Goal: Task Accomplishment & Management: Manage account settings

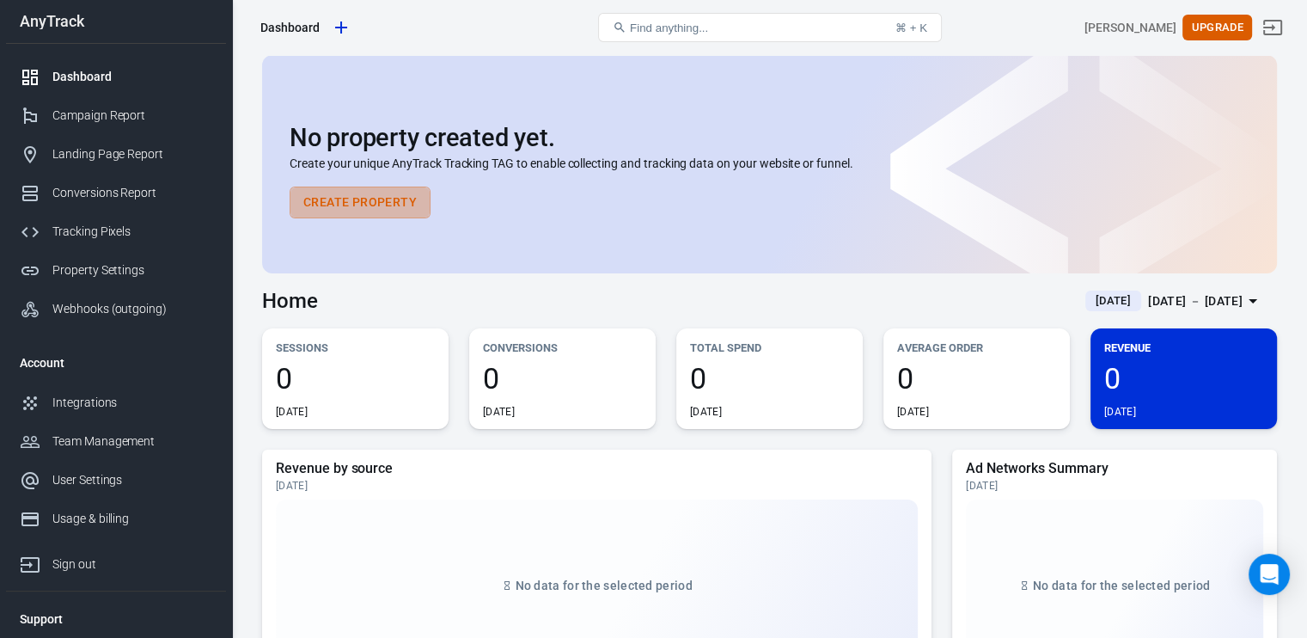
click at [337, 204] on button "Create Property" at bounding box center [360, 202] width 141 height 32
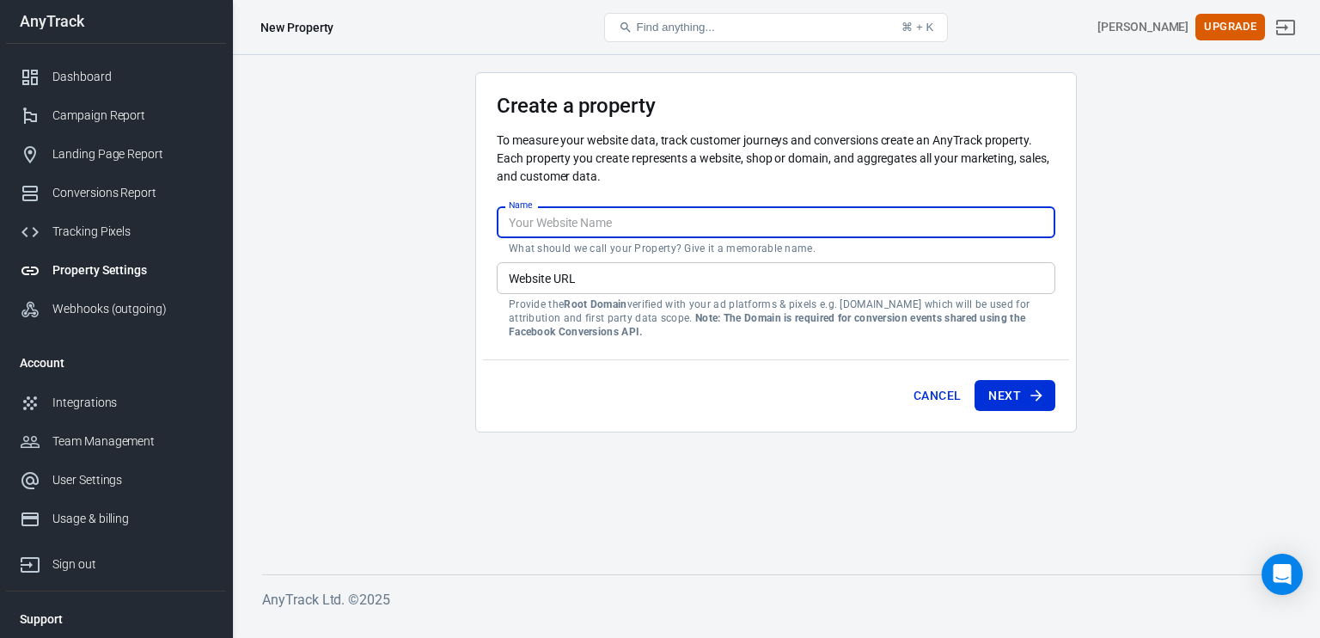
click at [553, 216] on input "Name" at bounding box center [776, 222] width 559 height 32
type input "Conversonic Media"
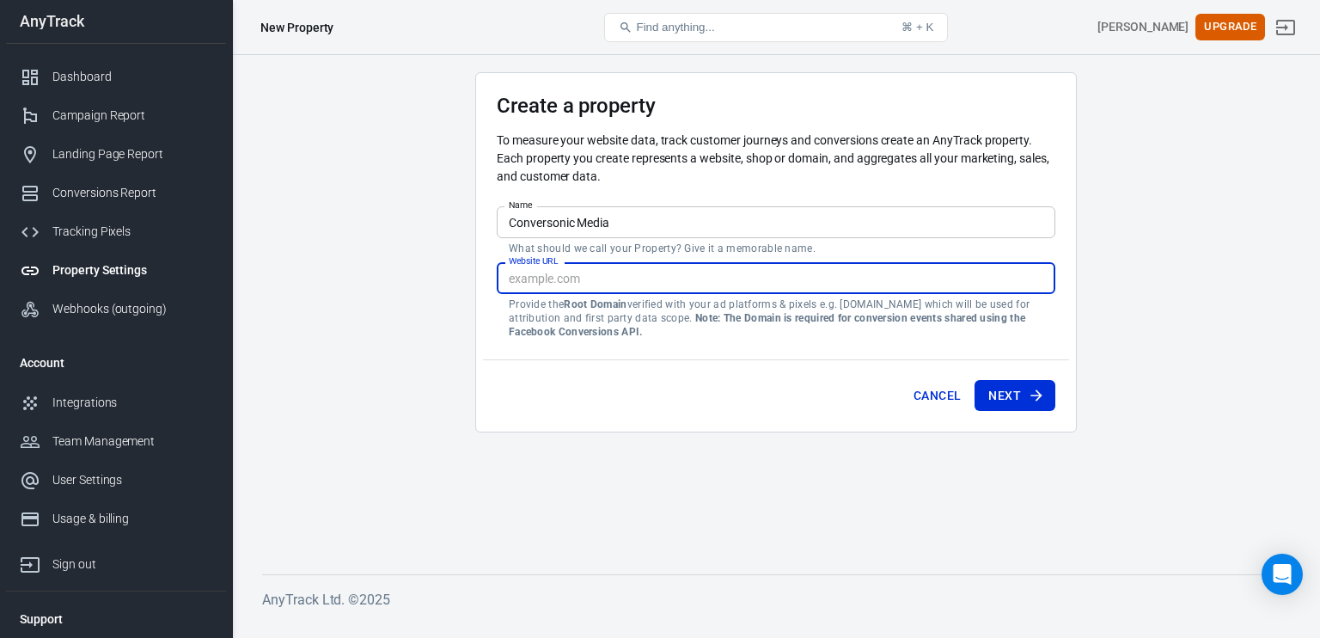
click at [595, 270] on input "Website URL" at bounding box center [776, 278] width 559 height 32
type input "Conversonicmedia.com"
click at [987, 384] on button "Next" at bounding box center [1015, 396] width 81 height 32
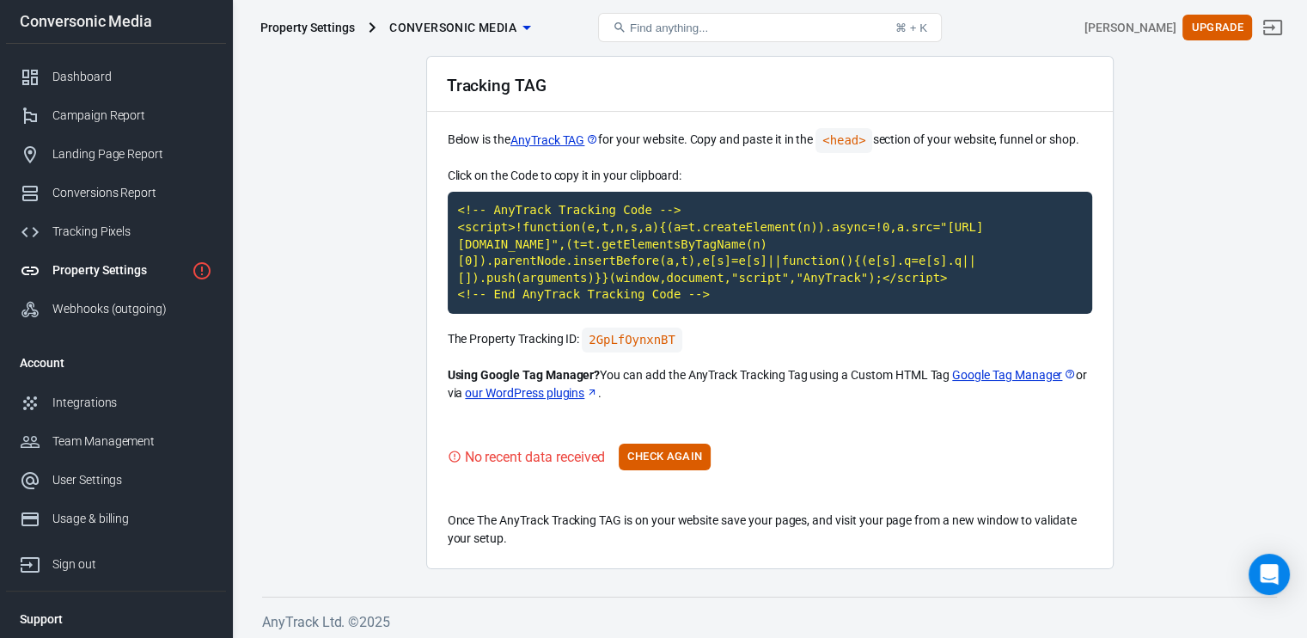
scroll to position [67, 0]
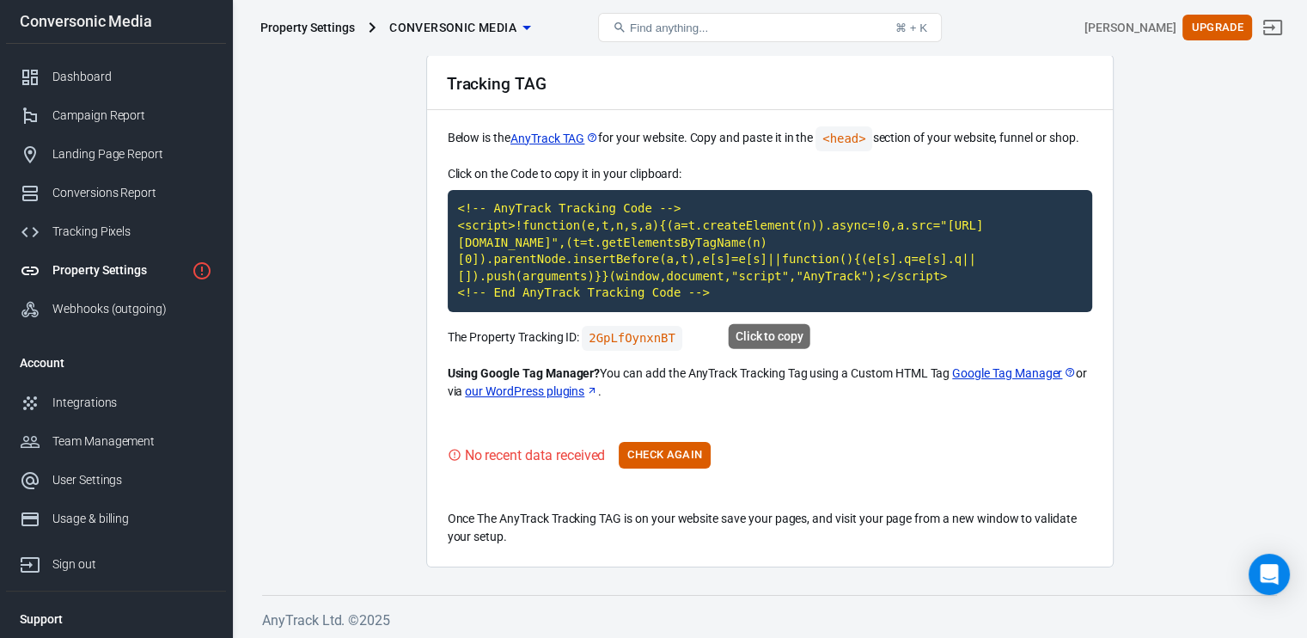
click at [829, 306] on code "<!-- AnyTrack Tracking Code --> <script>!function(e,t,n,s,a){(a=t.createElement…" at bounding box center [770, 251] width 645 height 122
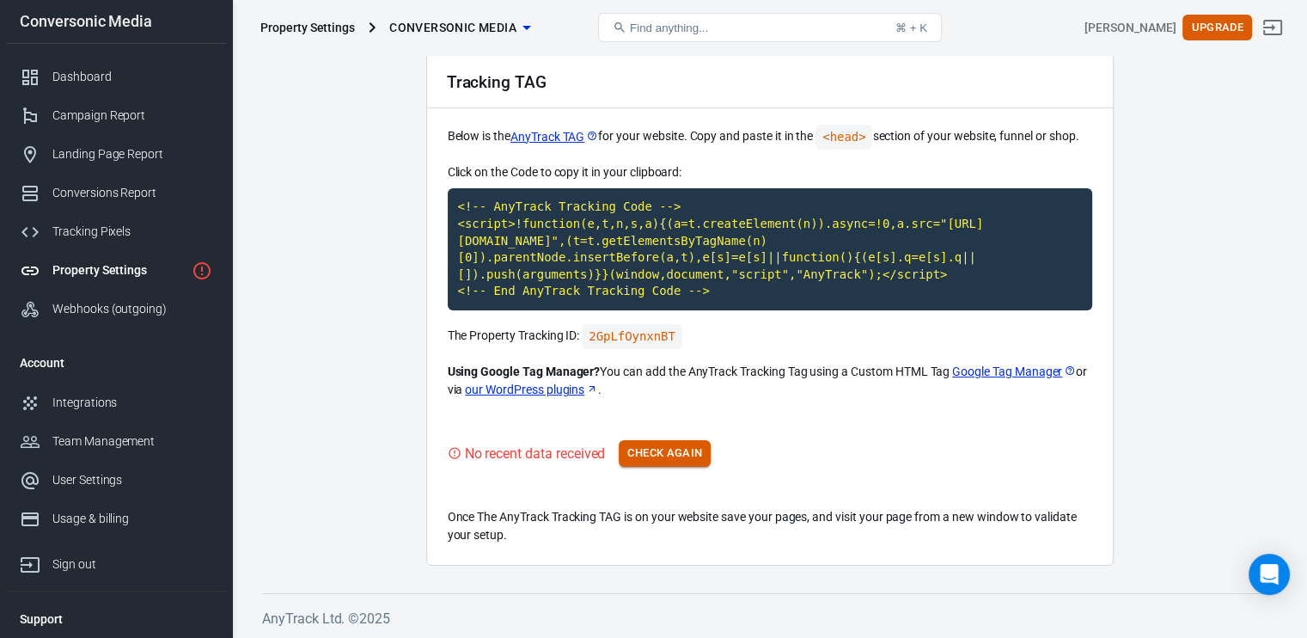
click at [677, 449] on button "Check Again" at bounding box center [665, 453] width 92 height 27
click at [982, 370] on link "Google Tag Manager" at bounding box center [1014, 372] width 124 height 18
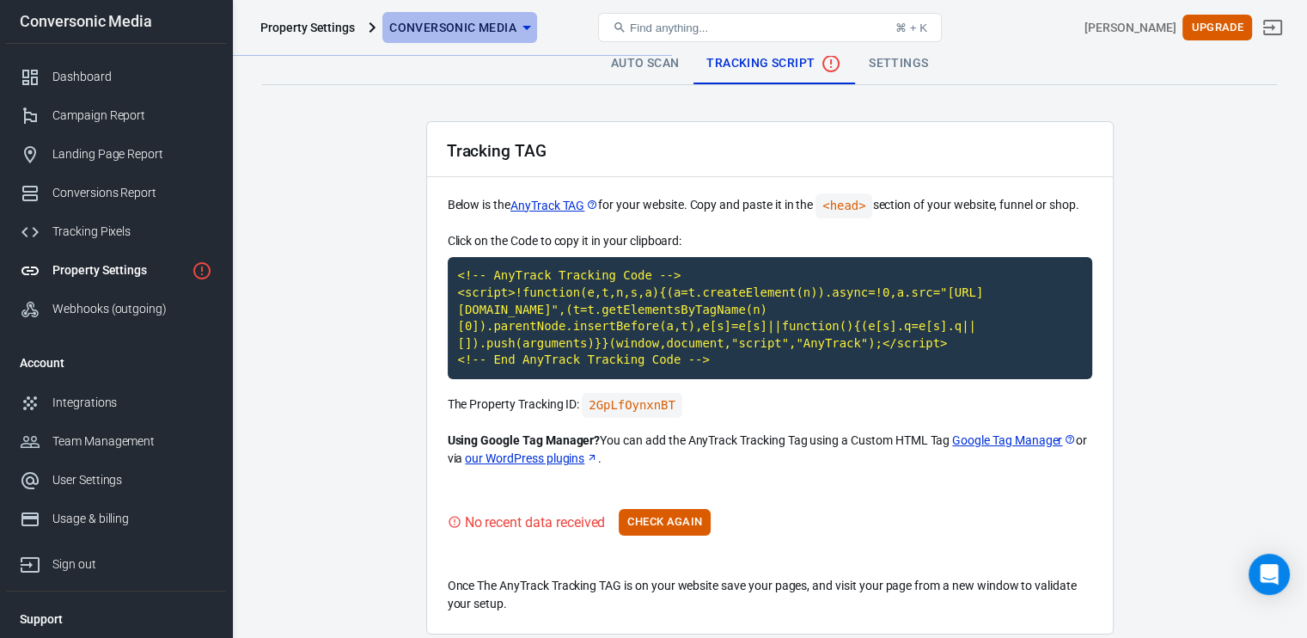
click at [410, 25] on span "Conversonic Media" at bounding box center [452, 27] width 127 height 21
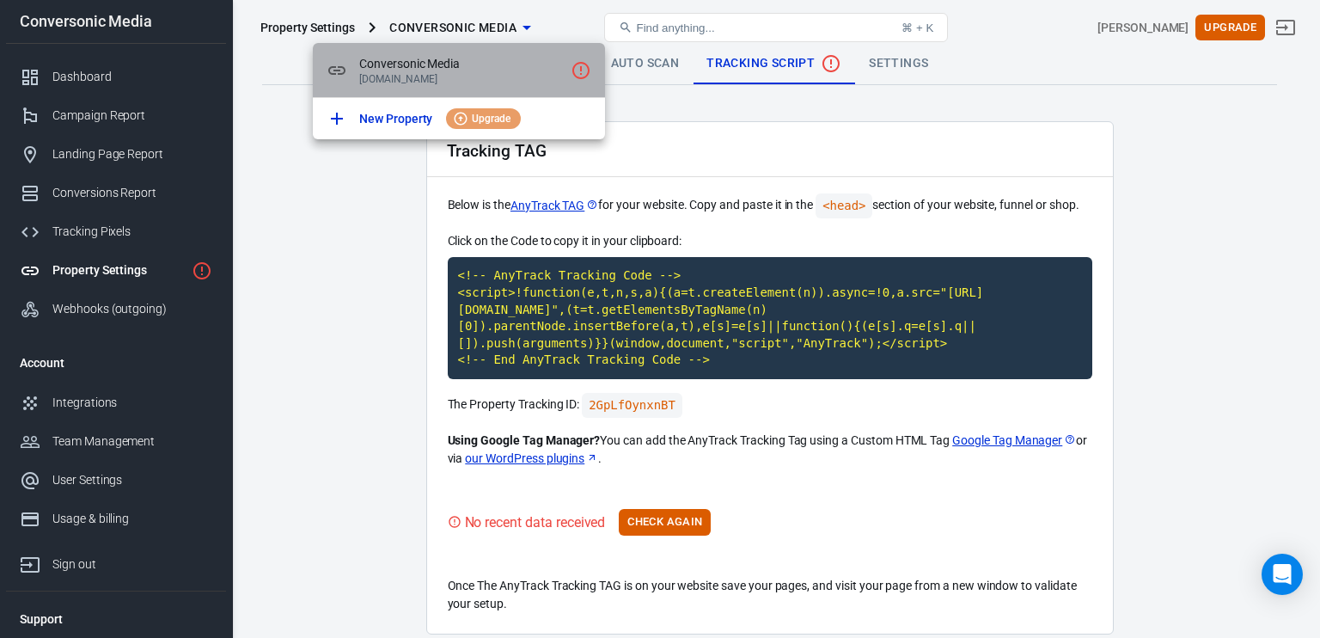
click at [416, 73] on p "[DOMAIN_NAME]" at bounding box center [461, 79] width 205 height 12
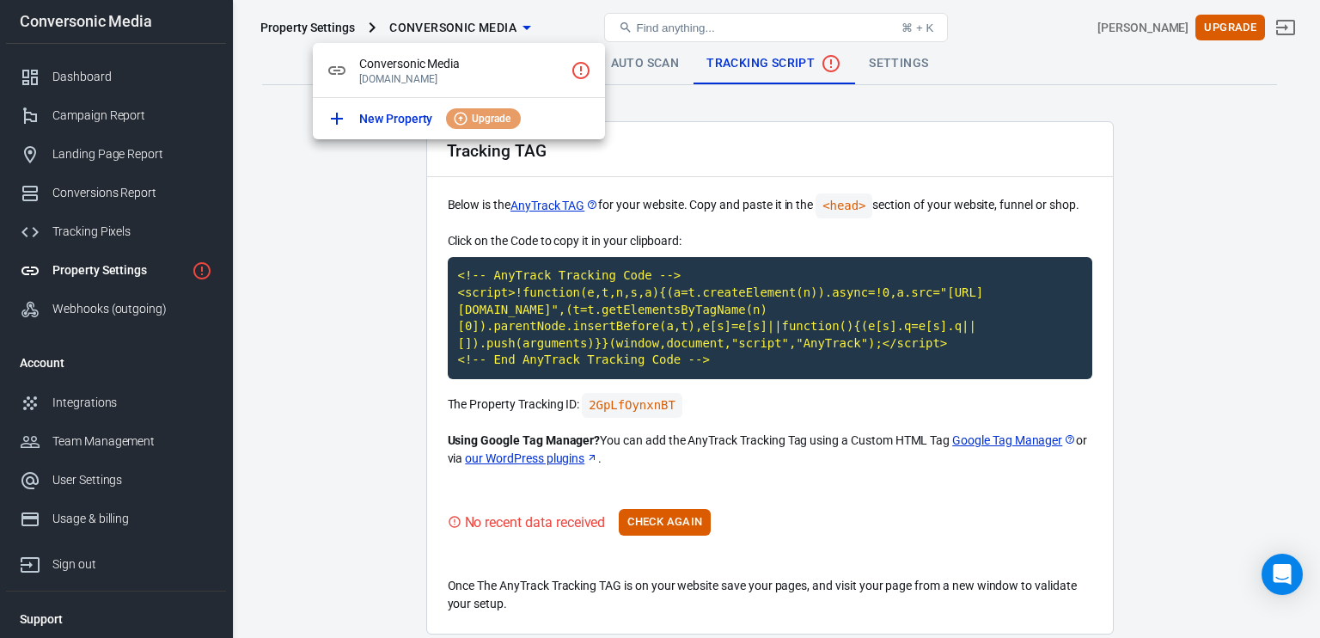
click at [332, 26] on div at bounding box center [660, 319] width 1320 height 638
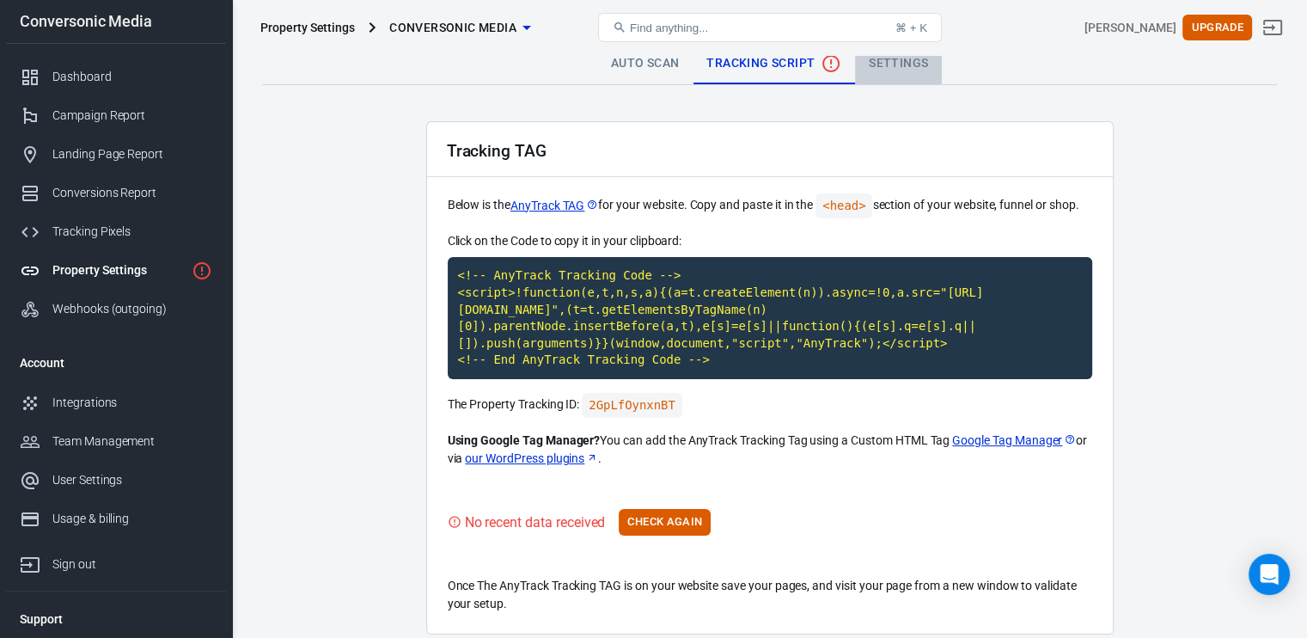
click at [879, 71] on link "Settings" at bounding box center [898, 63] width 87 height 41
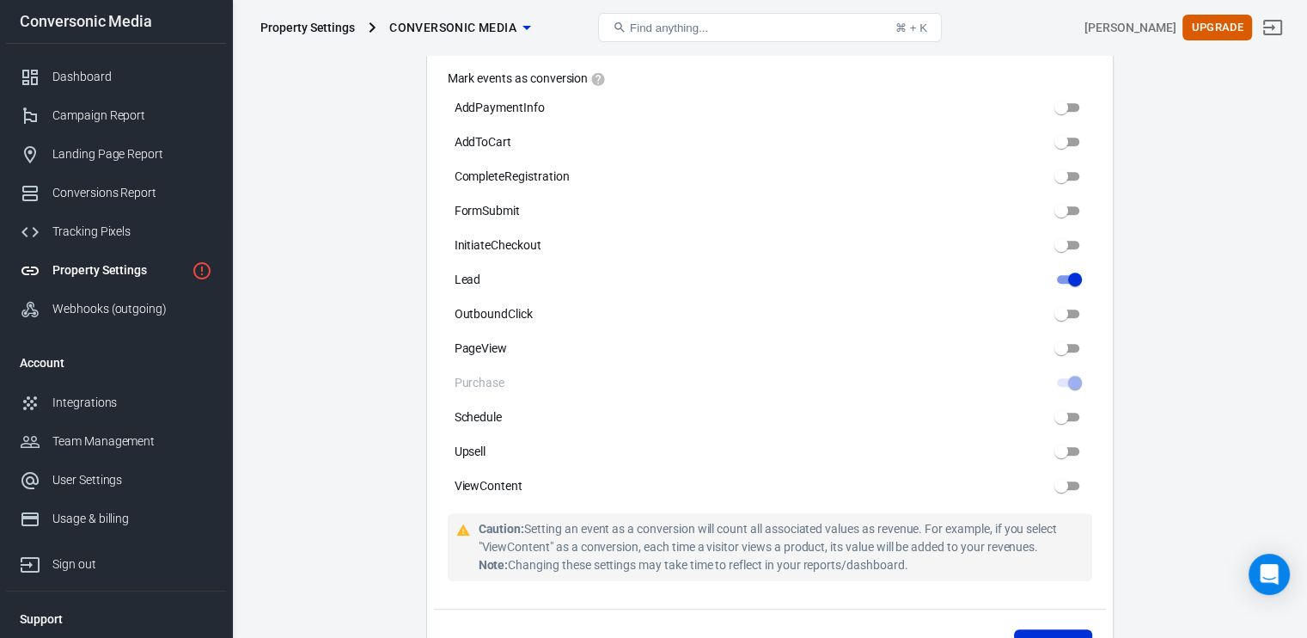
scroll to position [959, 0]
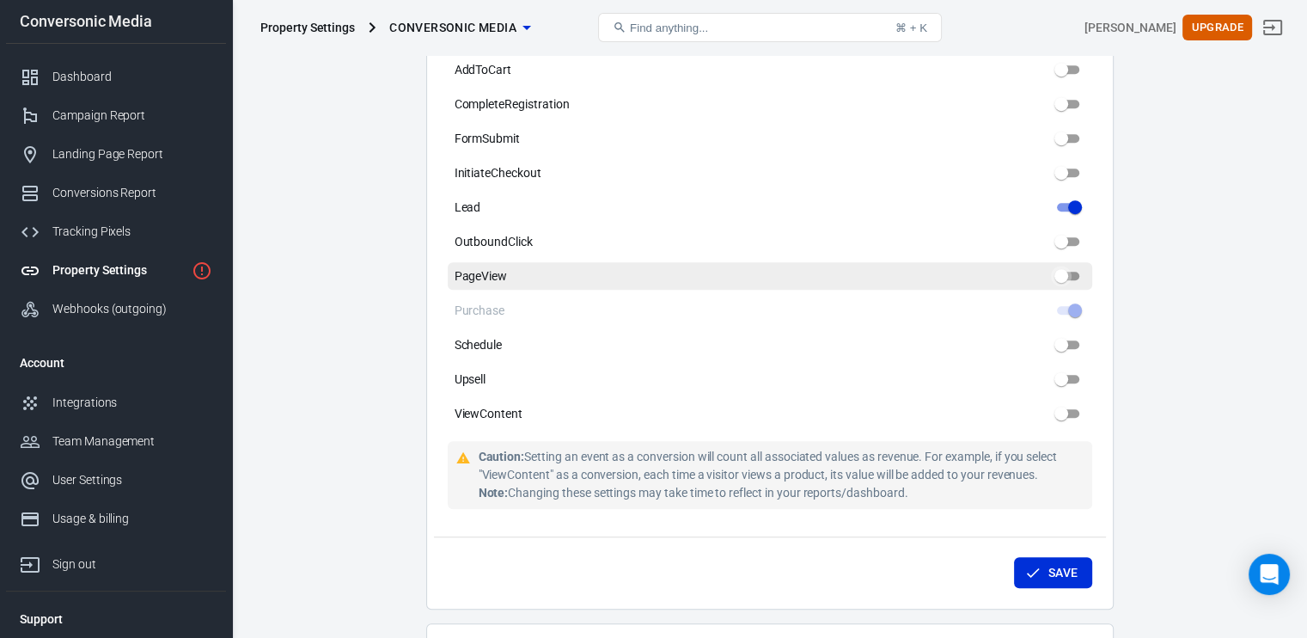
click at [1066, 266] on input "PageView" at bounding box center [1061, 276] width 62 height 21
checkbox input "true"
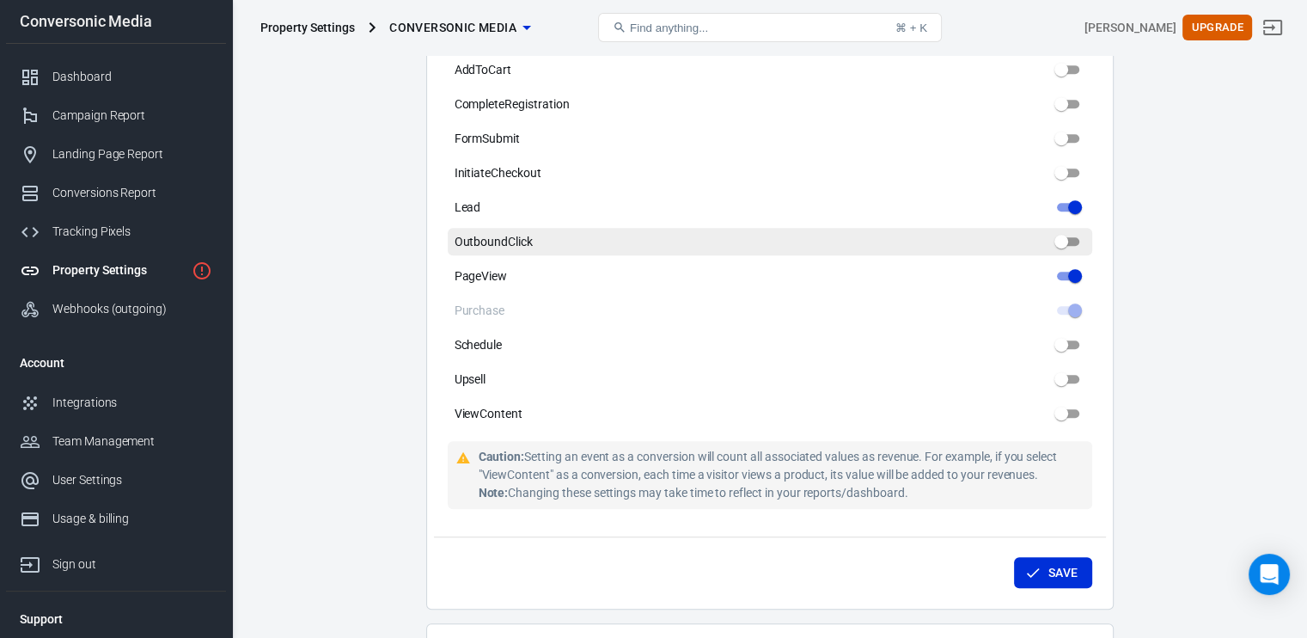
click at [1066, 231] on input "OutboundClick" at bounding box center [1061, 241] width 62 height 21
checkbox input "true"
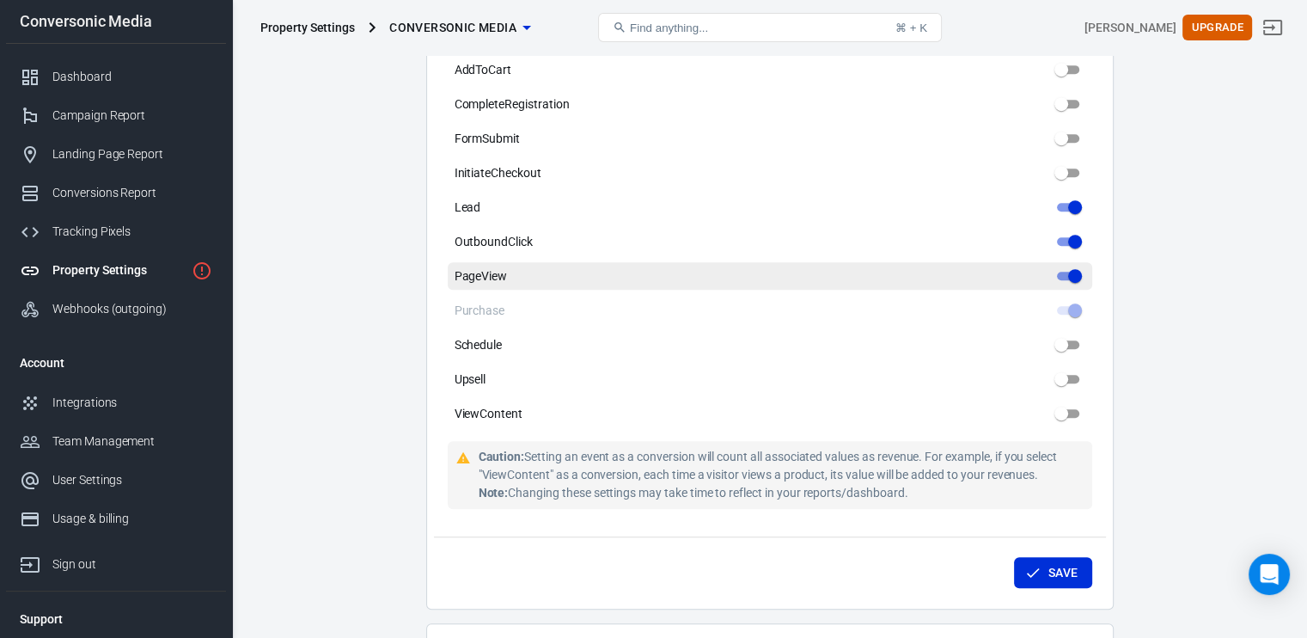
click at [1068, 266] on input "PageView" at bounding box center [1075, 276] width 62 height 21
checkbox input "false"
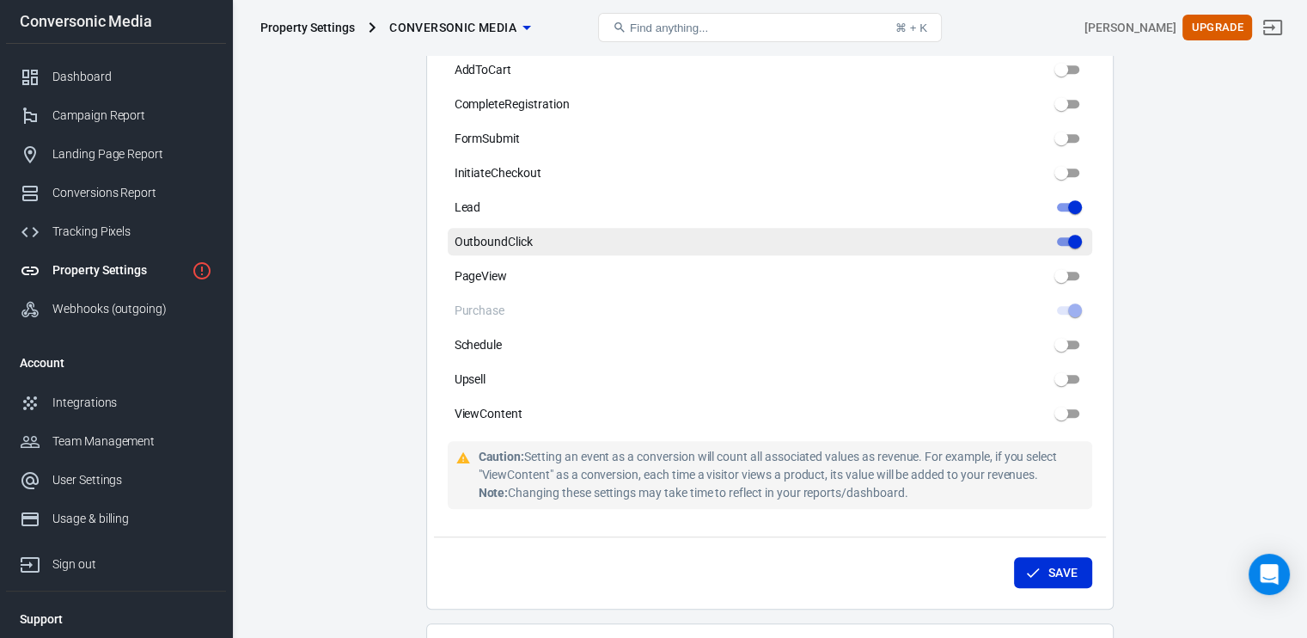
click at [1069, 231] on input "OutboundClick" at bounding box center [1075, 241] width 62 height 21
checkbox input "false"
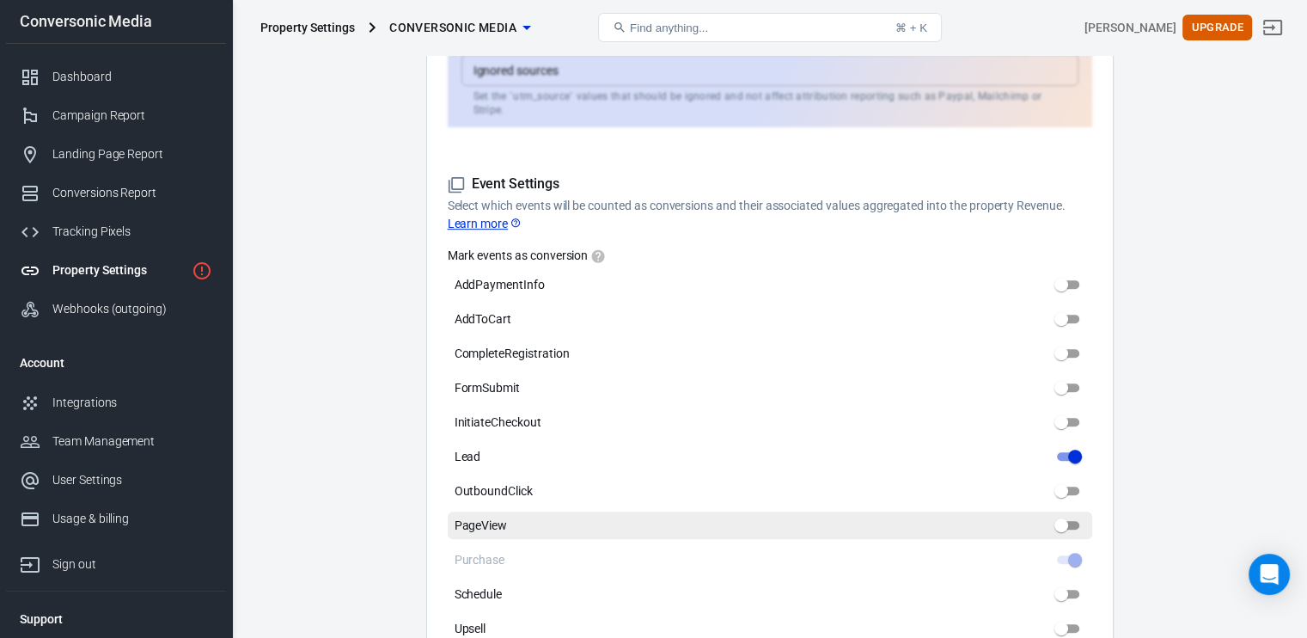
scroll to position [0, 0]
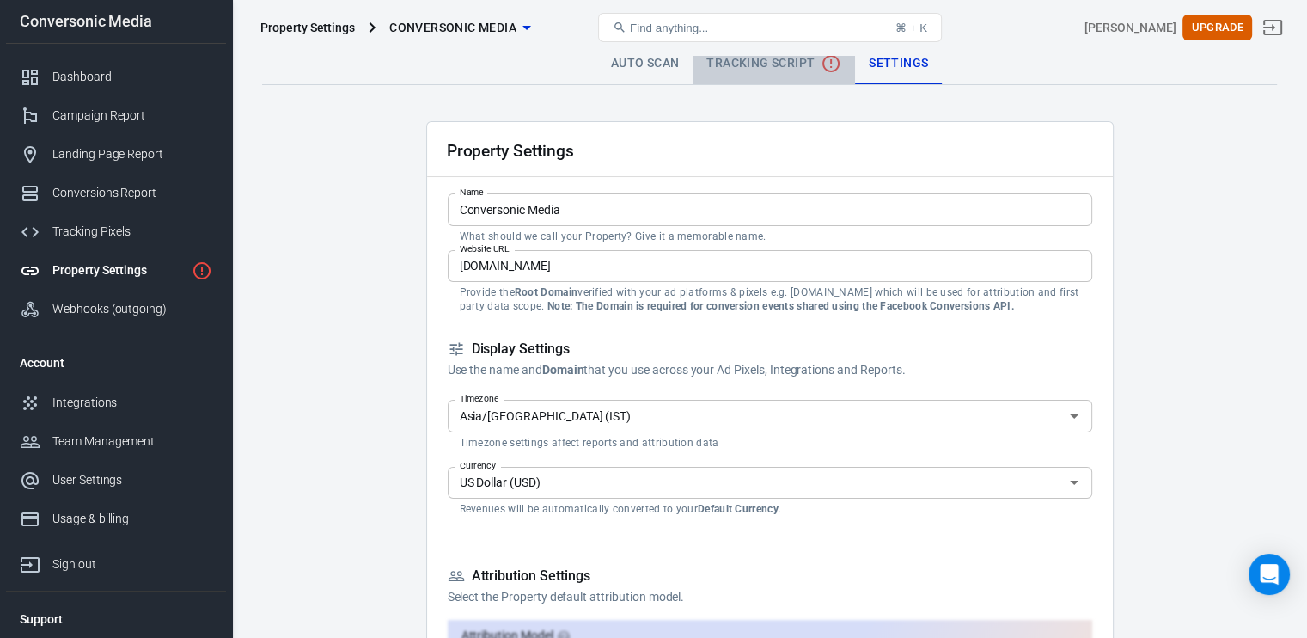
click at [737, 76] on link "Tracking Script" at bounding box center [774, 63] width 162 height 41
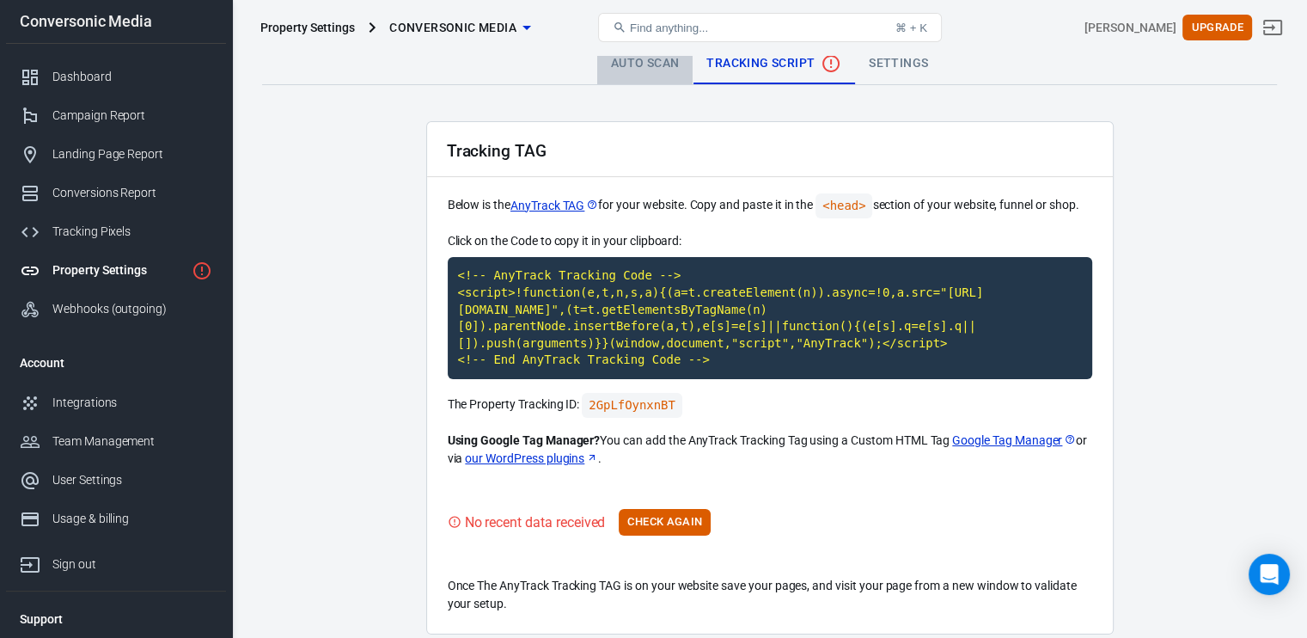
click at [661, 69] on link "Auto Scan" at bounding box center [645, 63] width 96 height 41
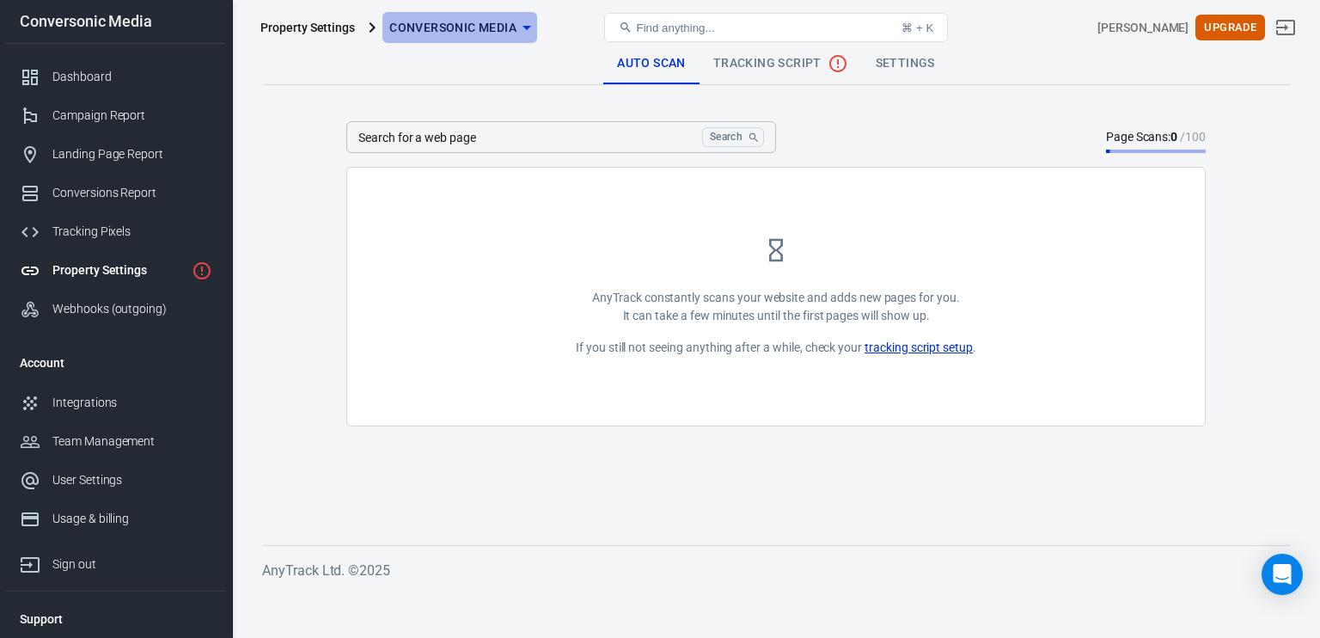
click at [442, 34] on span "Conversonic Media" at bounding box center [452, 27] width 127 height 21
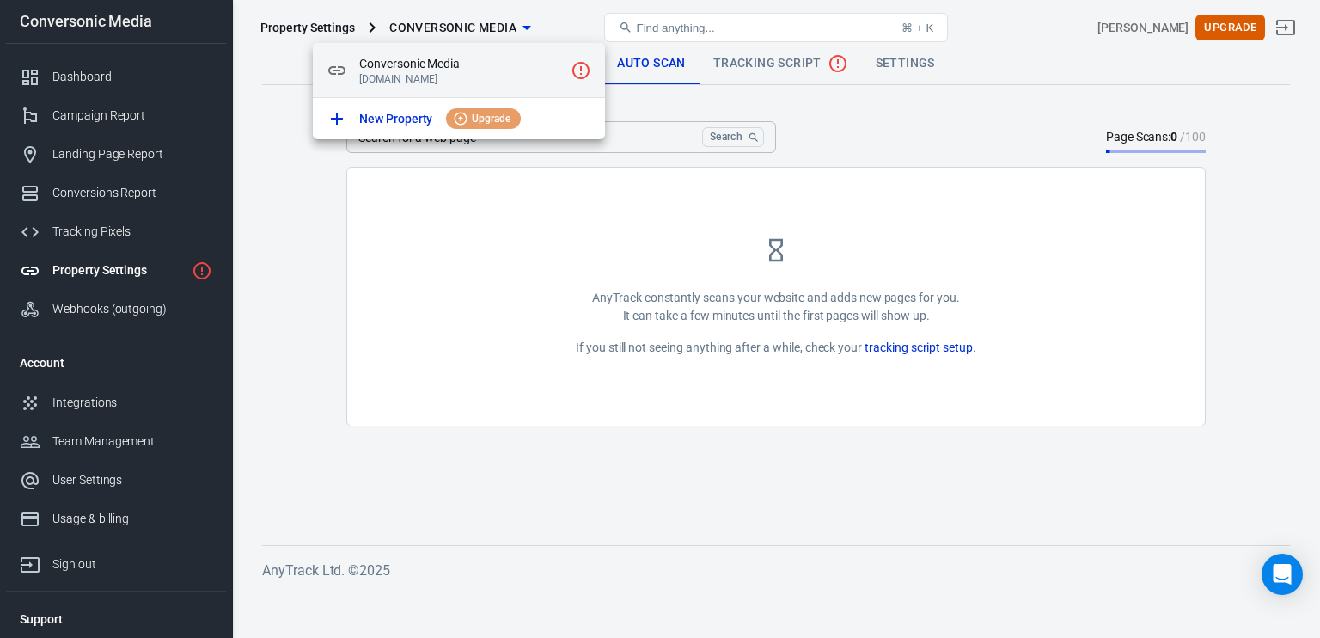
click at [420, 73] on p "[DOMAIN_NAME]" at bounding box center [461, 79] width 205 height 12
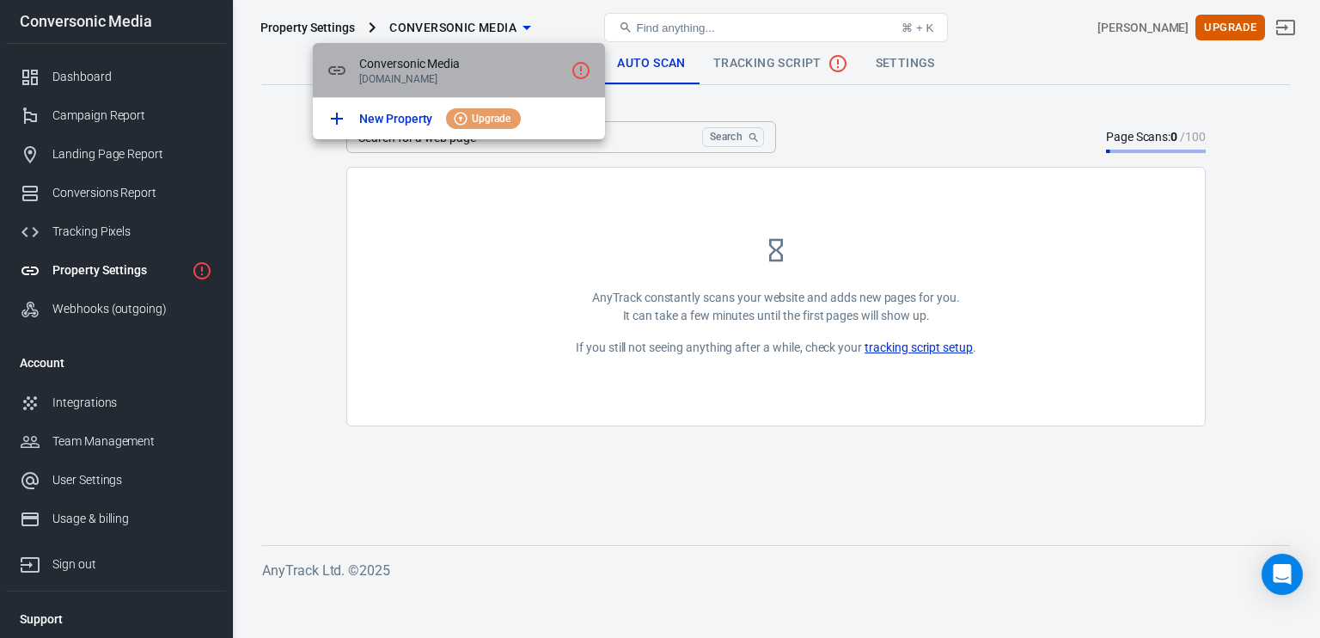
click at [442, 73] on p "[DOMAIN_NAME]" at bounding box center [461, 79] width 205 height 12
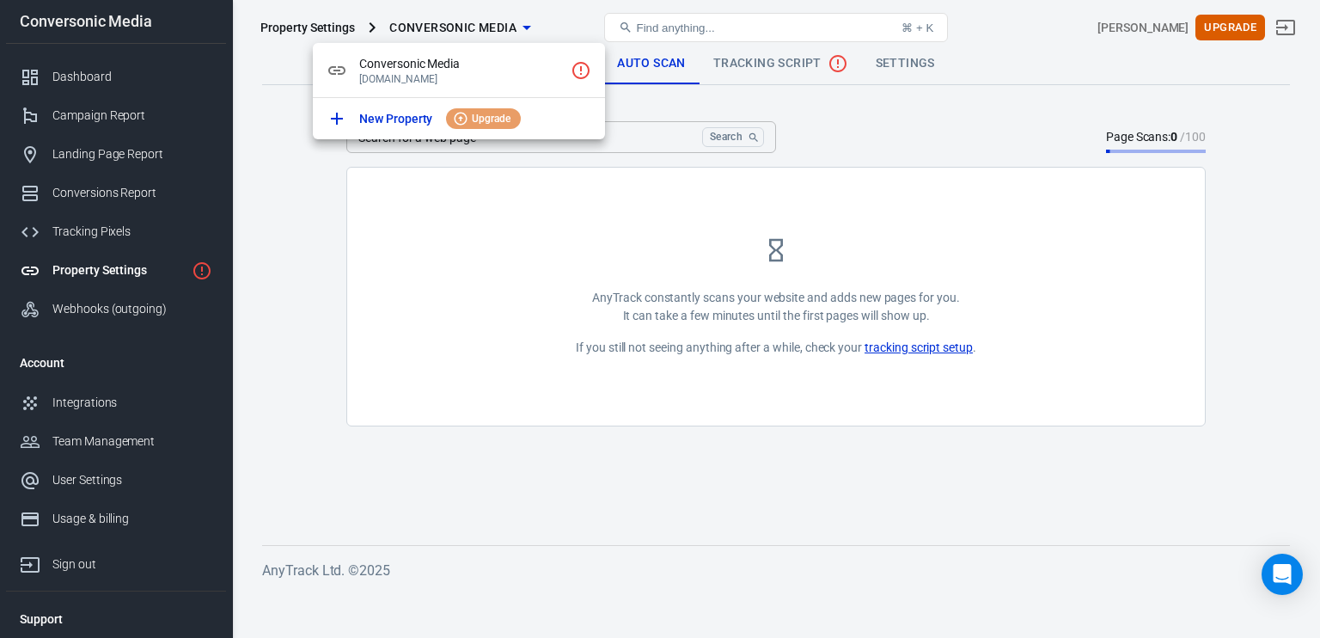
click at [311, 205] on div at bounding box center [660, 319] width 1320 height 638
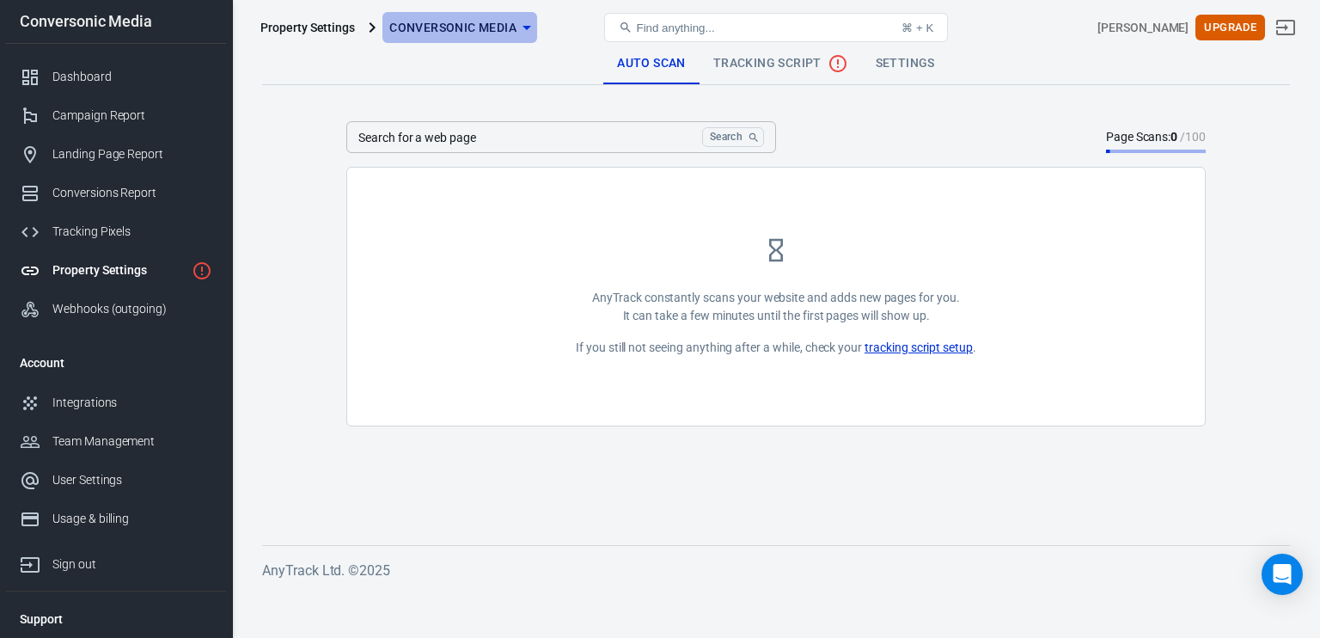
click at [431, 24] on span "Conversonic Media" at bounding box center [452, 27] width 127 height 21
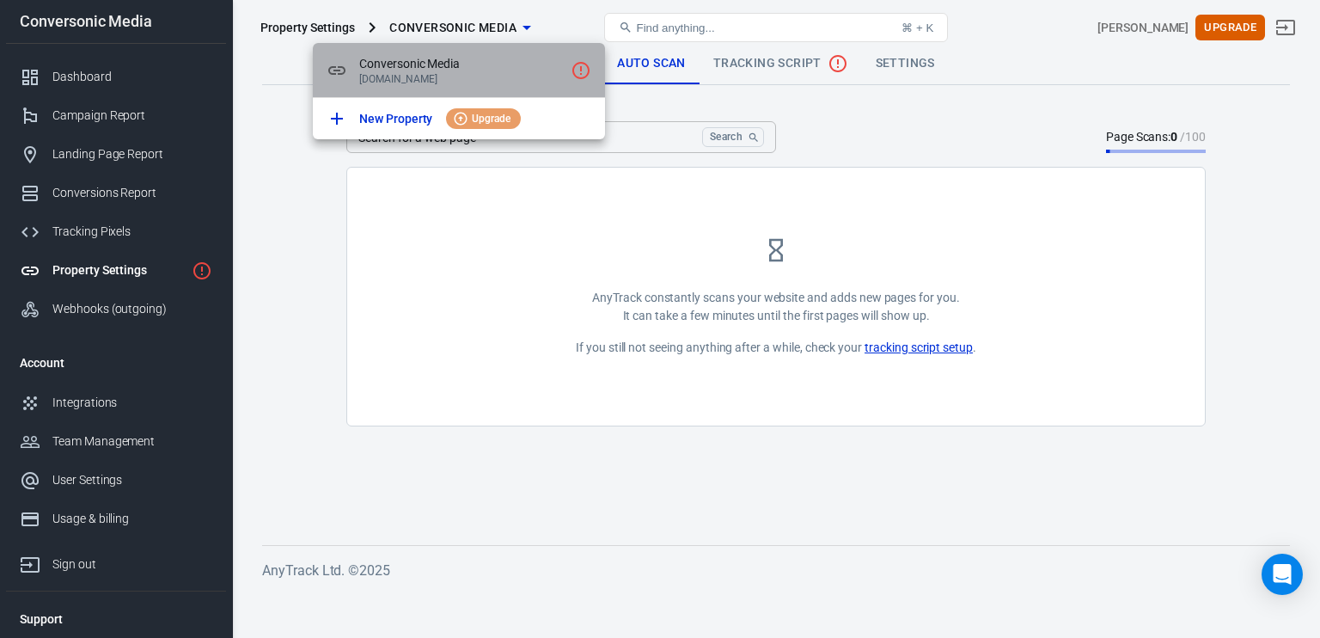
click at [421, 84] on p "[DOMAIN_NAME]" at bounding box center [461, 79] width 205 height 12
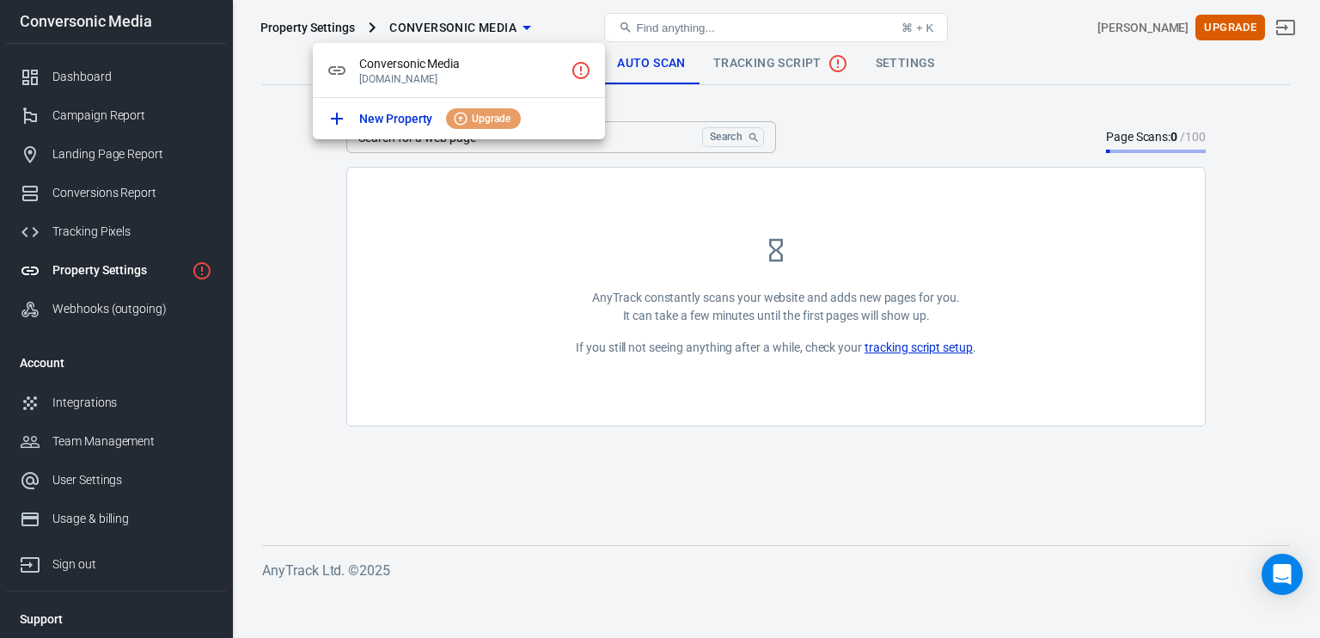
click at [748, 84] on div at bounding box center [660, 319] width 1320 height 638
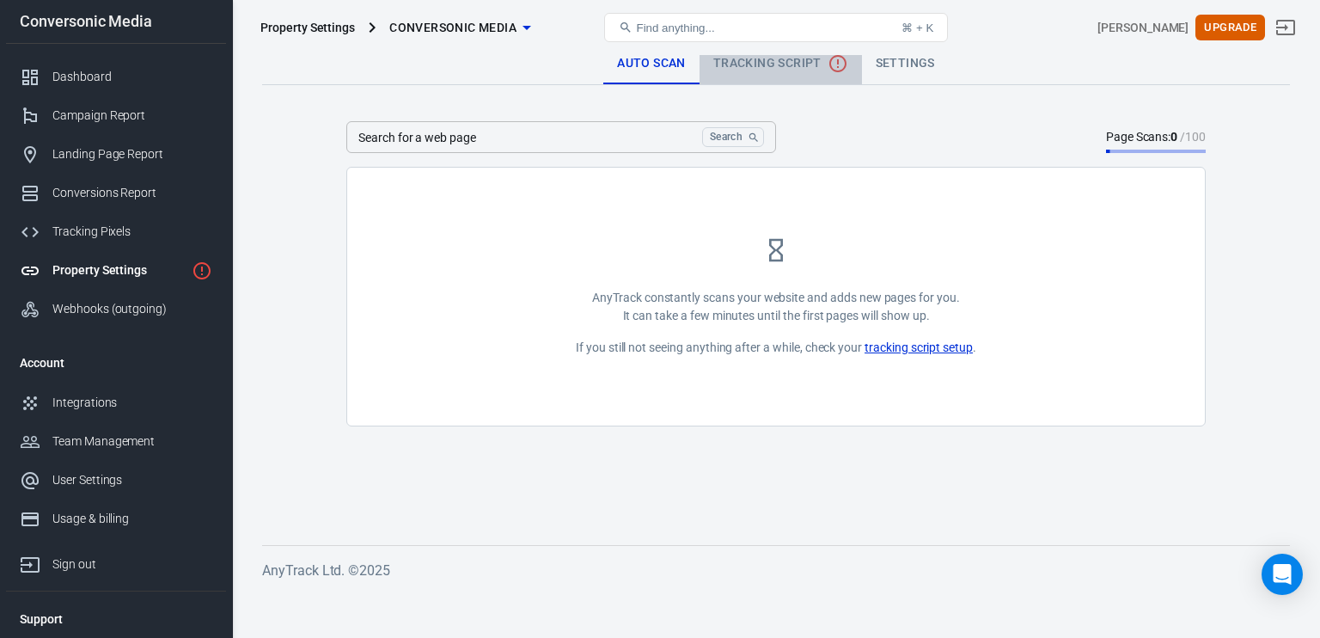
click at [757, 76] on link "Tracking Script" at bounding box center [781, 63] width 162 height 41
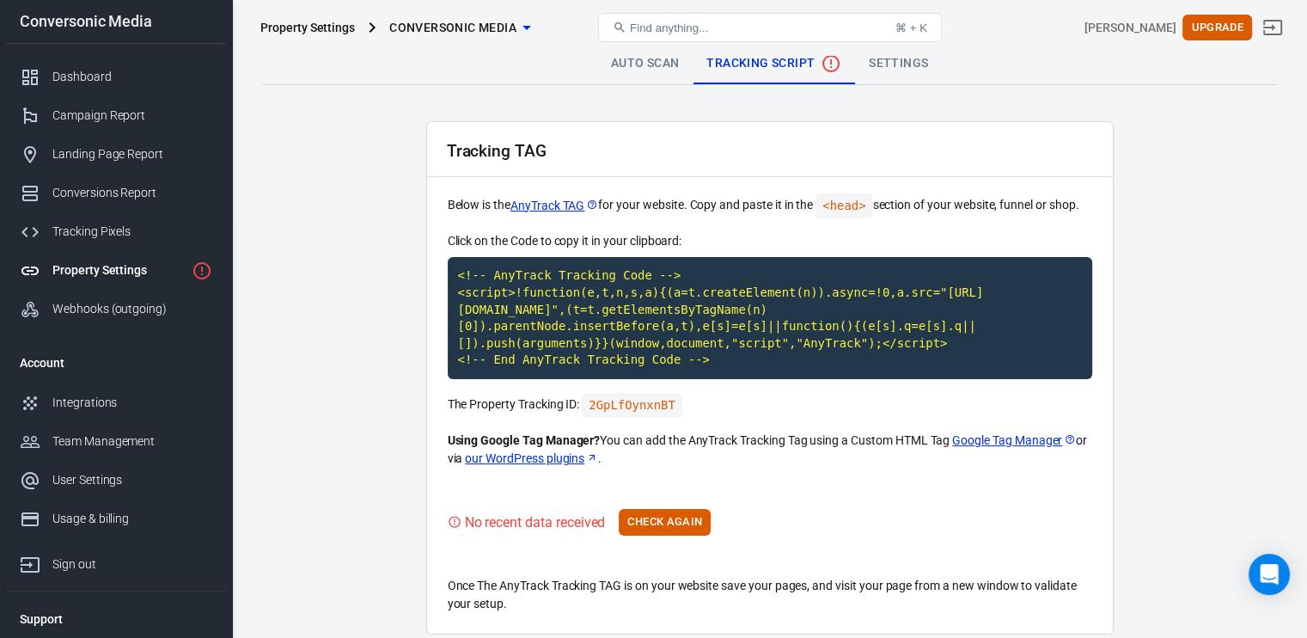
click at [143, 270] on div "Property Settings" at bounding box center [118, 270] width 132 height 18
drag, startPoint x: 6, startPoint y: 71, endPoint x: 158, endPoint y: 229, distance: 218.8
click at [158, 229] on div at bounding box center [653, 319] width 1307 height 638
drag, startPoint x: 47, startPoint y: 76, endPoint x: 127, endPoint y: 210, distance: 156.1
click at [127, 210] on div at bounding box center [653, 319] width 1307 height 638
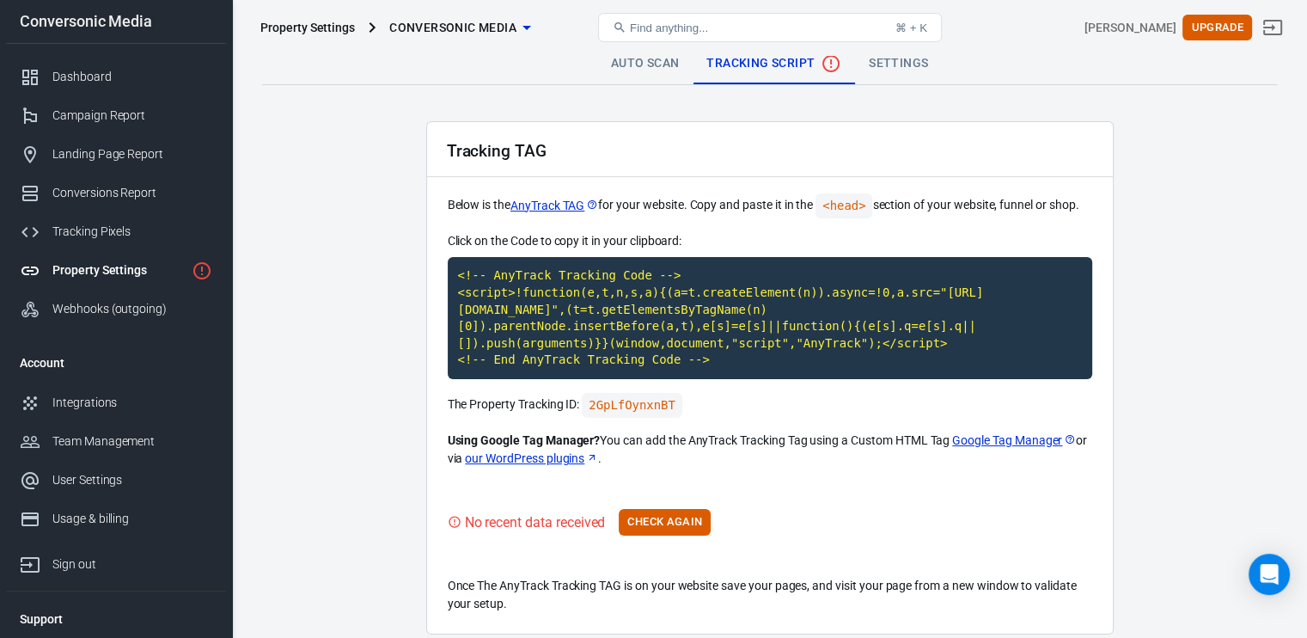
drag, startPoint x: 46, startPoint y: 75, endPoint x: 147, endPoint y: 254, distance: 205.8
click at [147, 254] on div at bounding box center [653, 319] width 1307 height 638
click at [91, 231] on div at bounding box center [653, 319] width 1307 height 638
click at [93, 229] on div "Tracking Pixels" at bounding box center [132, 232] width 160 height 18
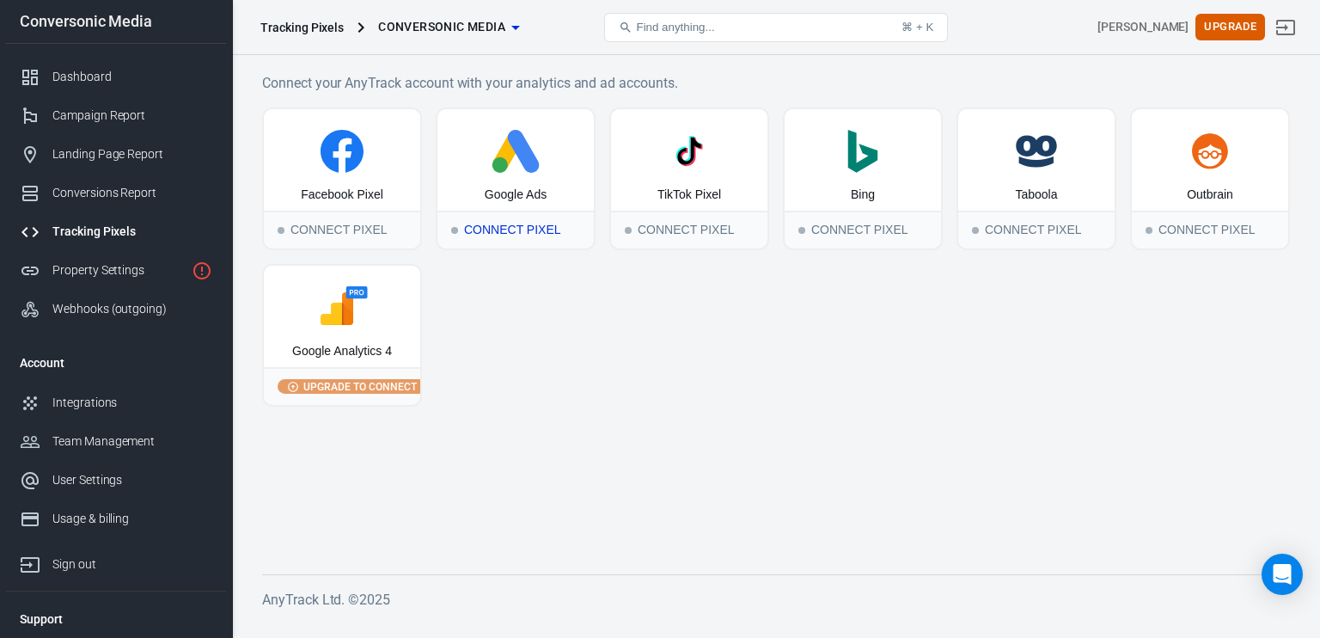
click at [512, 222] on div "Connect Pixel" at bounding box center [515, 230] width 156 height 38
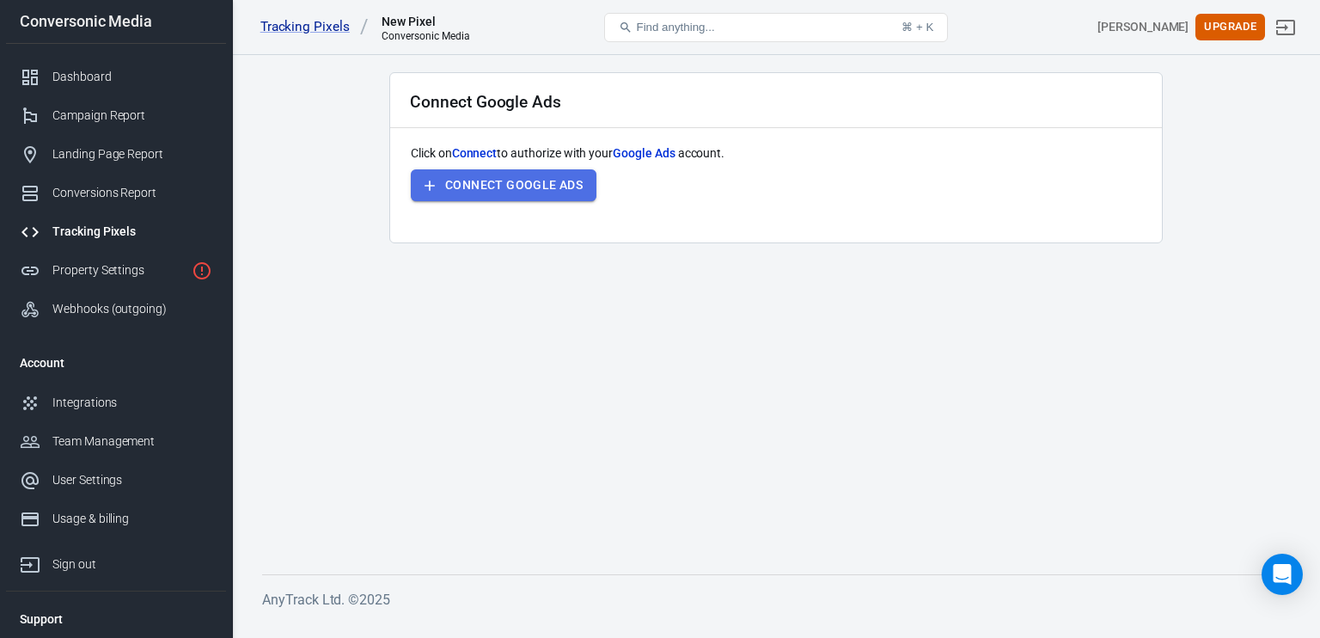
click at [490, 187] on button "Connect Google Ads" at bounding box center [504, 185] width 186 height 32
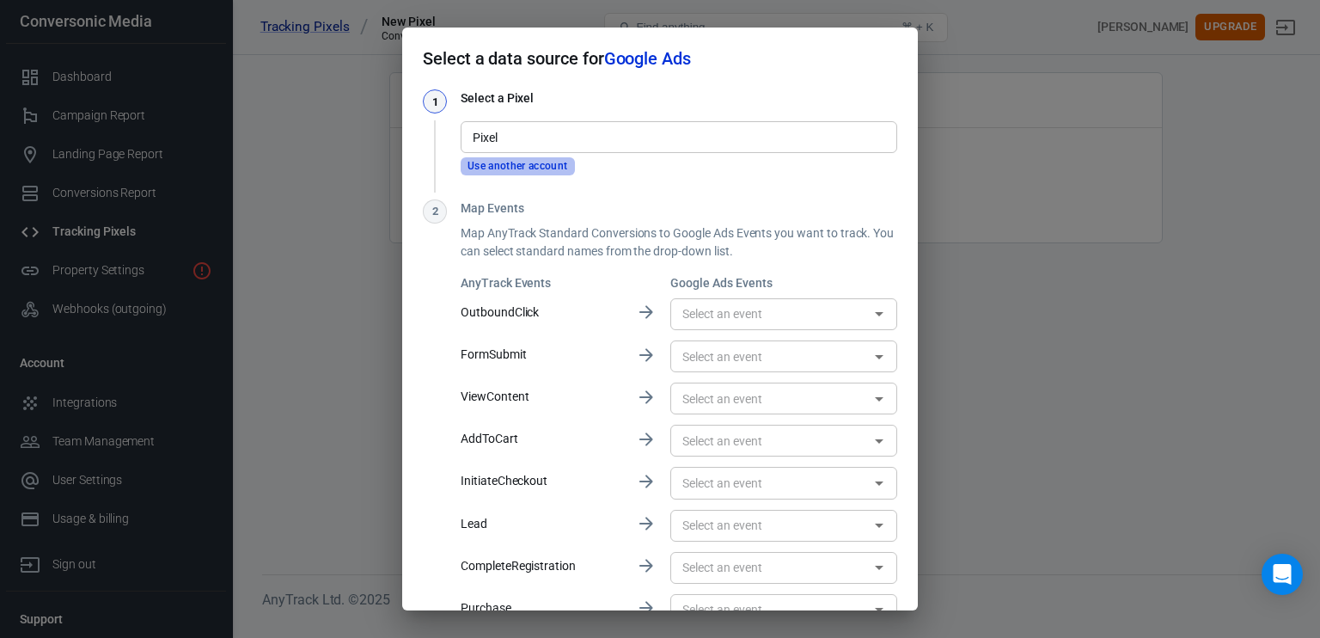
click at [554, 168] on button "Use another account" at bounding box center [518, 166] width 114 height 18
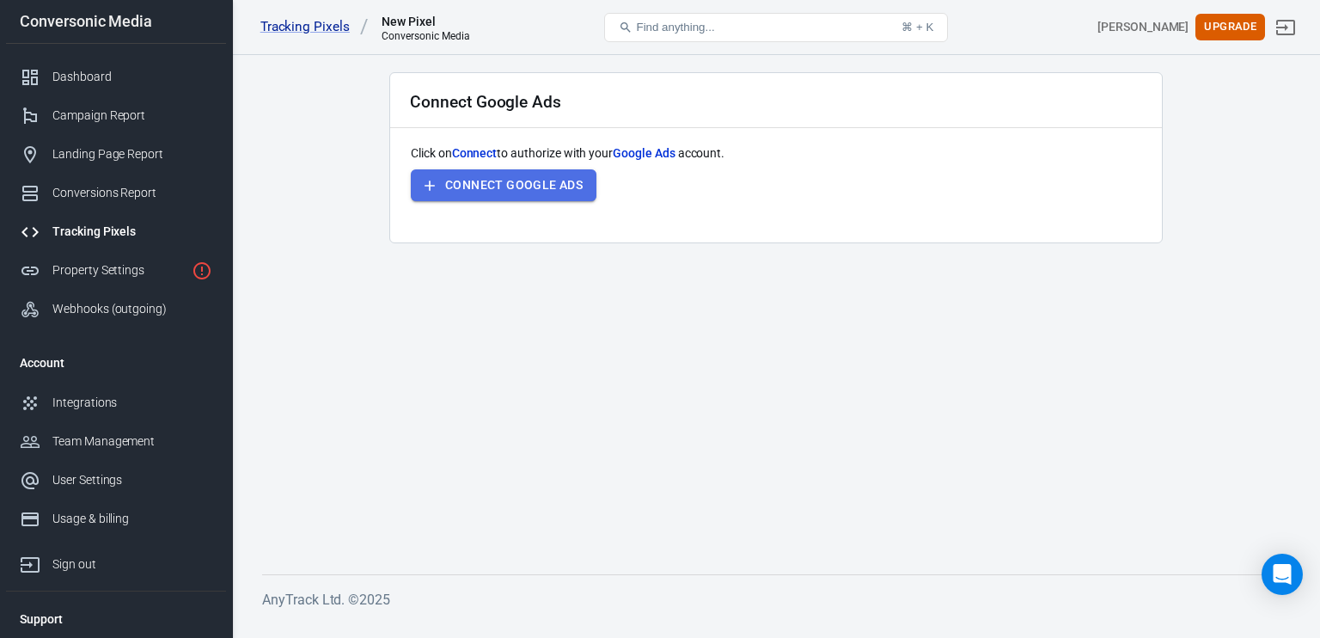
click at [554, 186] on button "Connect Google Ads" at bounding box center [504, 185] width 186 height 32
click at [501, 177] on button "Connect Google Ads" at bounding box center [504, 185] width 186 height 32
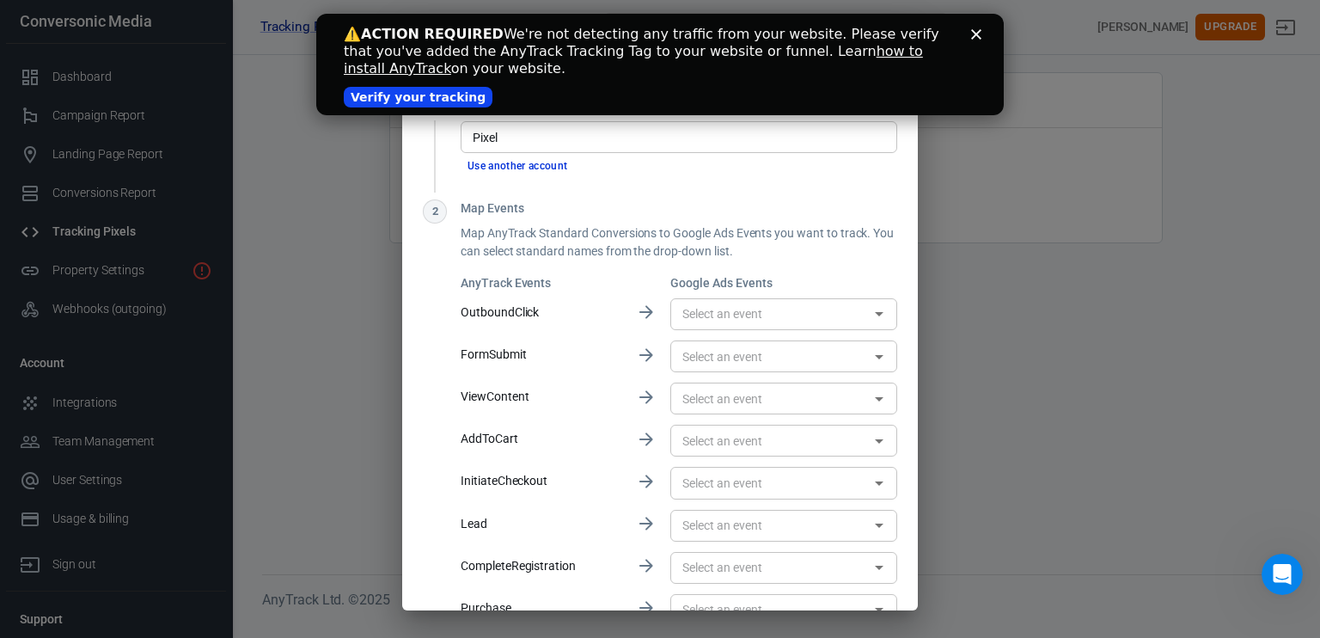
click at [972, 33] on icon "Close" at bounding box center [976, 34] width 10 height 10
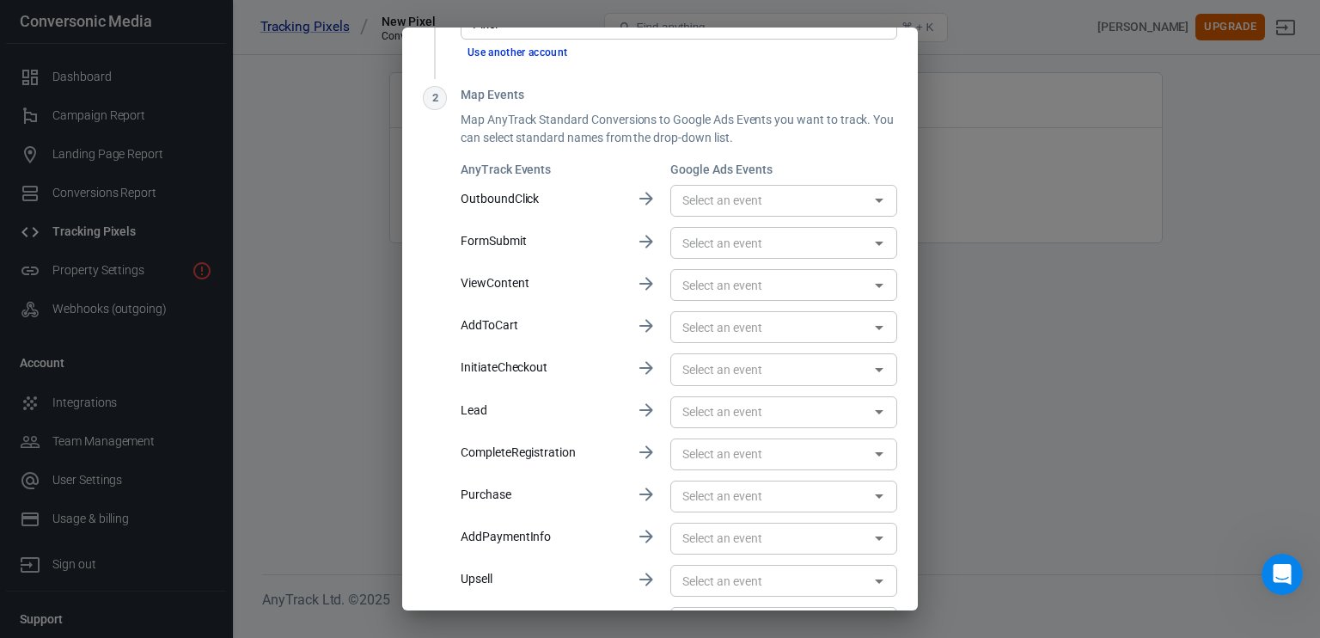
scroll to position [122, 0]
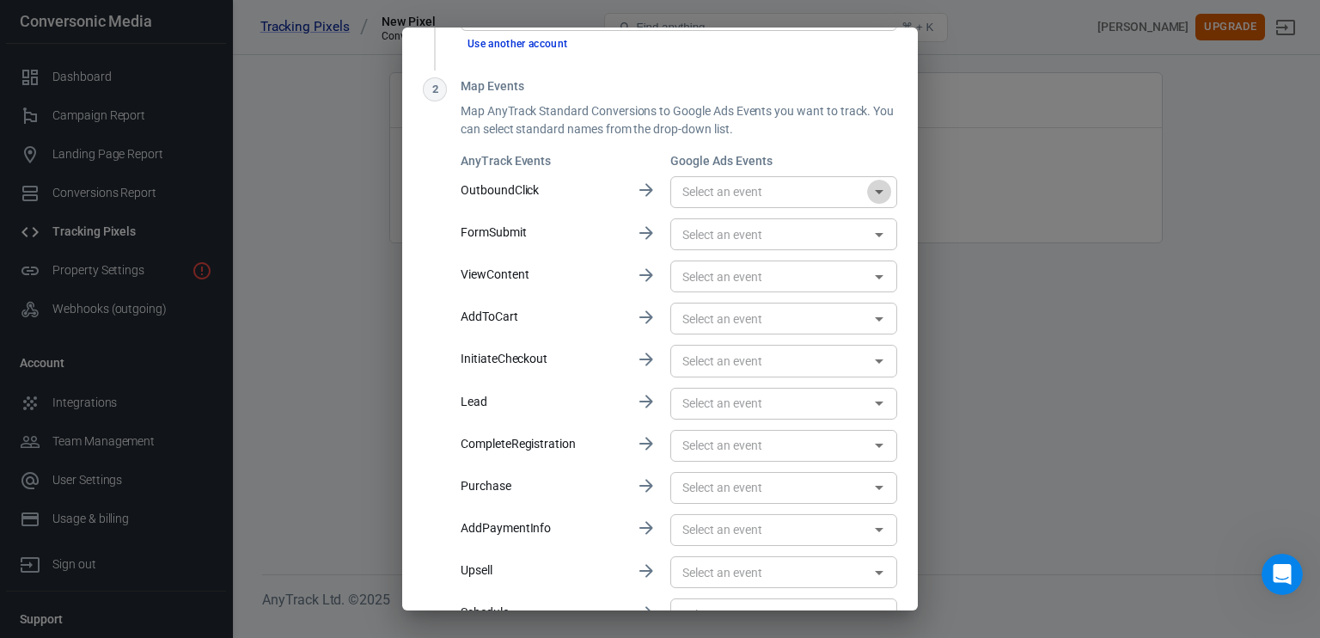
click at [869, 193] on icon "Open" at bounding box center [879, 191] width 21 height 21
click at [804, 161] on h6 "Google Ads Events" at bounding box center [783, 160] width 227 height 17
click at [869, 193] on icon "Open" at bounding box center [879, 191] width 21 height 21
click at [821, 144] on div "Map Events Map AnyTrack Standard Conversions to Google Ads Events you want to t…" at bounding box center [679, 355] width 437 height 556
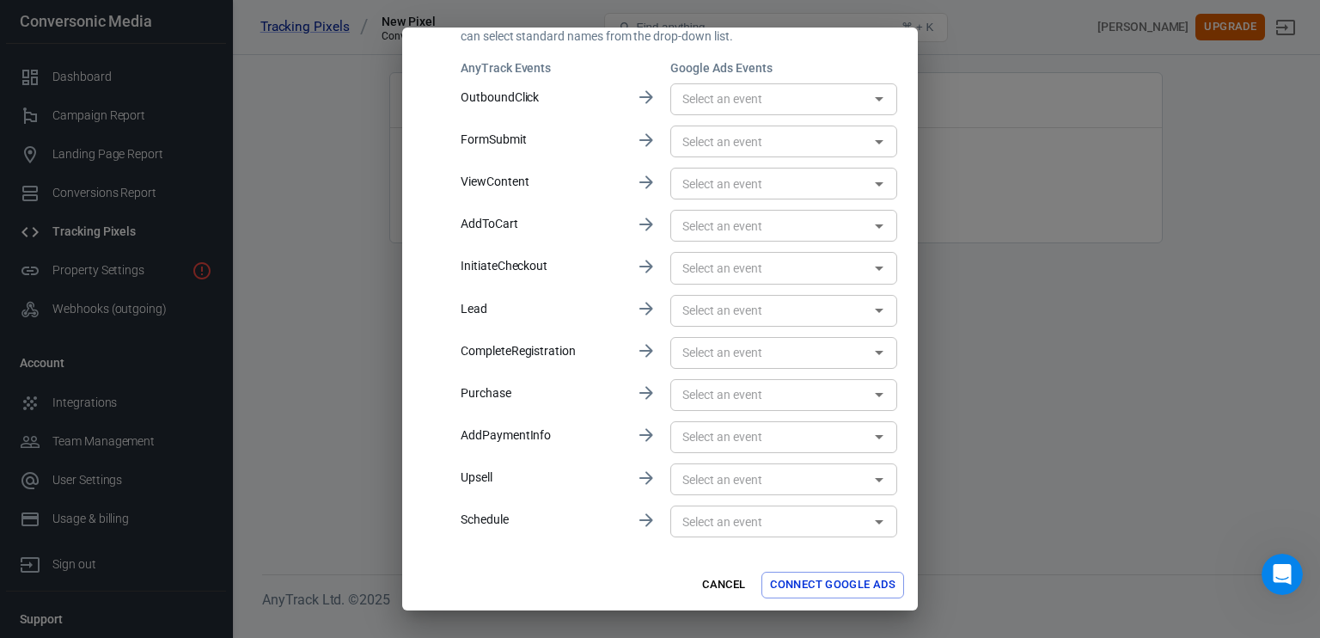
scroll to position [217, 0]
click at [852, 517] on div "​" at bounding box center [783, 520] width 227 height 32
click at [852, 578] on button "Connect Google Ads" at bounding box center [832, 583] width 143 height 27
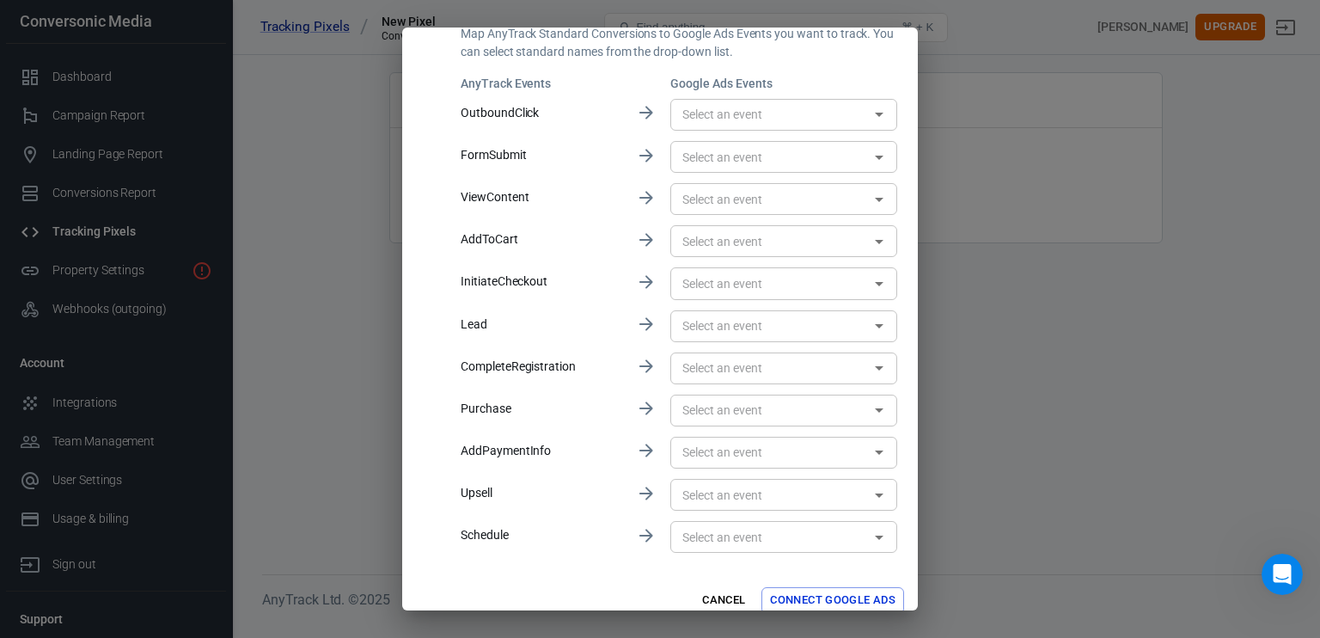
scroll to position [234, 0]
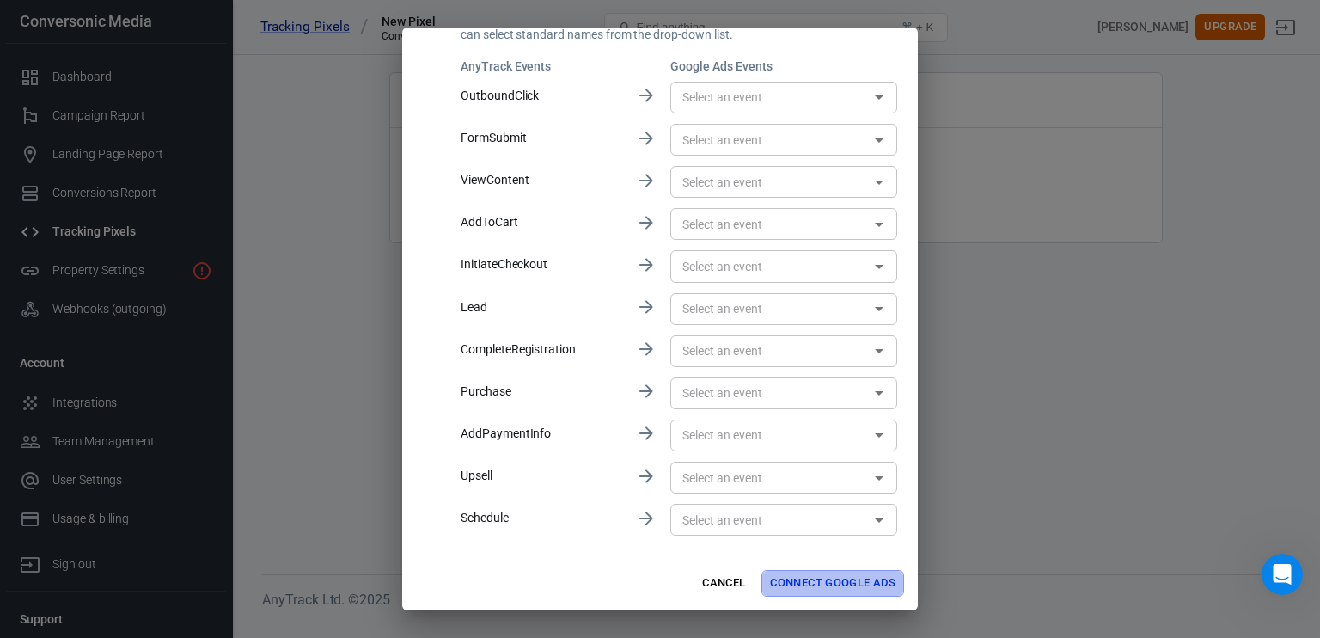
click at [852, 578] on button "Connect Google Ads" at bounding box center [832, 583] width 143 height 27
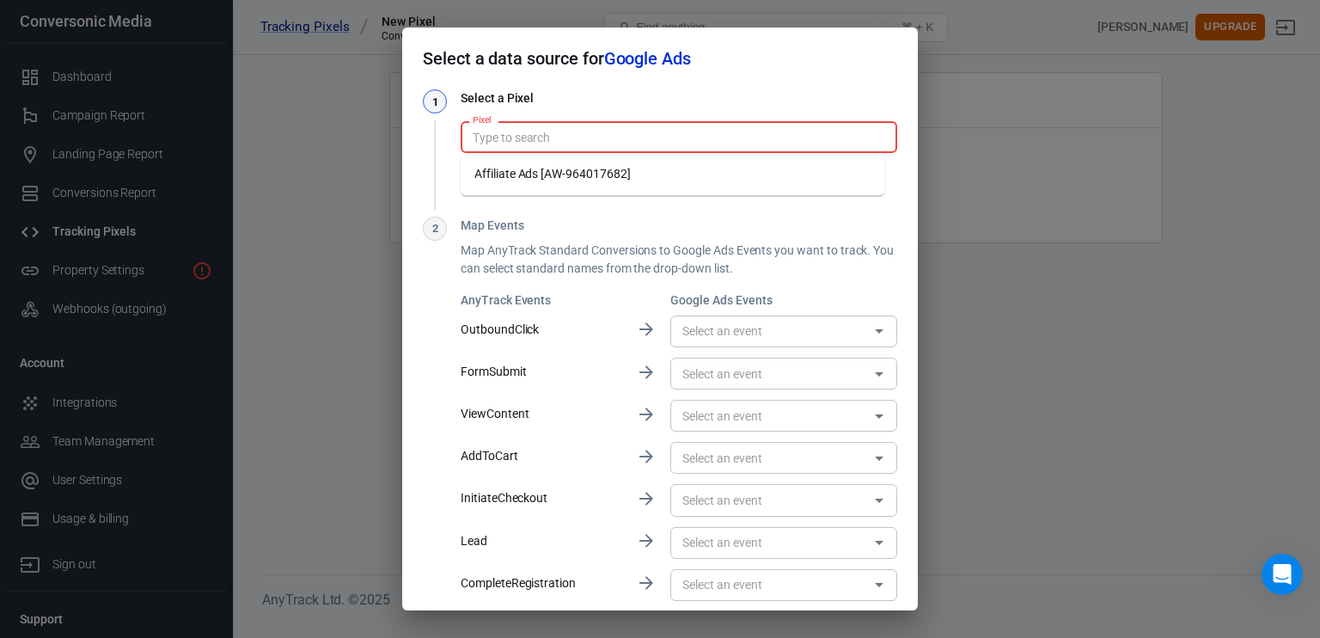
click at [623, 138] on input "Pixel" at bounding box center [678, 136] width 424 height 21
click at [623, 175] on li "Affiliate Ads [AW-964017682]" at bounding box center [673, 174] width 424 height 28
type input "Affiliate Ads [AW-964017682]"
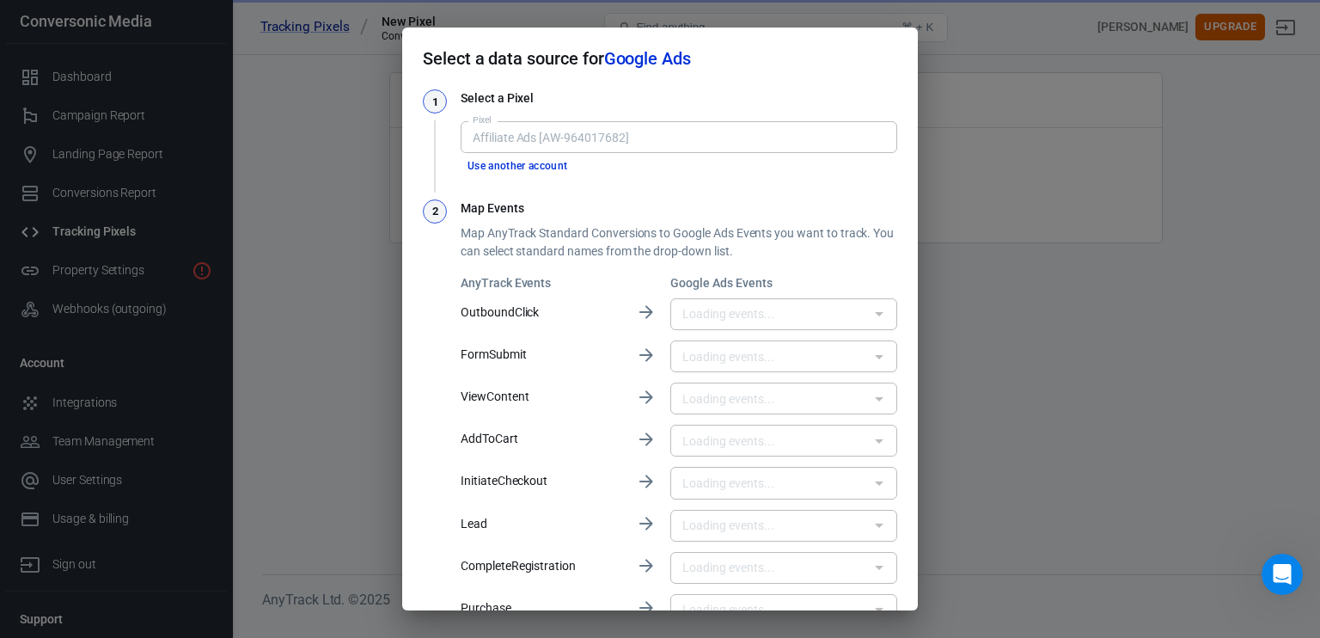
click at [685, 165] on div "Select a Pixel Pixel Affiliate Ads [AW-964017682] Pixel Use another account" at bounding box center [679, 132] width 437 height 86
type input "Purchase (1) [0W9vCNTo6N0aEJL81ssD]"
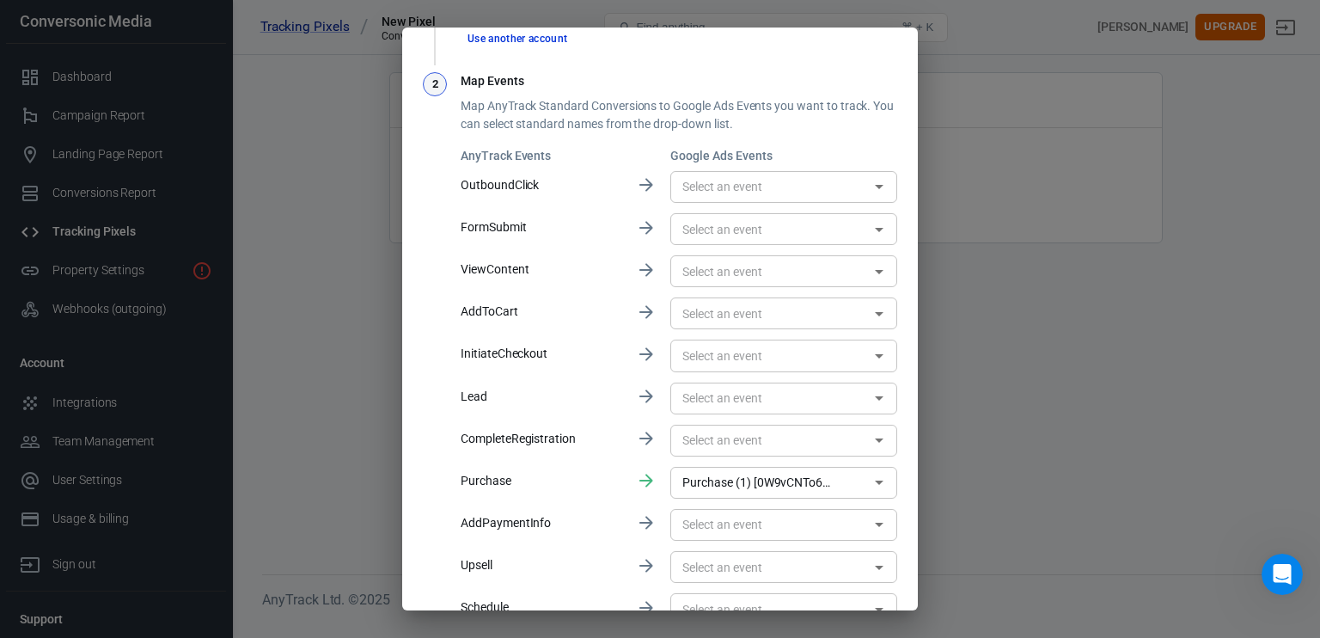
scroll to position [126, 0]
click at [851, 181] on div "​" at bounding box center [783, 188] width 227 height 32
click at [816, 144] on div "Map Events Map AnyTrack Standard Conversions to Google Ads Events you want to t…" at bounding box center [679, 351] width 437 height 556
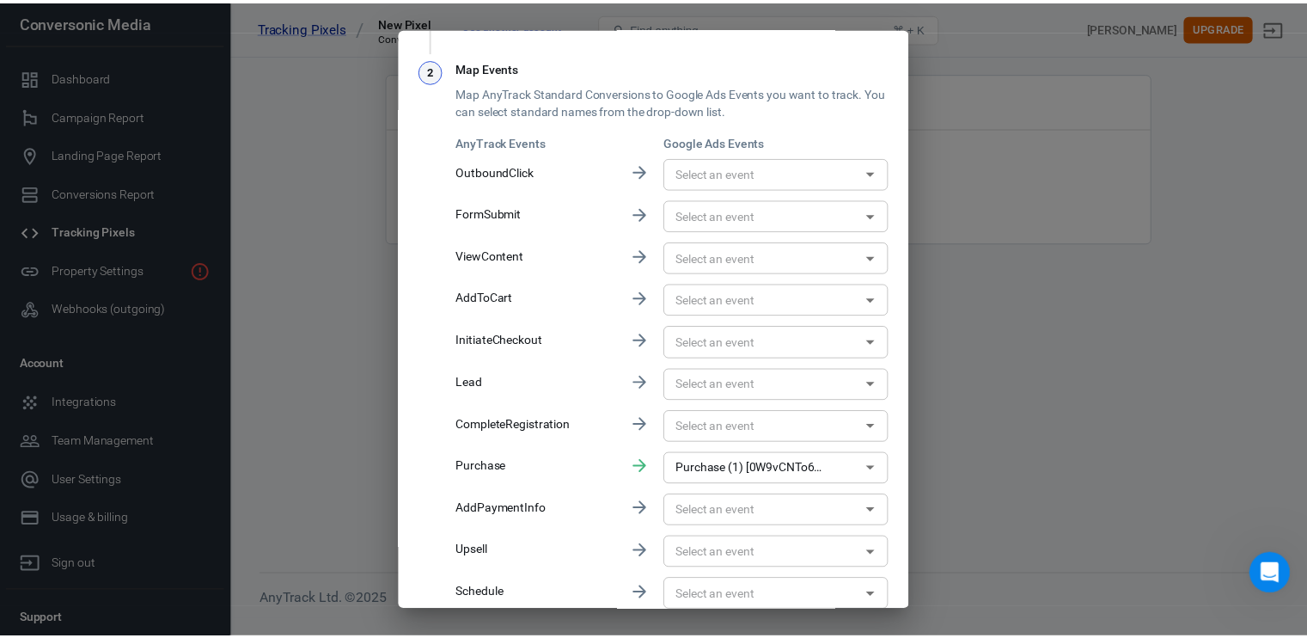
scroll to position [217, 0]
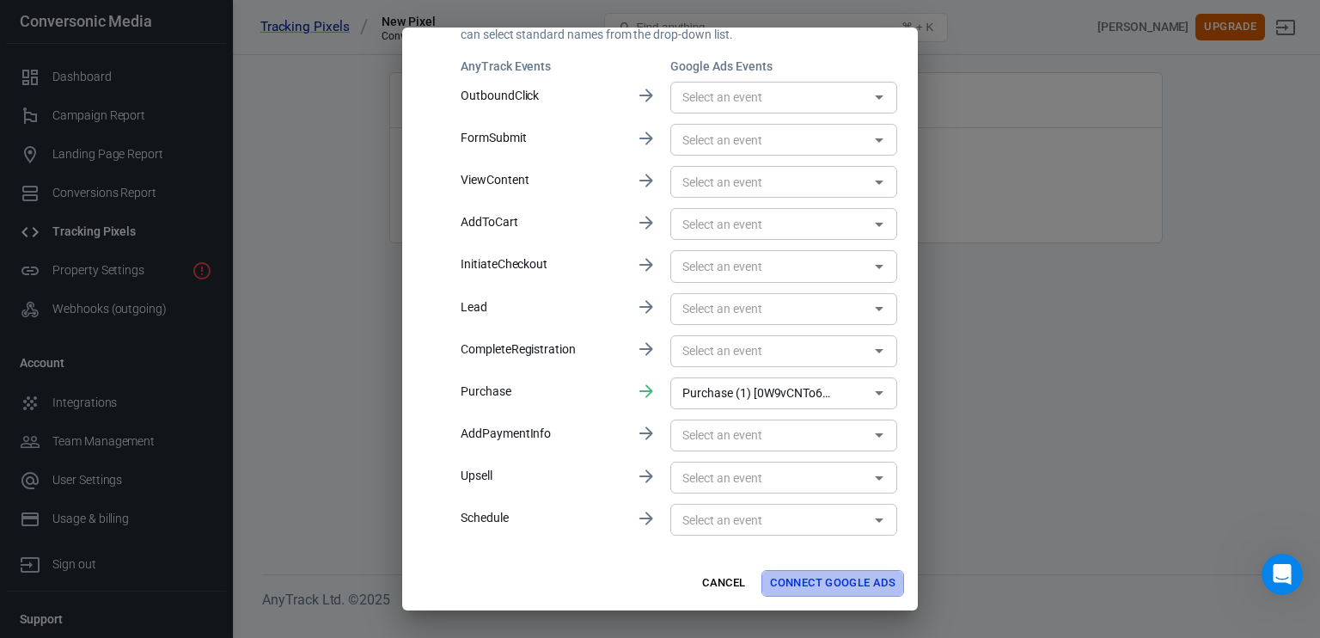
click at [825, 586] on button "Connect Google Ads" at bounding box center [832, 583] width 143 height 27
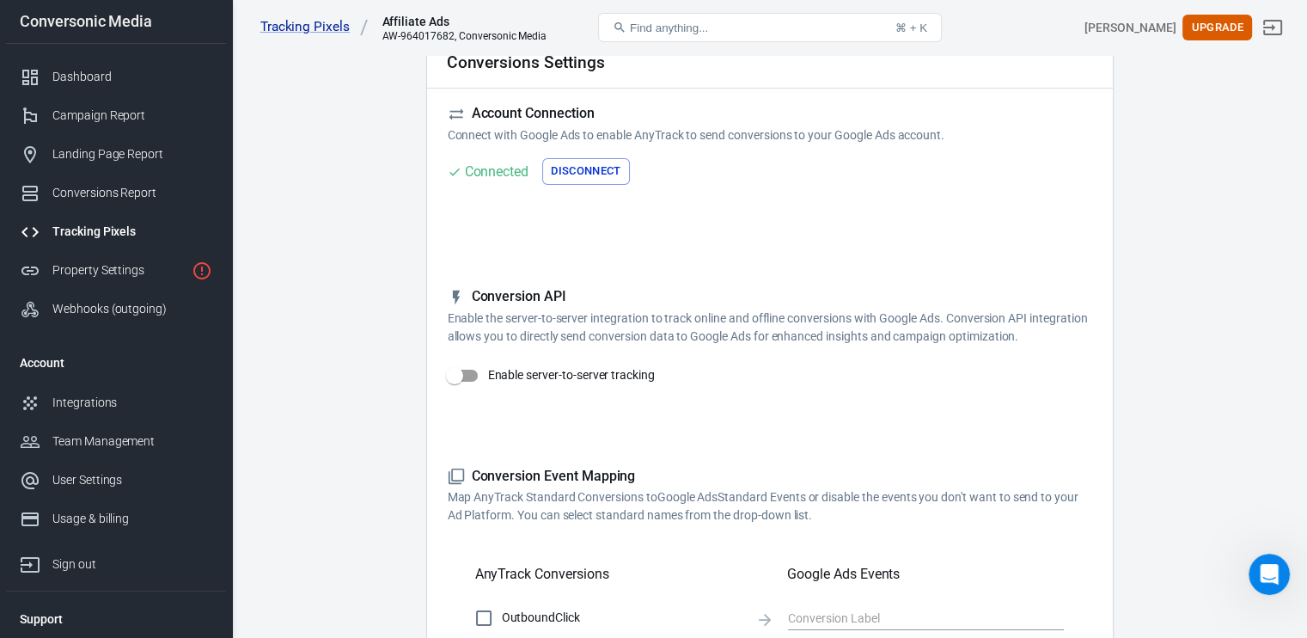
scroll to position [131, 0]
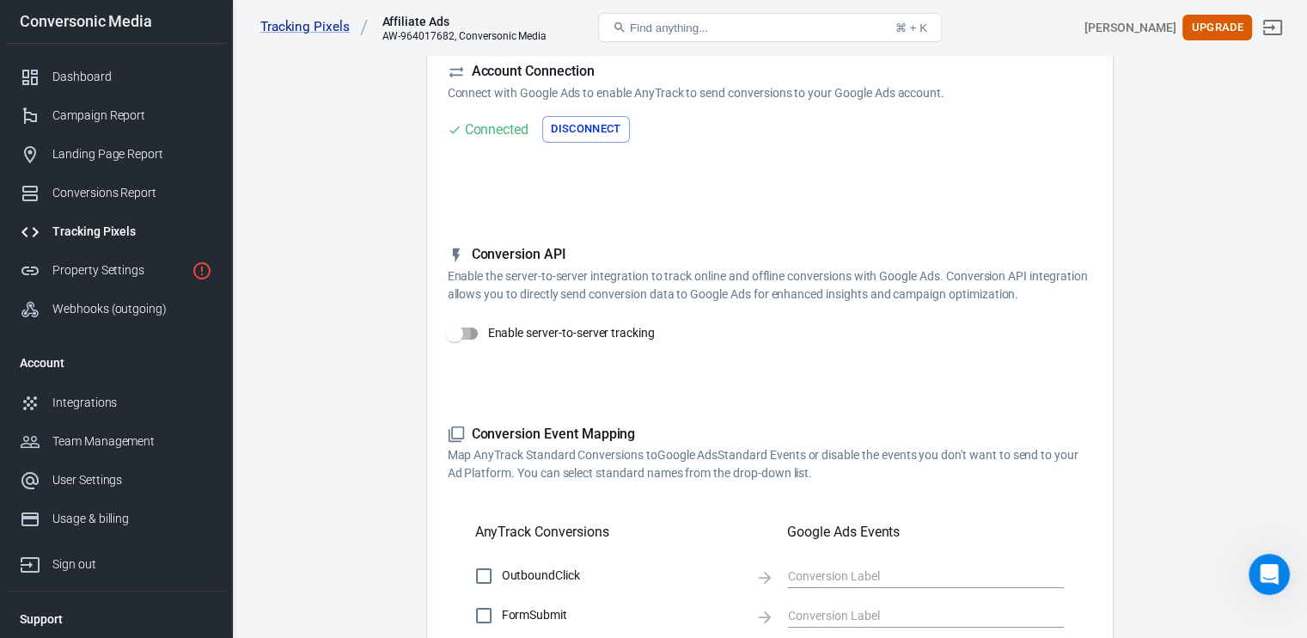
click at [462, 331] on input "Enable server-to-server tracking" at bounding box center [455, 333] width 98 height 33
checkbox input "false"
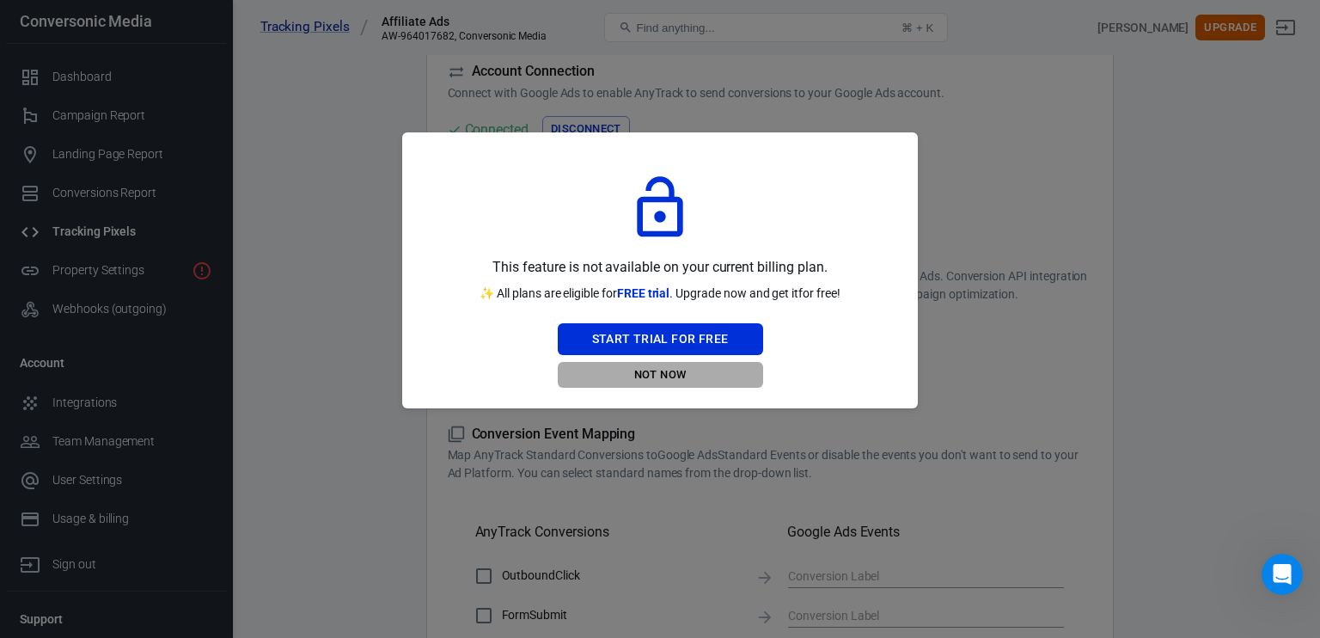
click at [661, 379] on button "Not Now" at bounding box center [660, 375] width 205 height 27
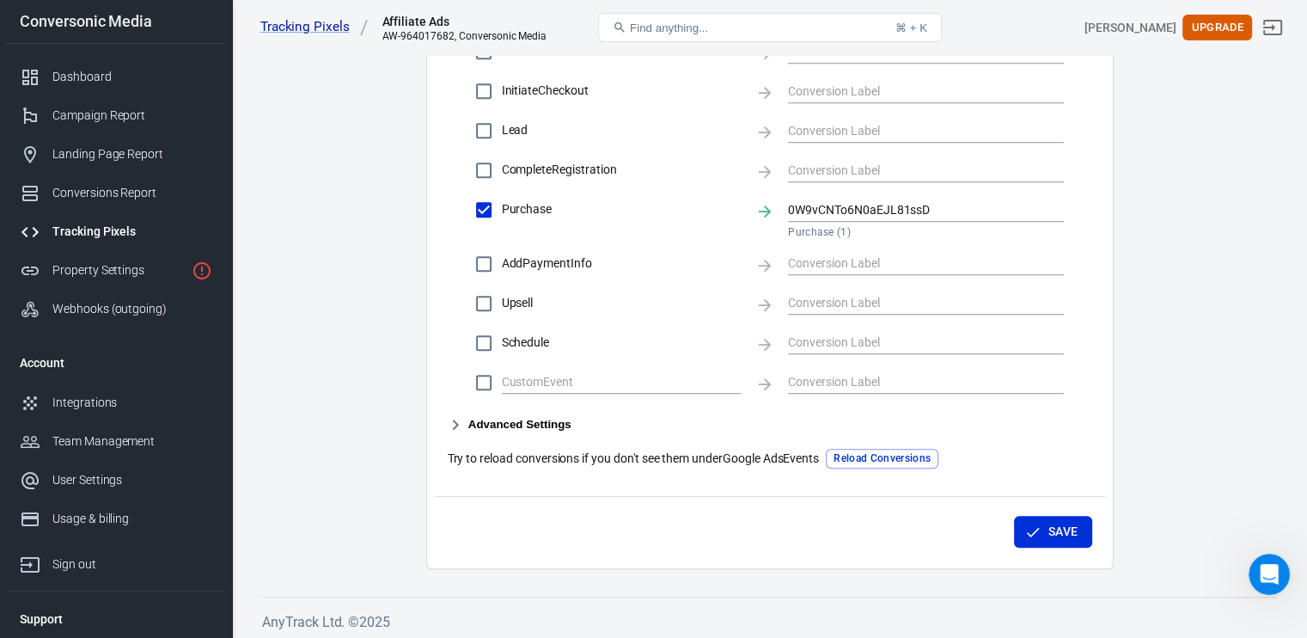
scroll to position [777, 0]
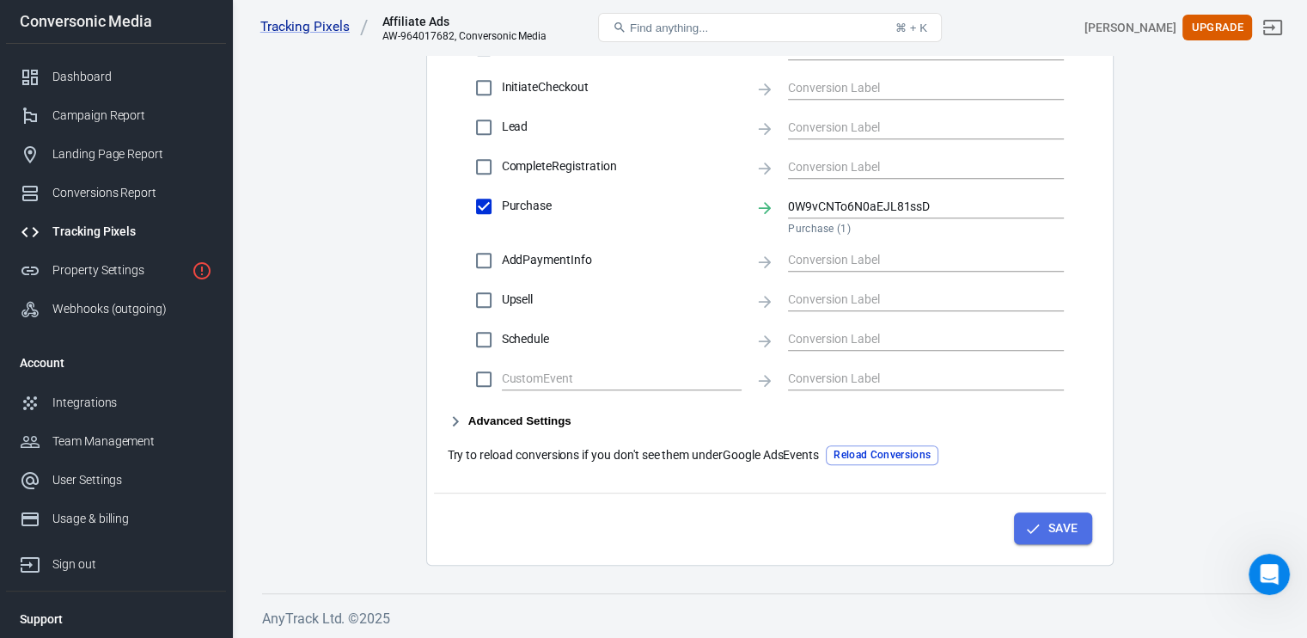
click at [1055, 520] on button "Save" at bounding box center [1053, 528] width 78 height 32
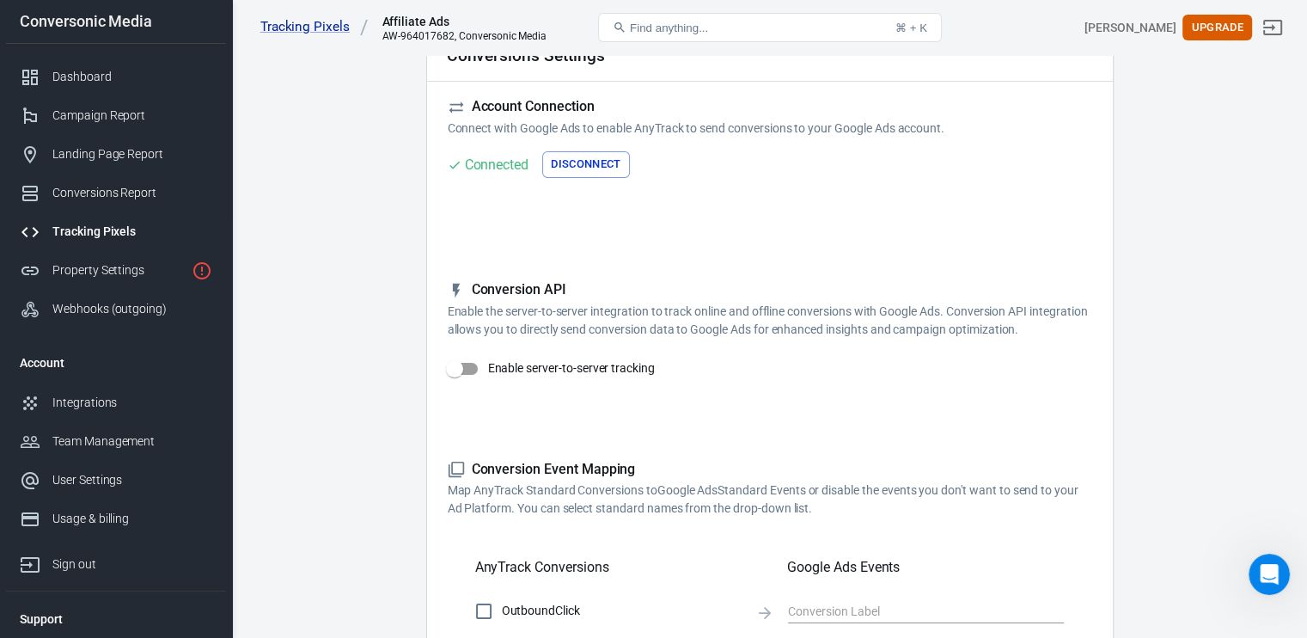
scroll to position [0, 0]
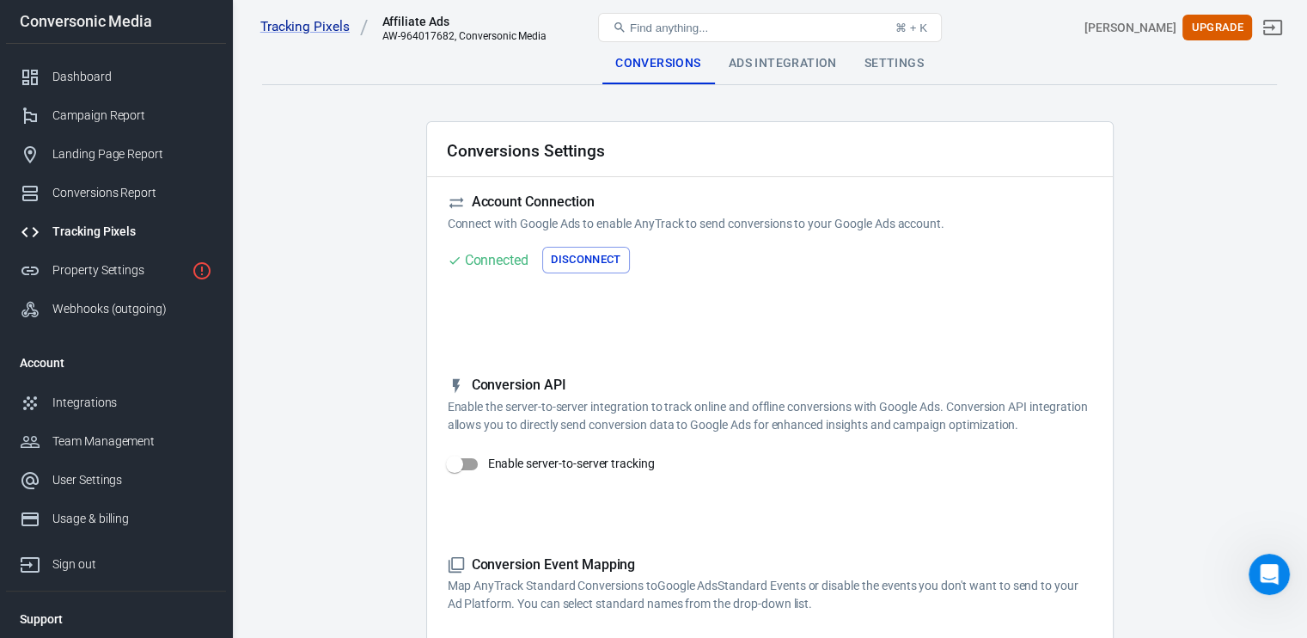
click at [144, 229] on div "Tracking Pixels" at bounding box center [132, 232] width 160 height 18
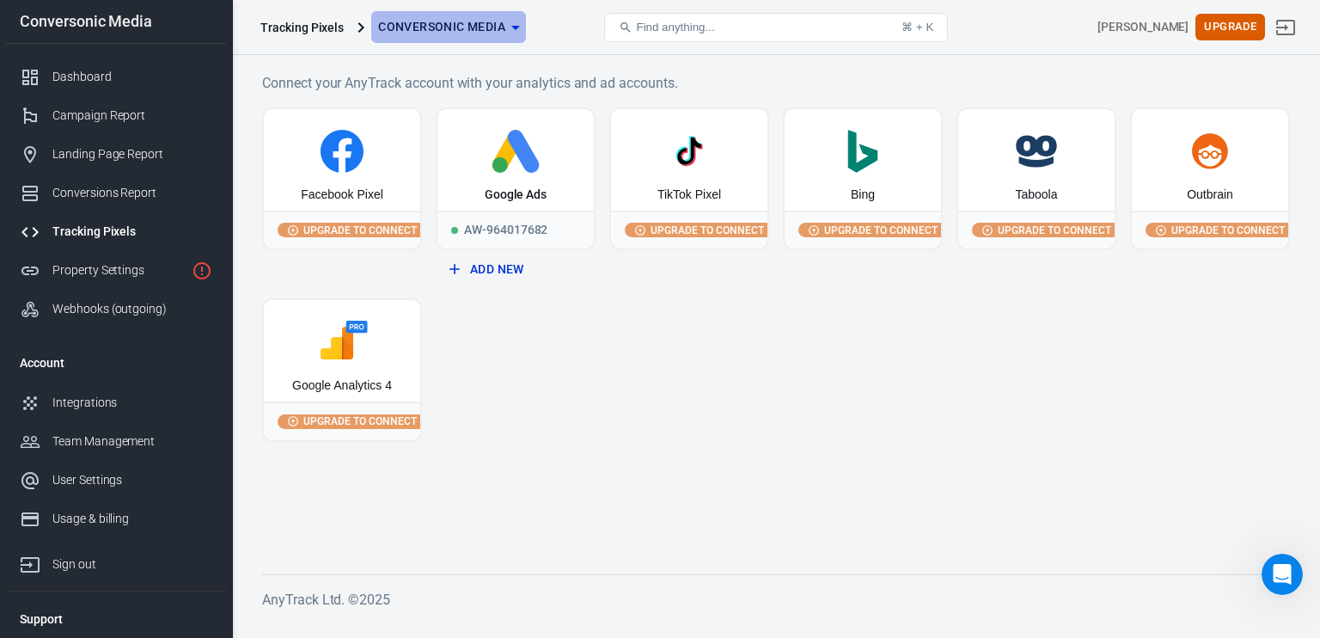
click at [507, 26] on icon "button" at bounding box center [515, 27] width 21 height 21
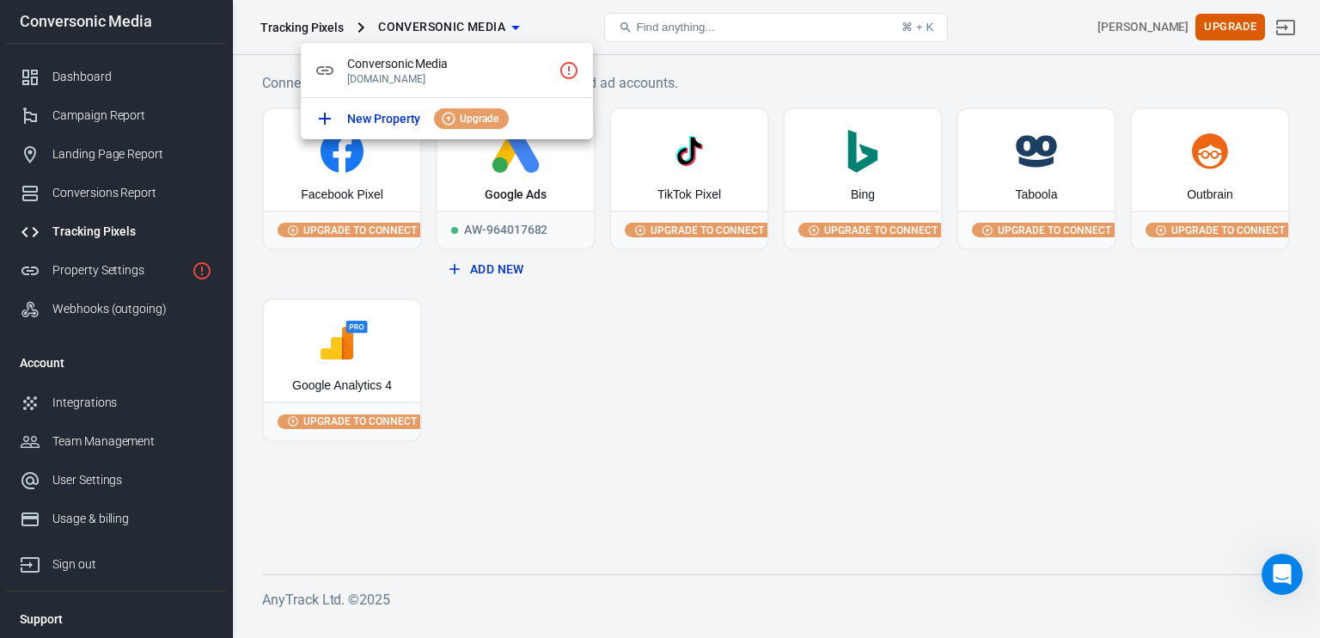
click at [507, 26] on div at bounding box center [660, 319] width 1320 height 638
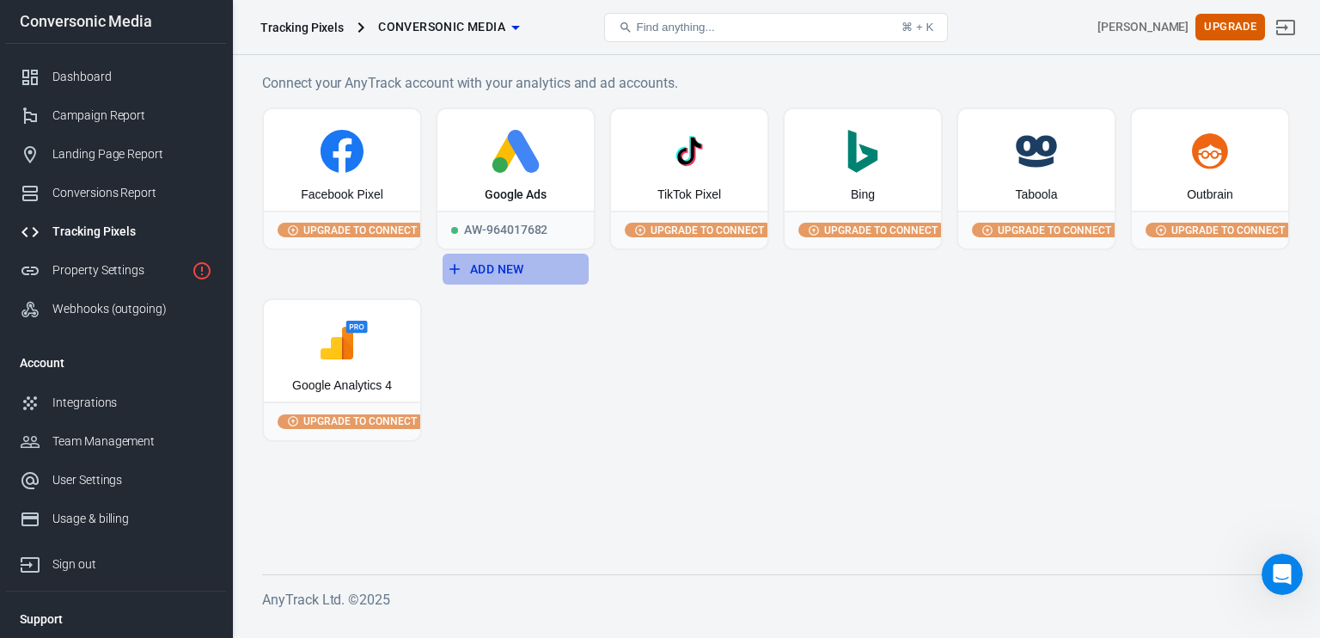
click at [480, 270] on button "Add New" at bounding box center [516, 270] width 146 height 32
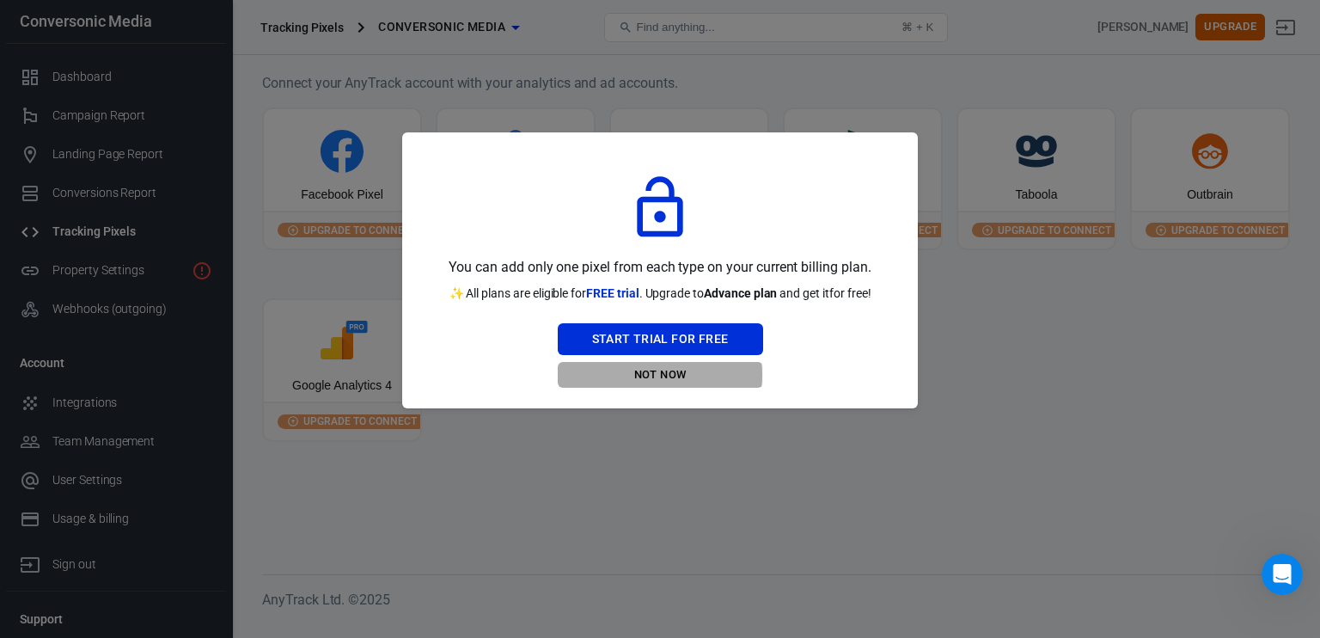
click at [635, 375] on button "Not Now" at bounding box center [660, 375] width 205 height 27
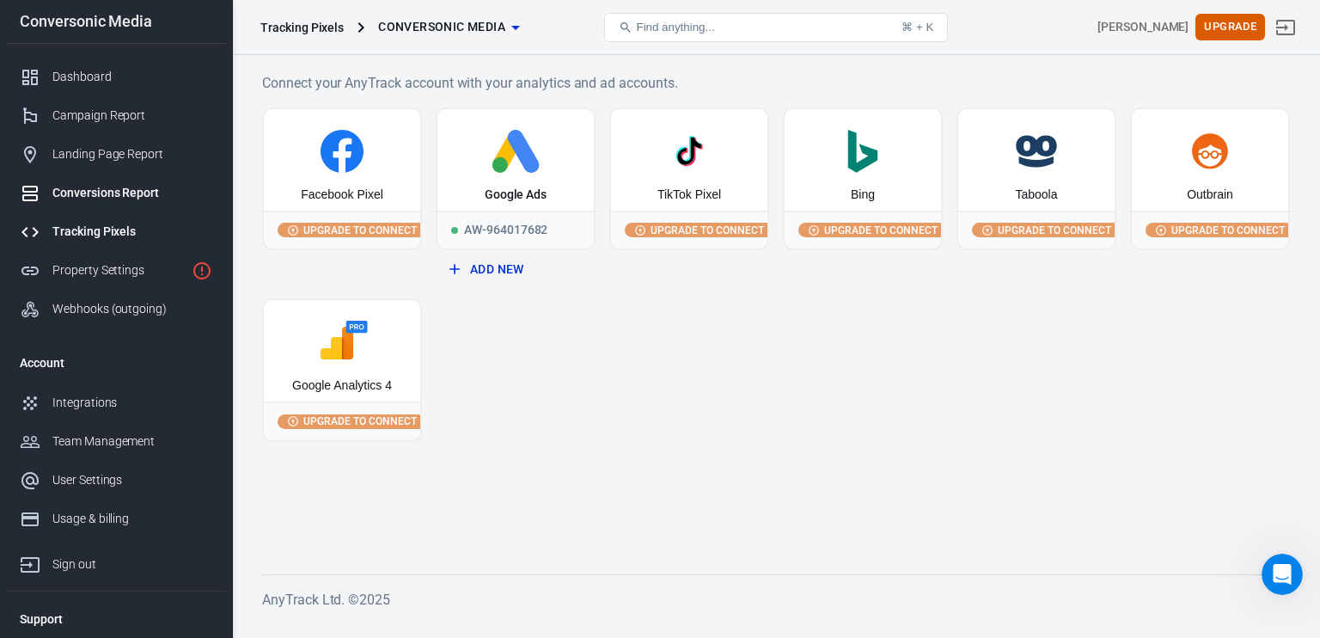
click at [95, 202] on link "Conversions Report" at bounding box center [116, 193] width 220 height 39
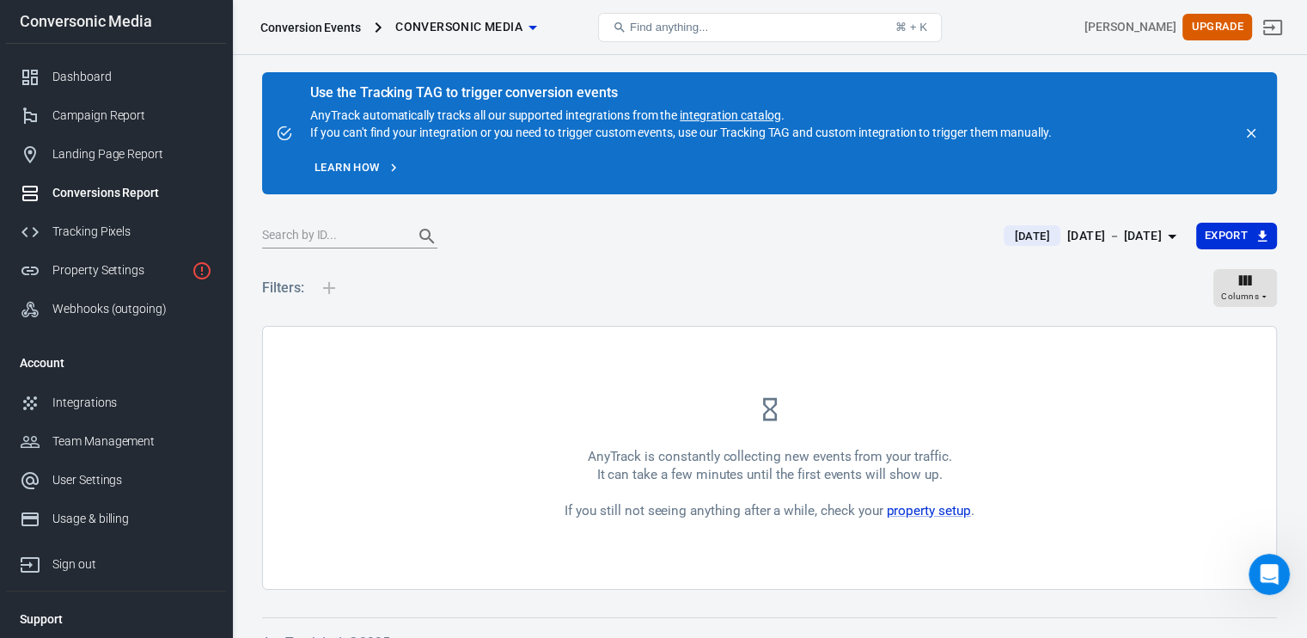
click at [1245, 128] on icon "close" at bounding box center [1251, 132] width 15 height 15
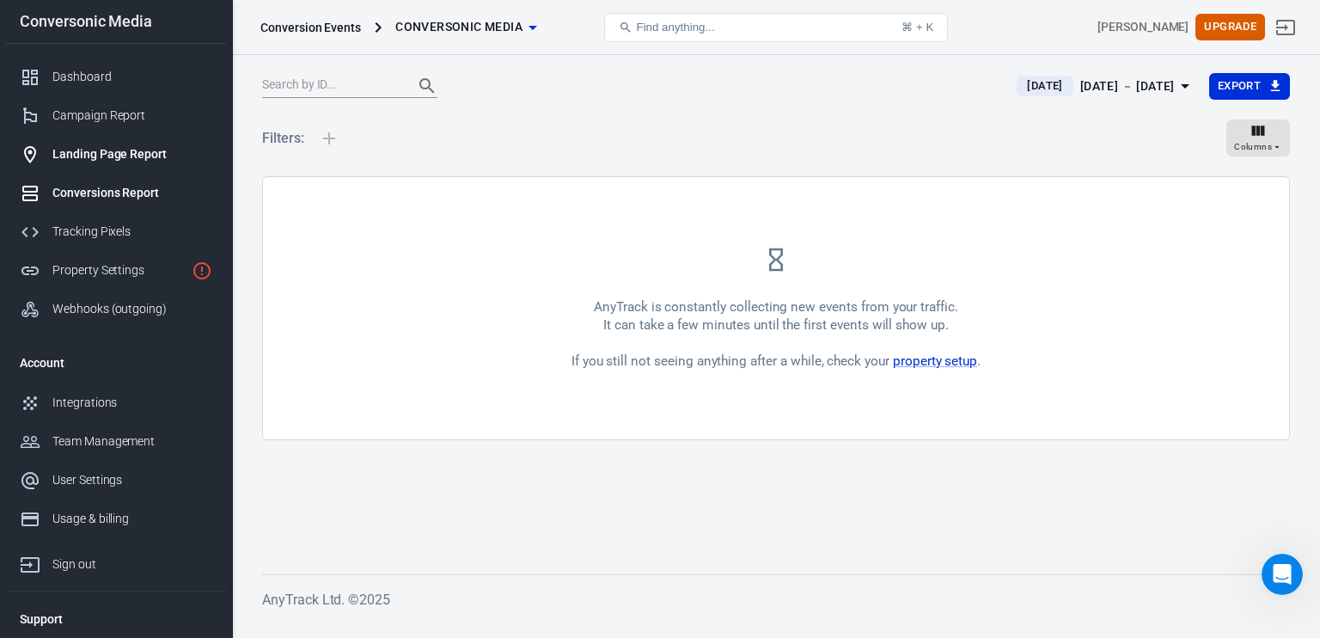
click at [116, 162] on div "Landing Page Report" at bounding box center [132, 154] width 160 height 18
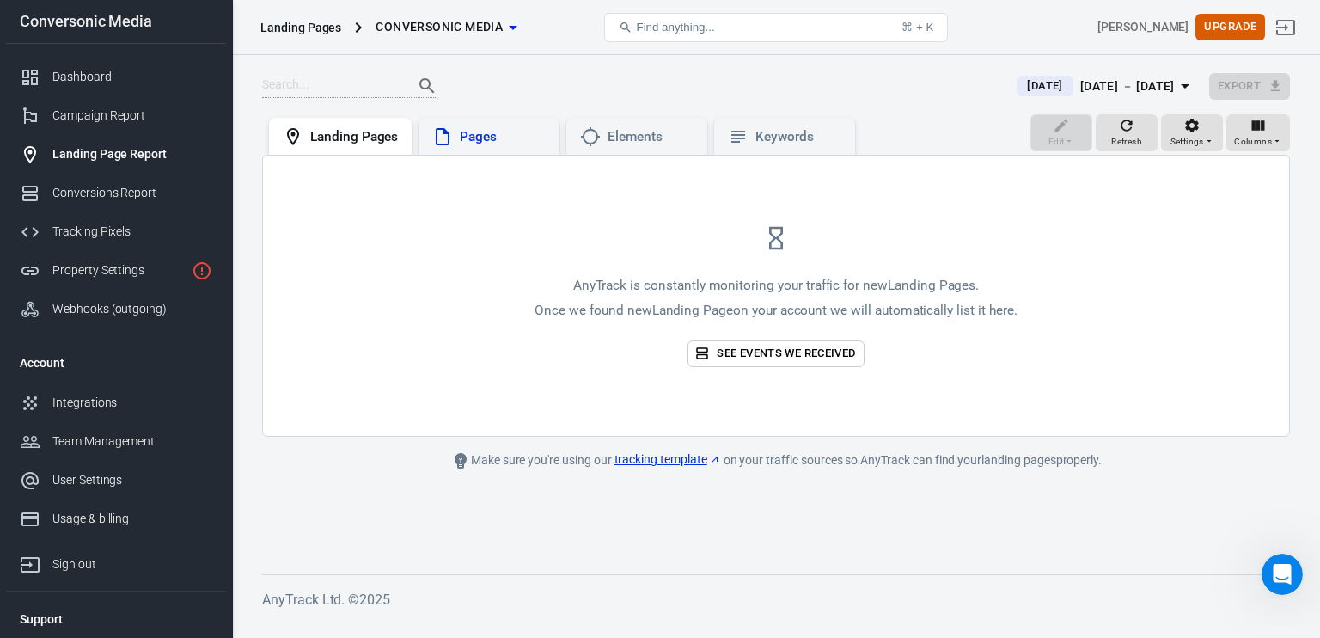
click at [443, 140] on icon at bounding box center [442, 136] width 21 height 21
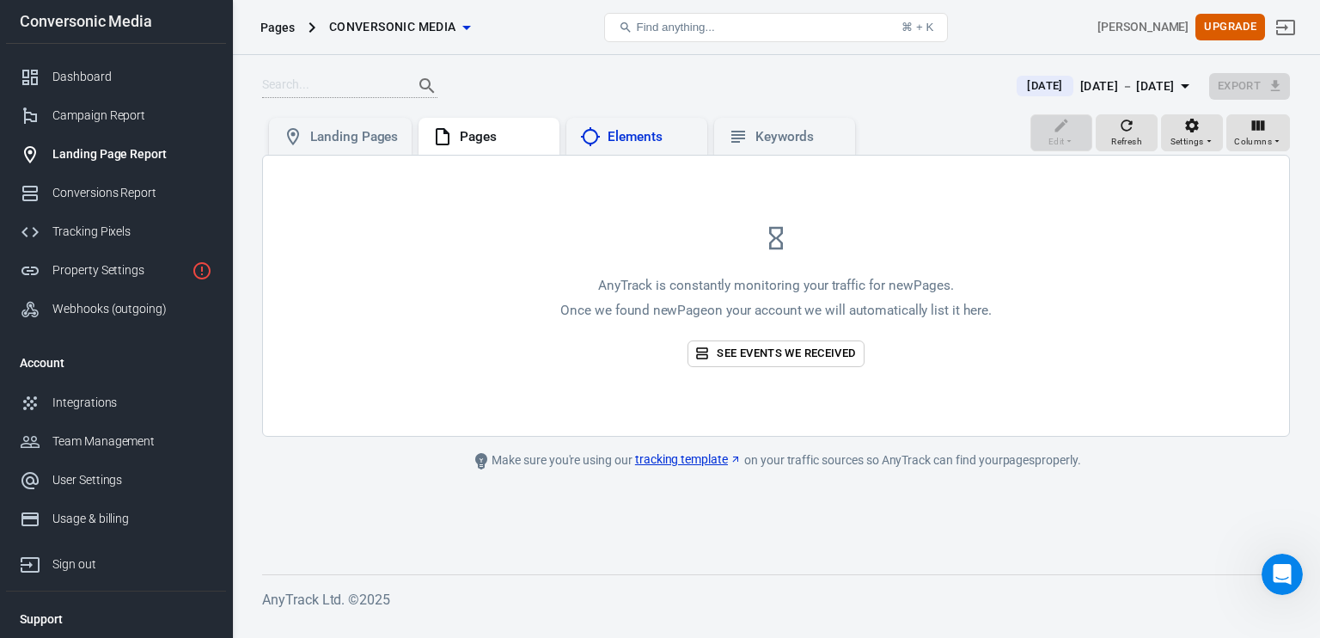
click at [625, 137] on div "Elements" at bounding box center [651, 137] width 86 height 18
click at [765, 136] on div "Keywords" at bounding box center [798, 137] width 86 height 18
click at [113, 116] on div "Campaign Report" at bounding box center [132, 116] width 160 height 18
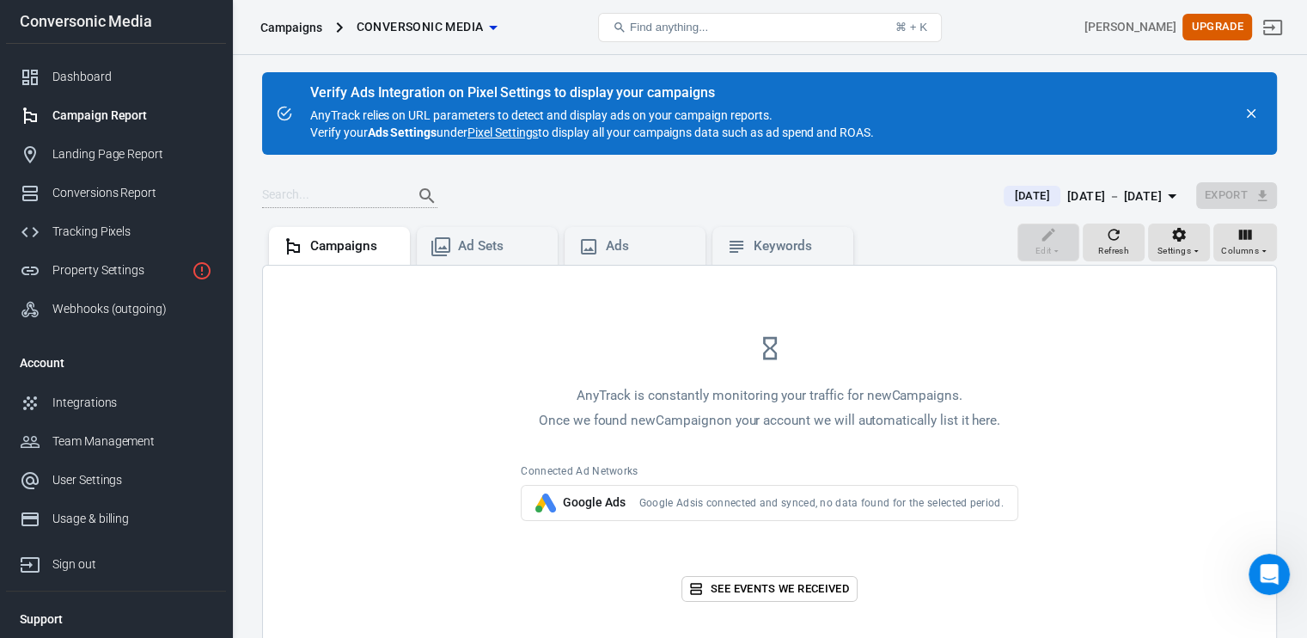
scroll to position [140, 0]
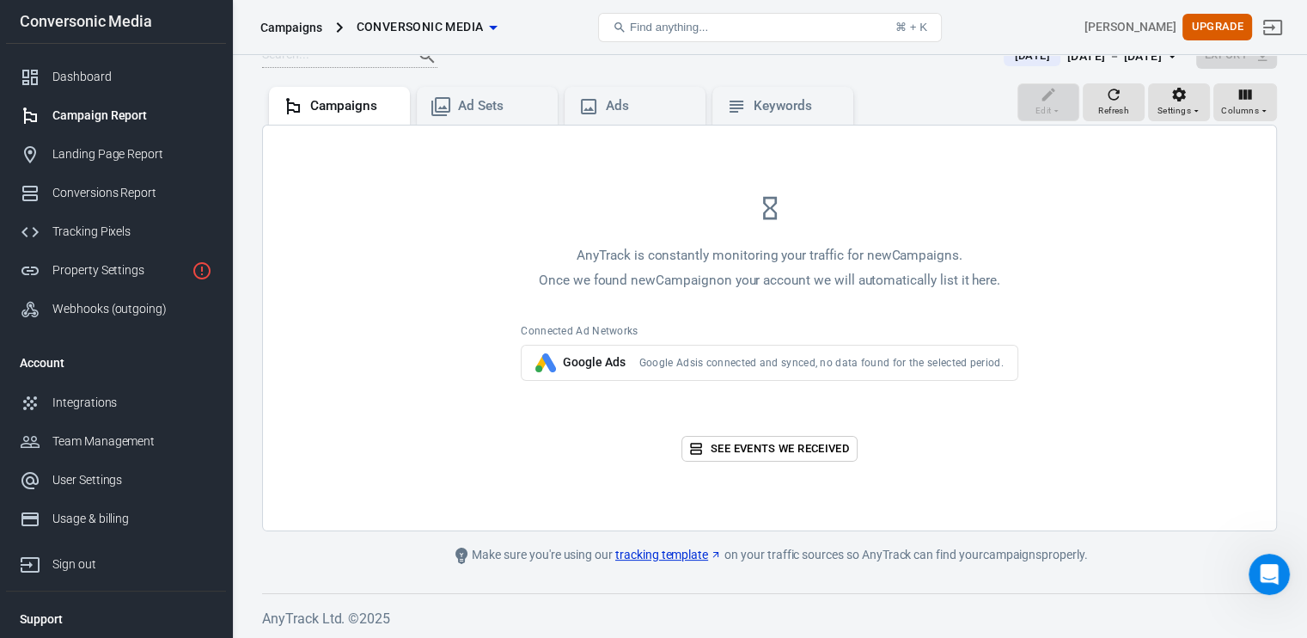
click at [684, 361] on span "Google Ads is connected and synced, no data found for the selected period." at bounding box center [821, 363] width 364 height 14
click at [729, 444] on link "See events we received" at bounding box center [769, 449] width 176 height 27
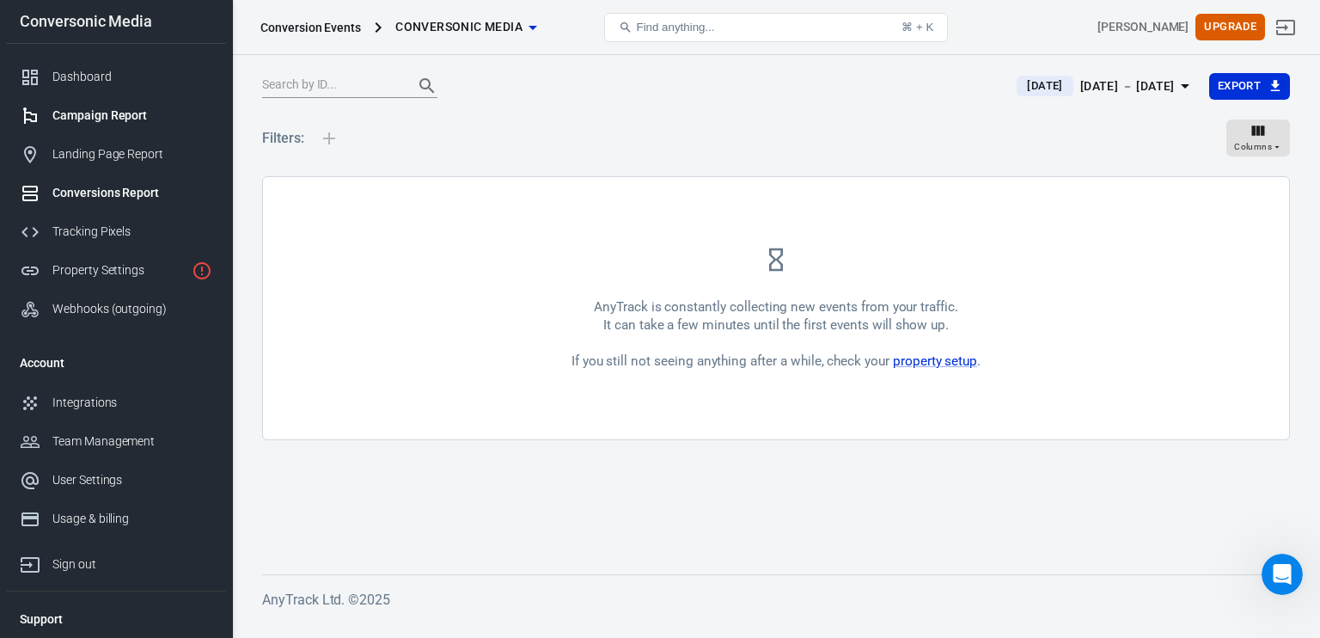
click at [96, 111] on div "Campaign Report" at bounding box center [132, 116] width 160 height 18
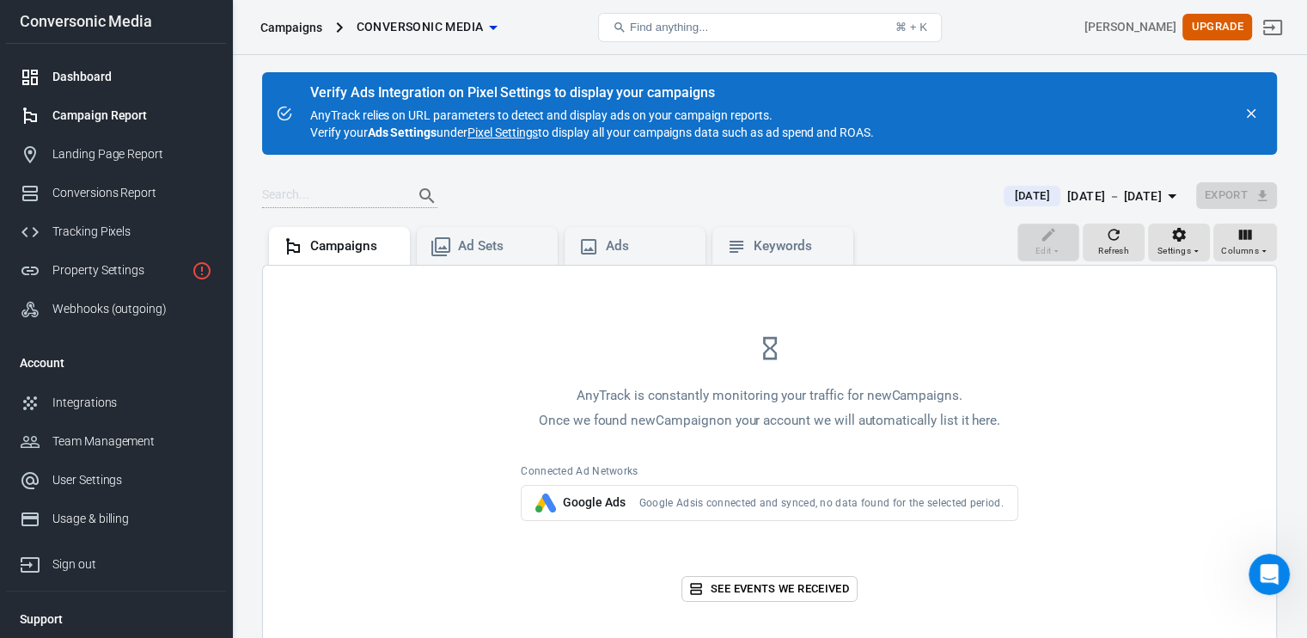
click at [96, 75] on div "Dashboard" at bounding box center [132, 77] width 160 height 18
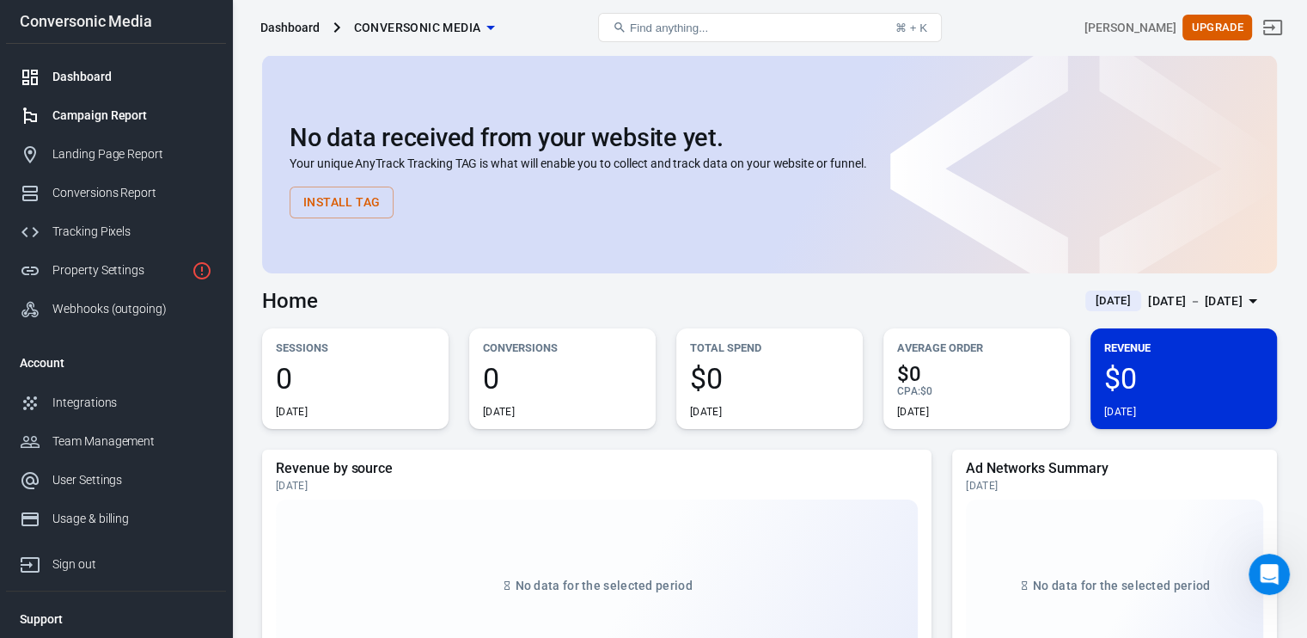
click at [103, 108] on div "Campaign Report" at bounding box center [132, 116] width 160 height 18
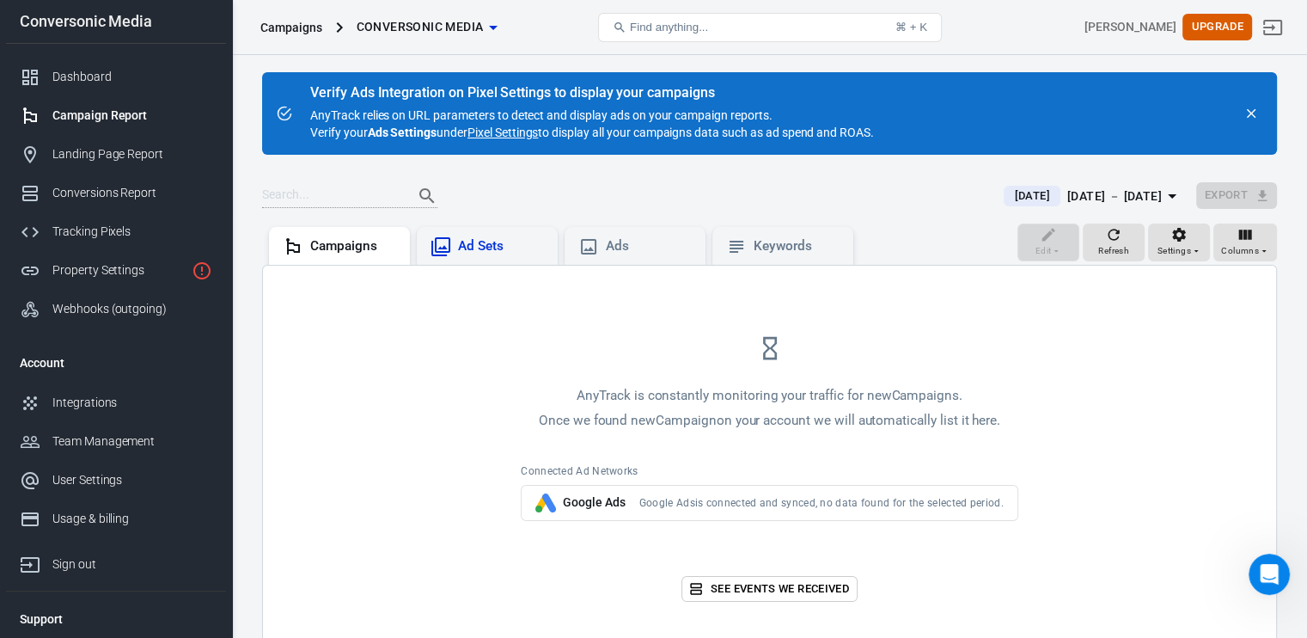
click at [476, 237] on div "Ad Sets" at bounding box center [501, 246] width 86 height 18
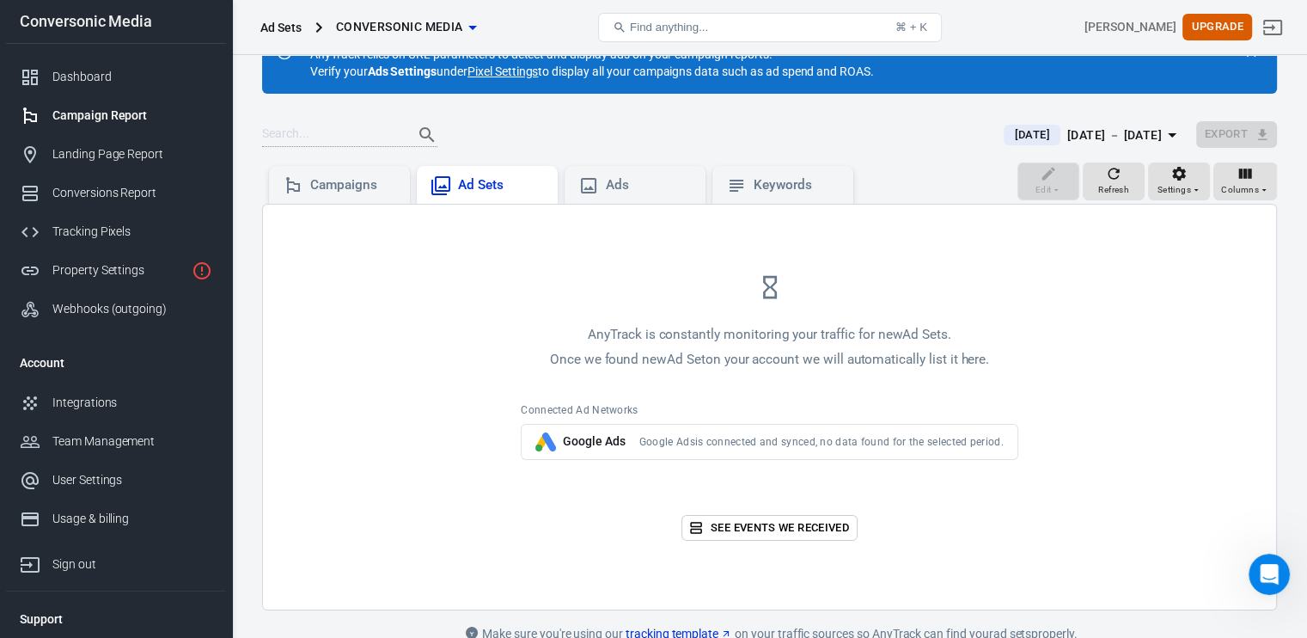
scroll to position [62, 0]
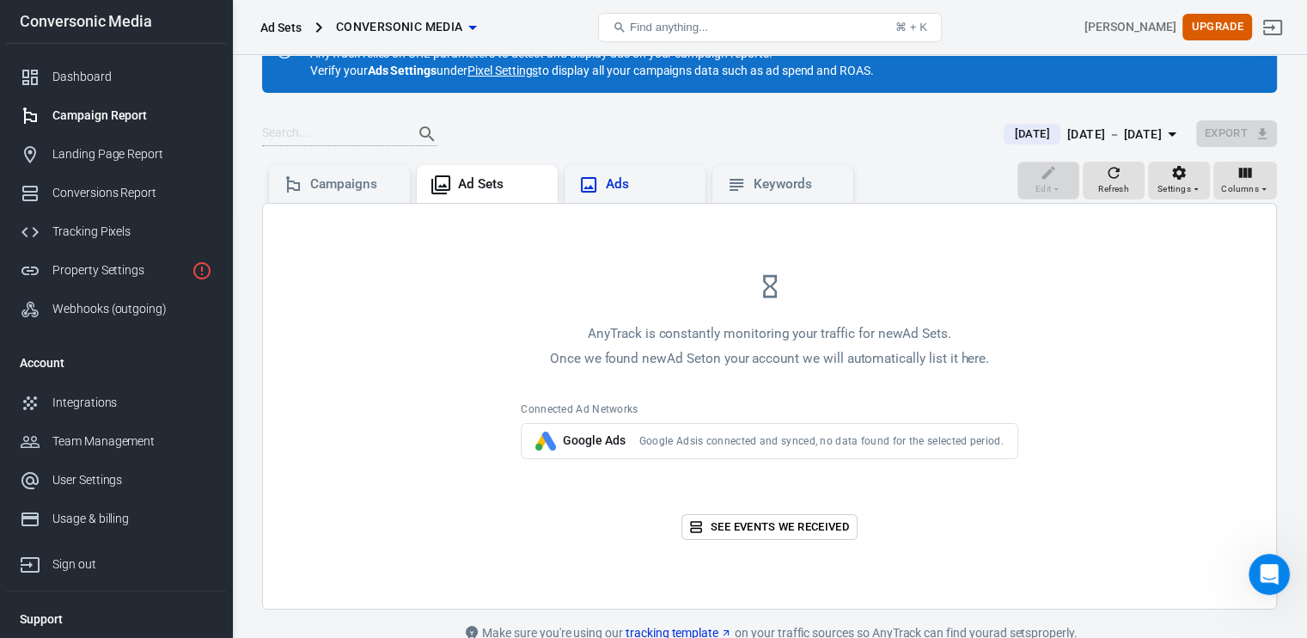
click at [621, 179] on div "Ads" at bounding box center [649, 184] width 86 height 18
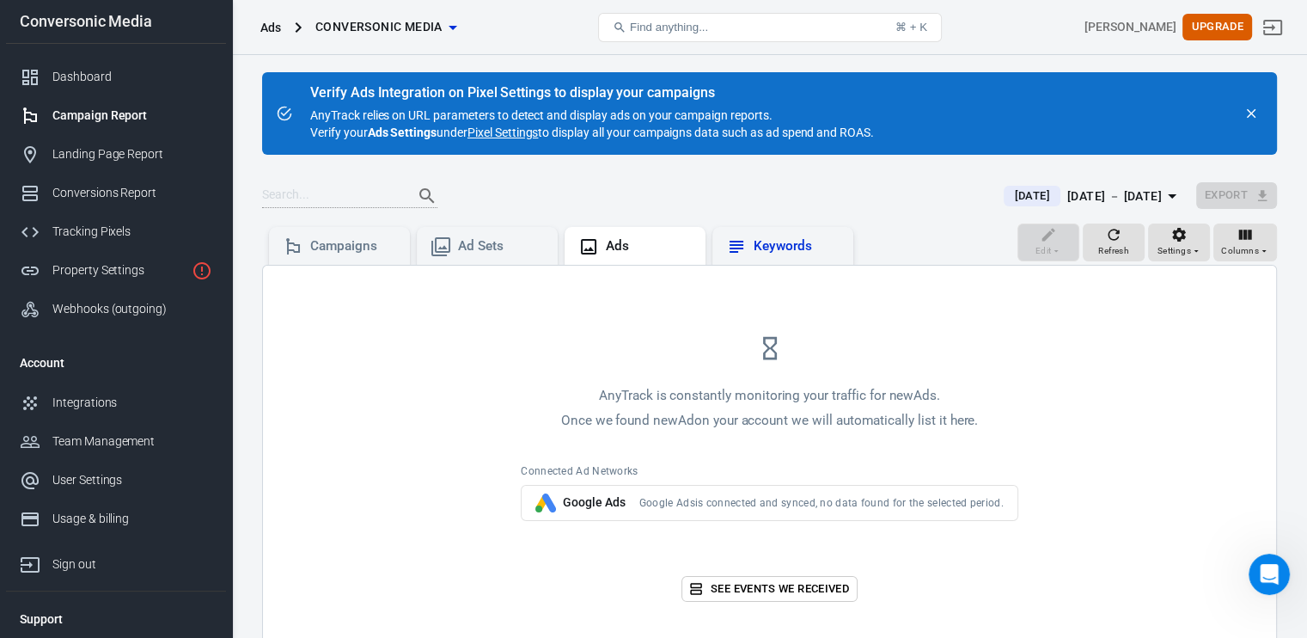
click at [773, 240] on div "Keywords" at bounding box center [797, 246] width 86 height 18
click at [341, 237] on div "Campaigns" at bounding box center [353, 246] width 86 height 18
click at [85, 77] on div "Dashboard" at bounding box center [132, 77] width 160 height 18
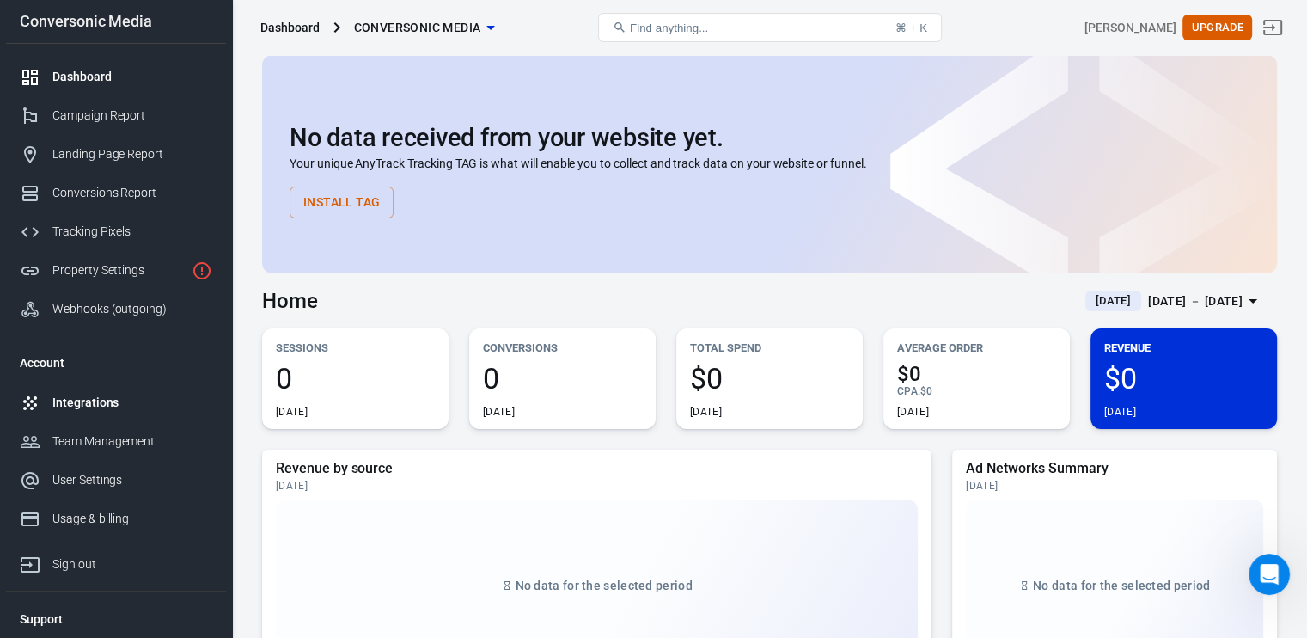
click at [86, 401] on div "Integrations" at bounding box center [132, 403] width 160 height 18
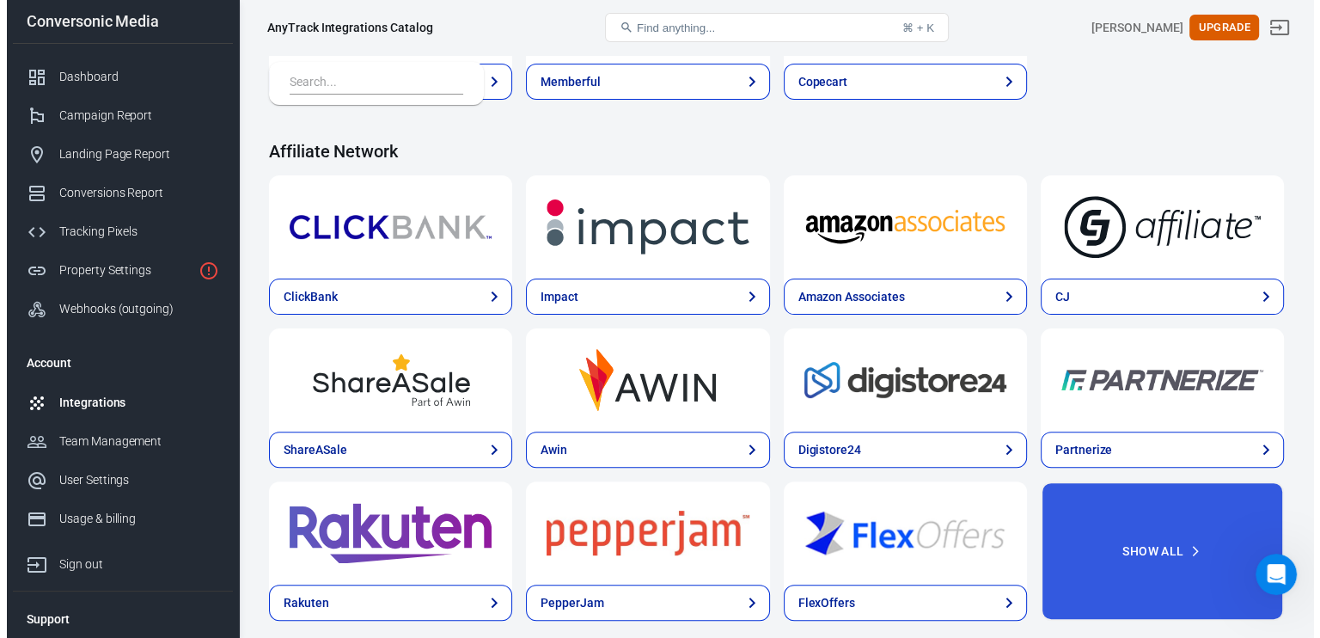
scroll to position [478, 0]
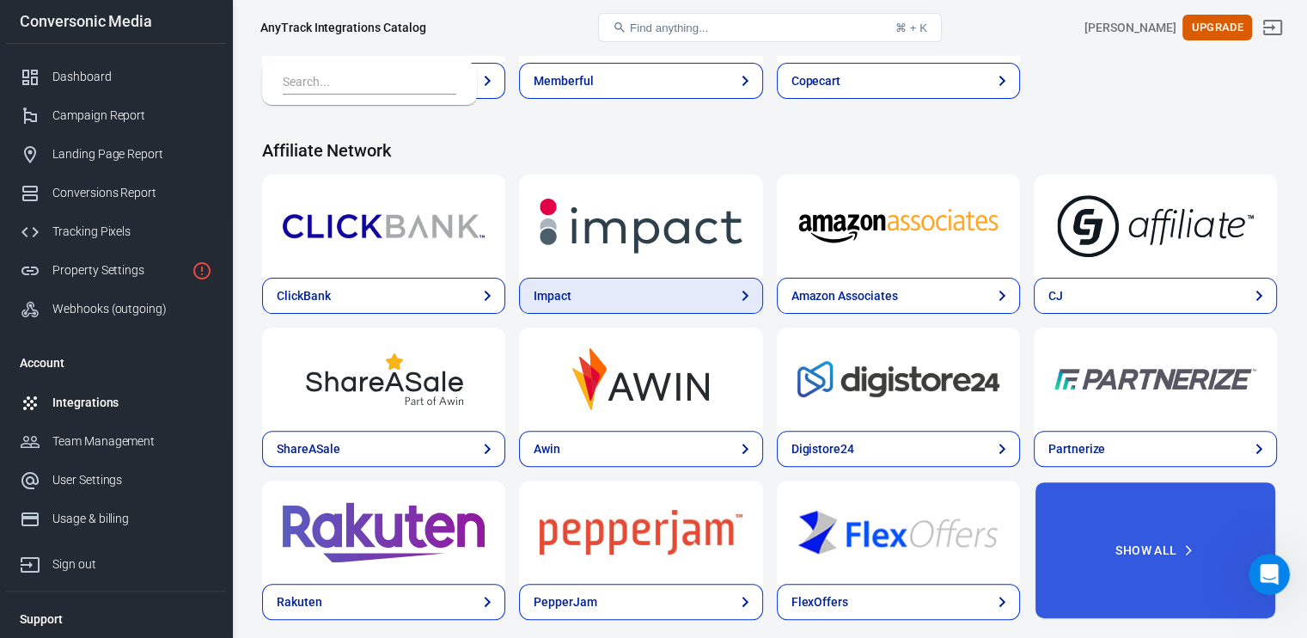
click at [553, 301] on link "Impact" at bounding box center [640, 296] width 243 height 36
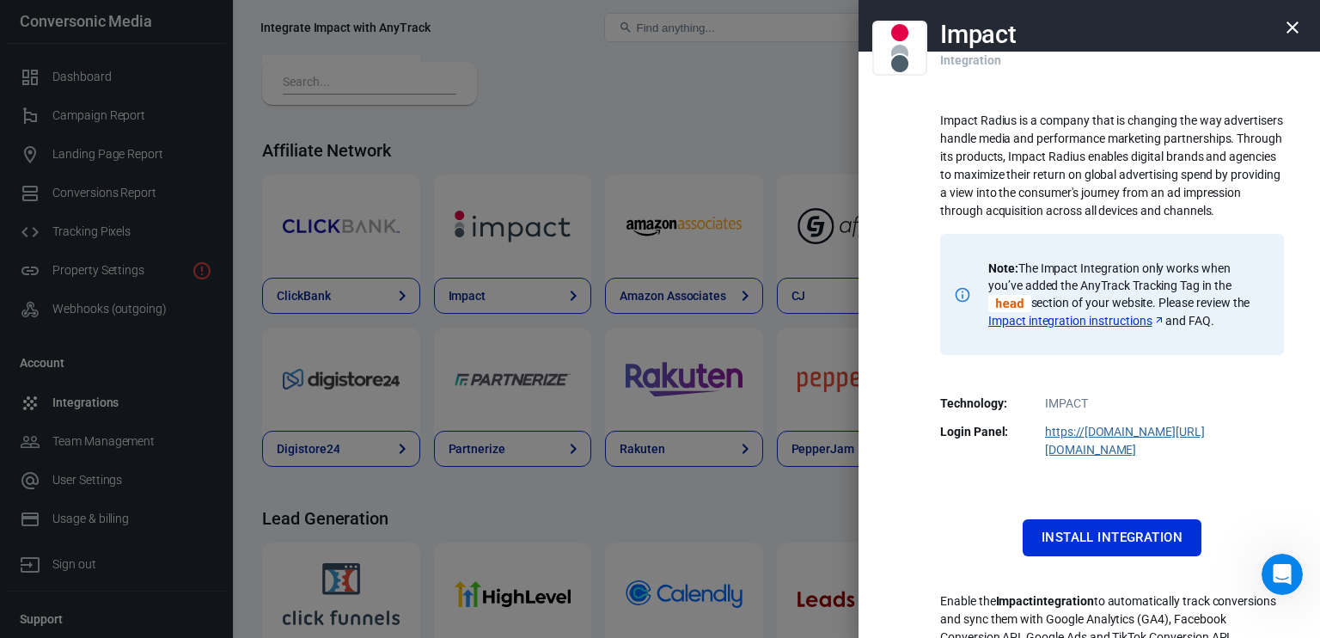
scroll to position [63, 0]
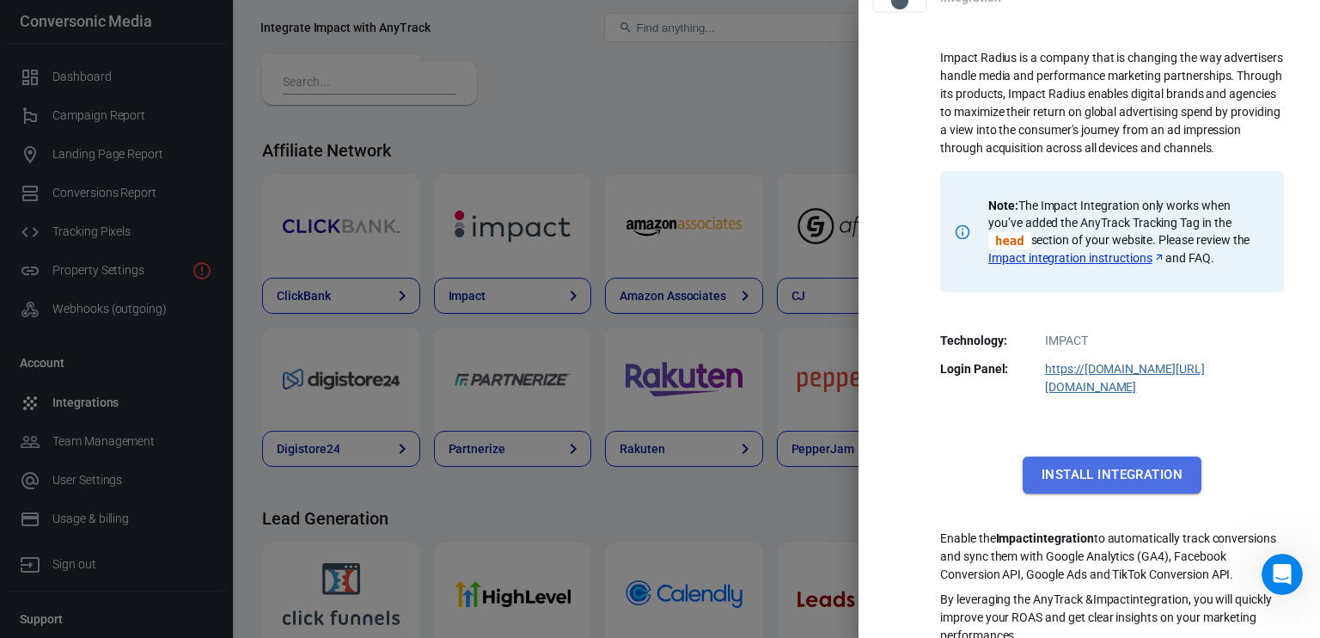
click at [1086, 456] on button "Install Integration" at bounding box center [1112, 474] width 179 height 36
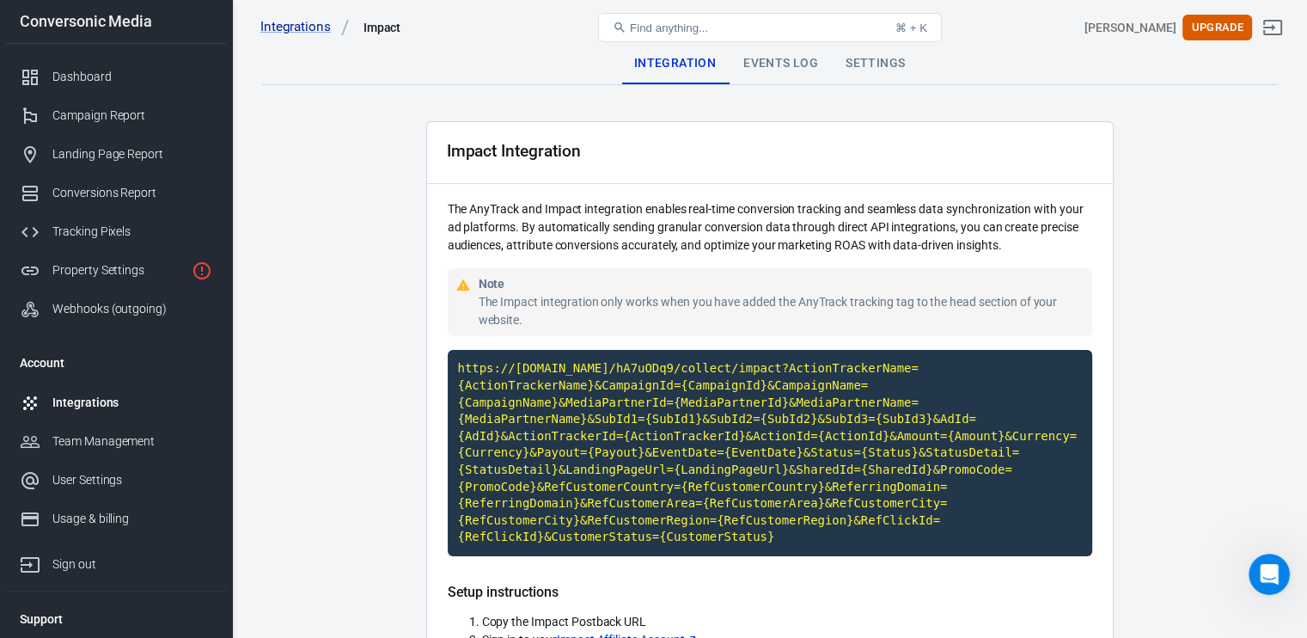
click at [773, 68] on div "Events Log" at bounding box center [781, 63] width 102 height 41
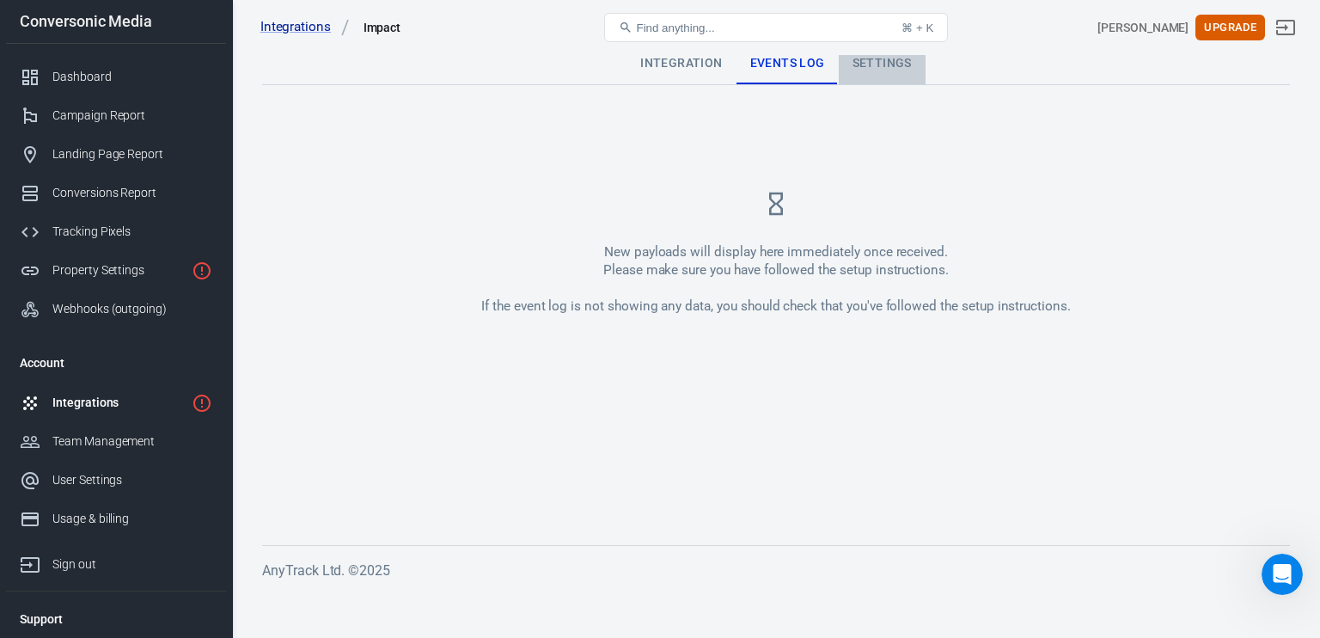
click at [883, 75] on div "Settings" at bounding box center [882, 63] width 87 height 41
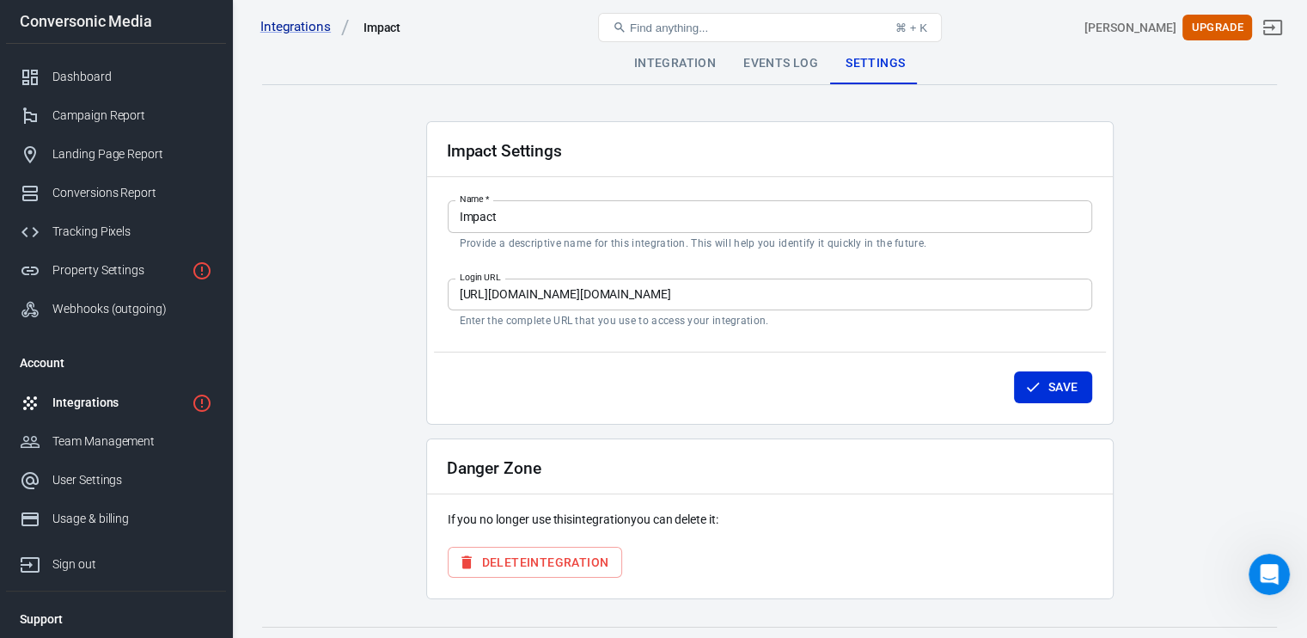
scroll to position [34, 0]
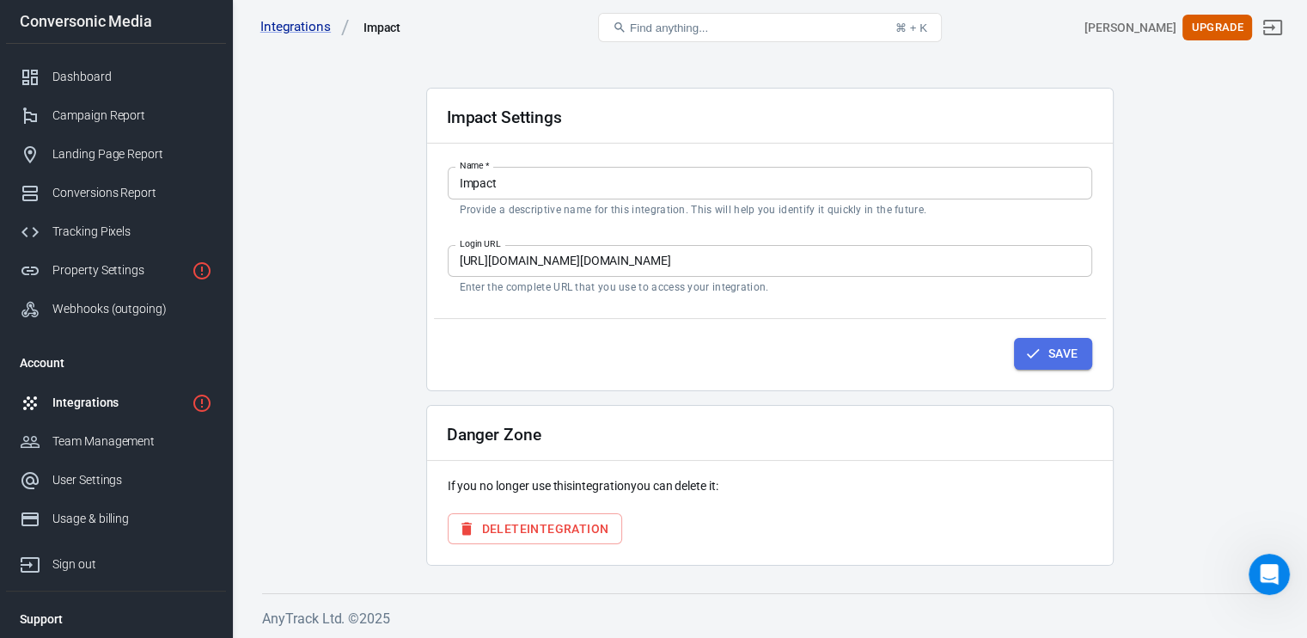
click at [1038, 342] on button "Save" at bounding box center [1053, 354] width 78 height 32
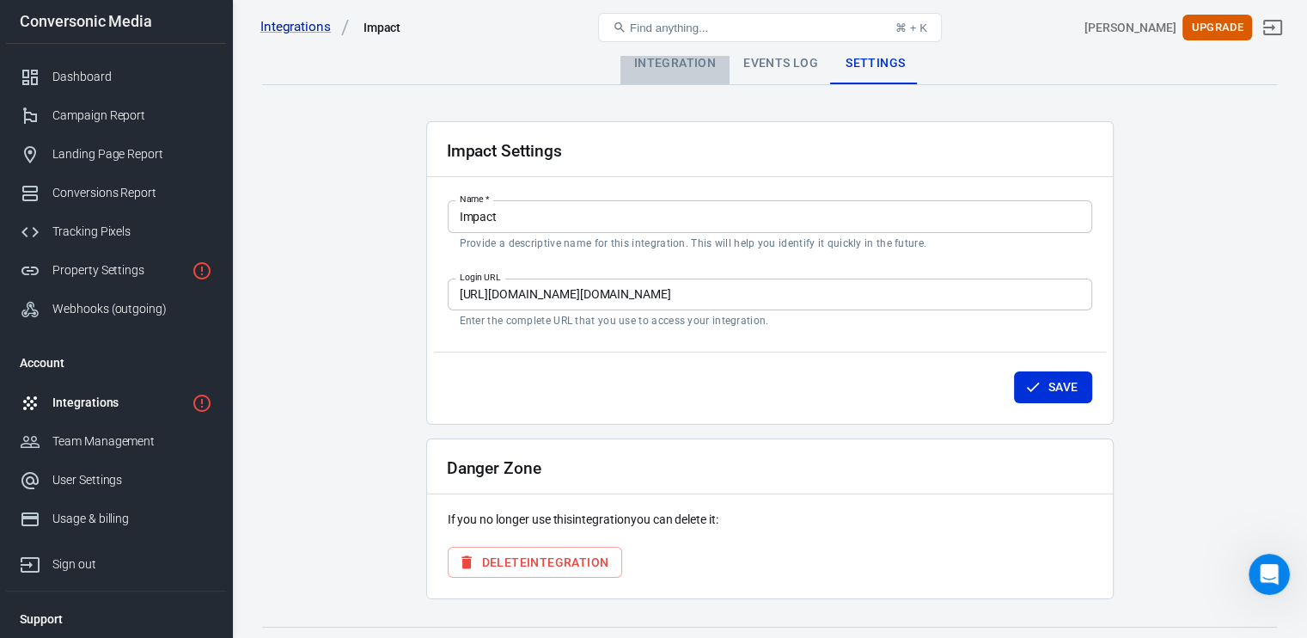
click at [669, 68] on div "Integration" at bounding box center [674, 63] width 109 height 41
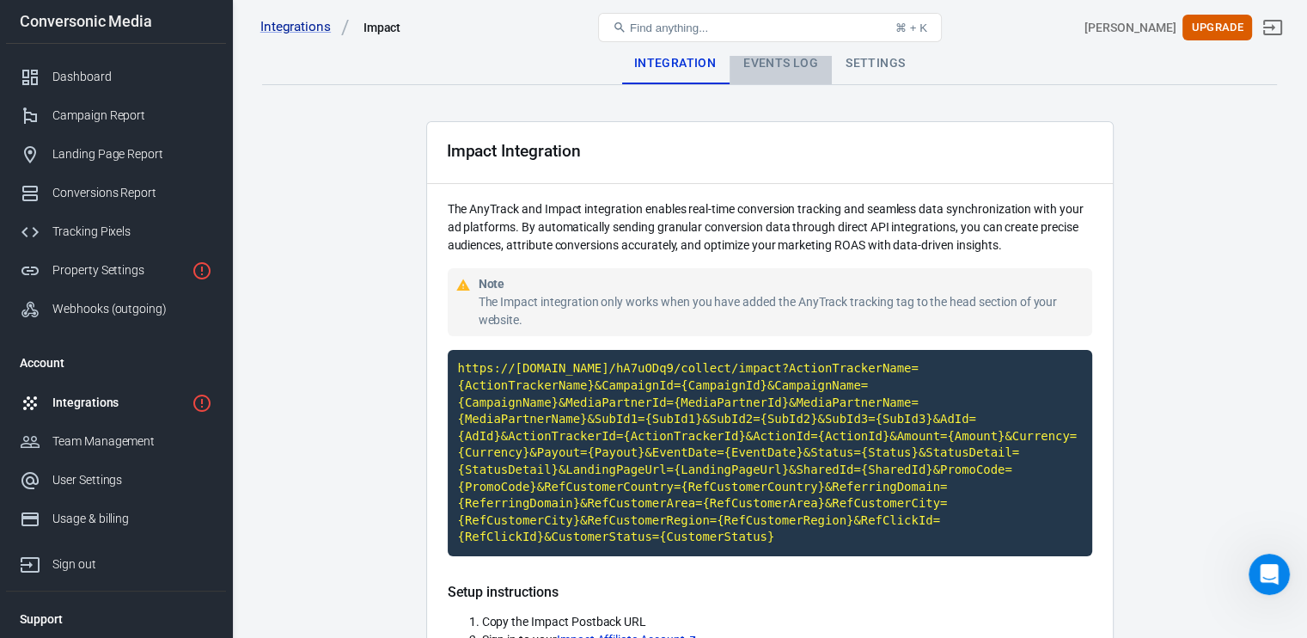
click at [763, 67] on div "Events Log" at bounding box center [781, 63] width 102 height 41
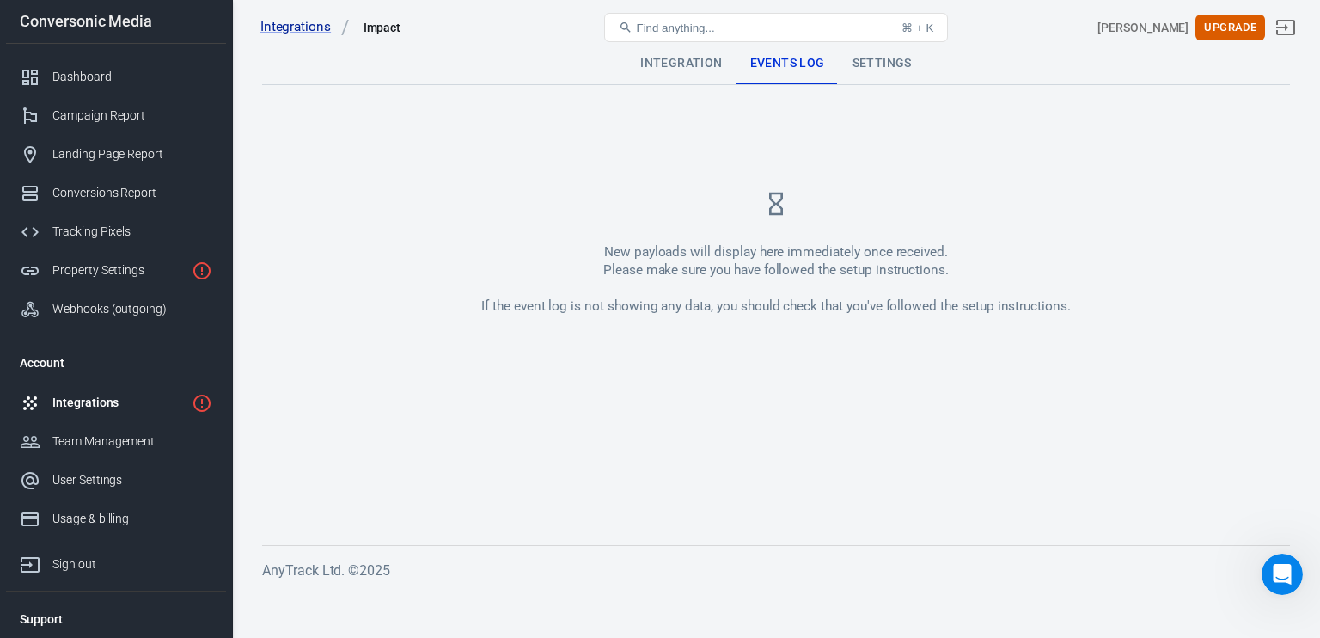
click at [690, 64] on div "Integration" at bounding box center [680, 63] width 109 height 41
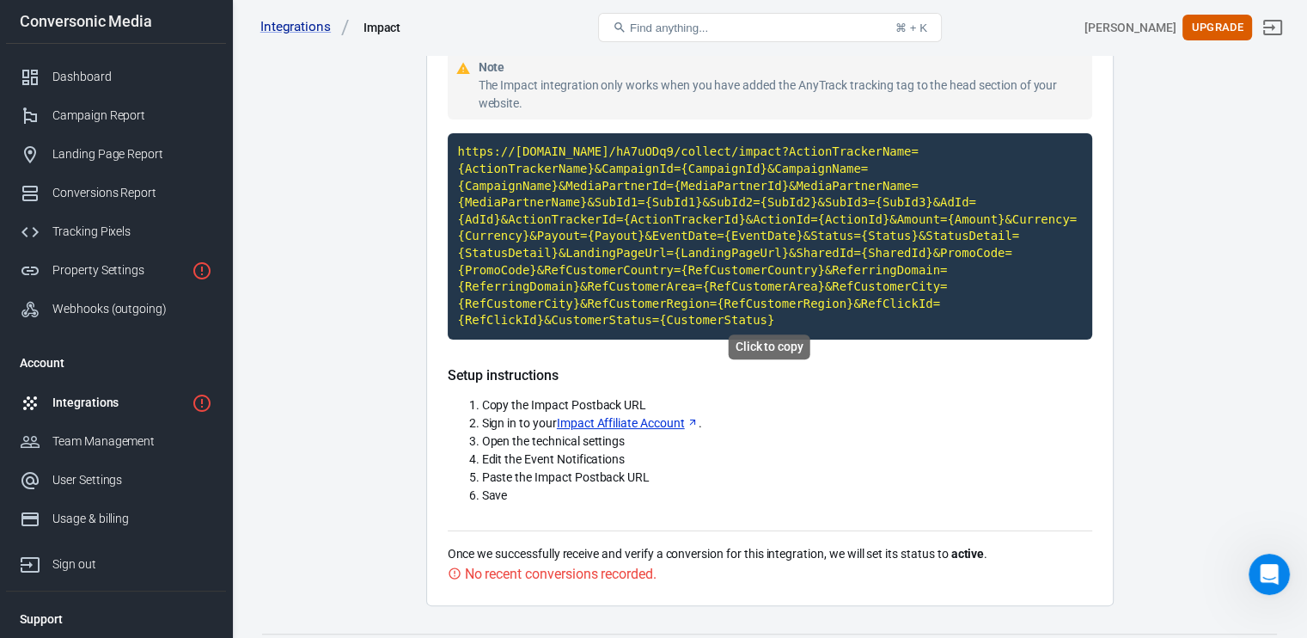
scroll to position [241, 0]
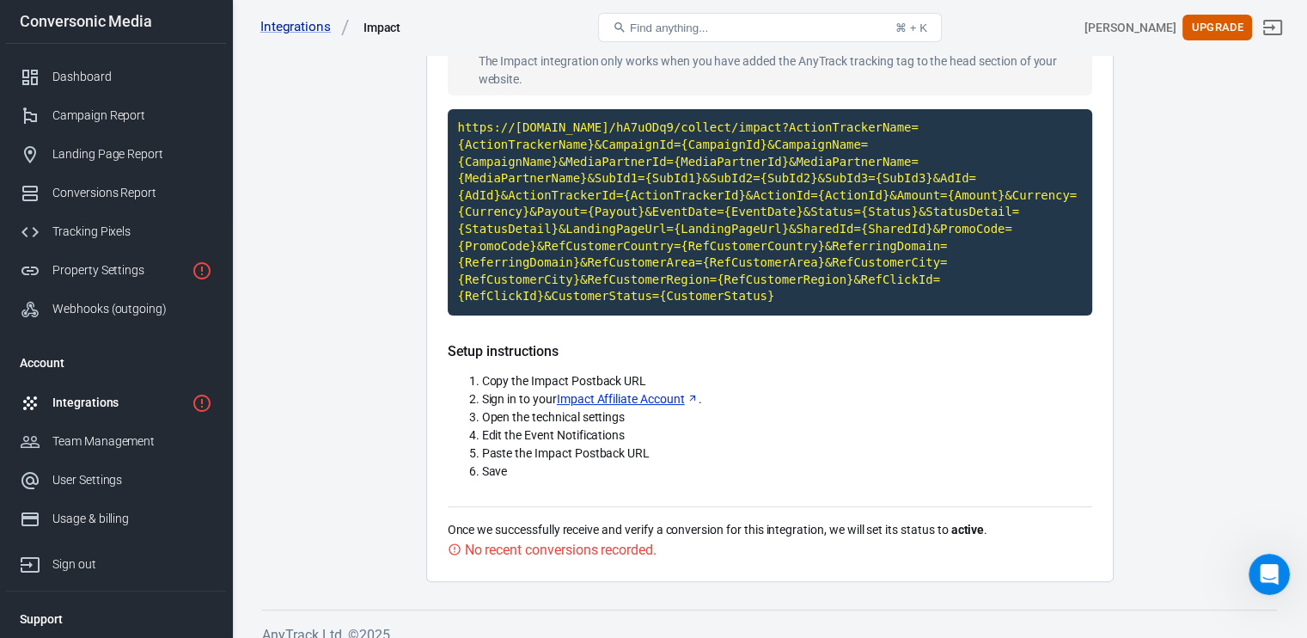
click at [645, 390] on link "Impact Affiliate Account" at bounding box center [628, 399] width 142 height 18
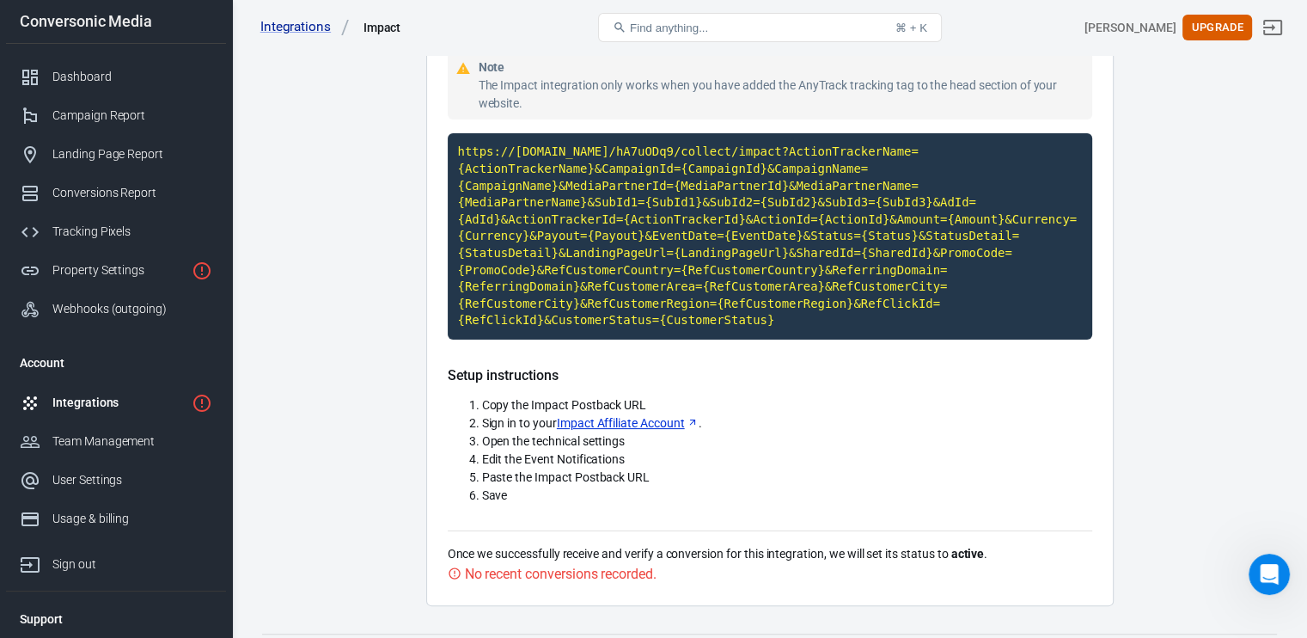
click at [810, 414] on li "Sign in to your Impact Affiliate Account ." at bounding box center [787, 423] width 610 height 18
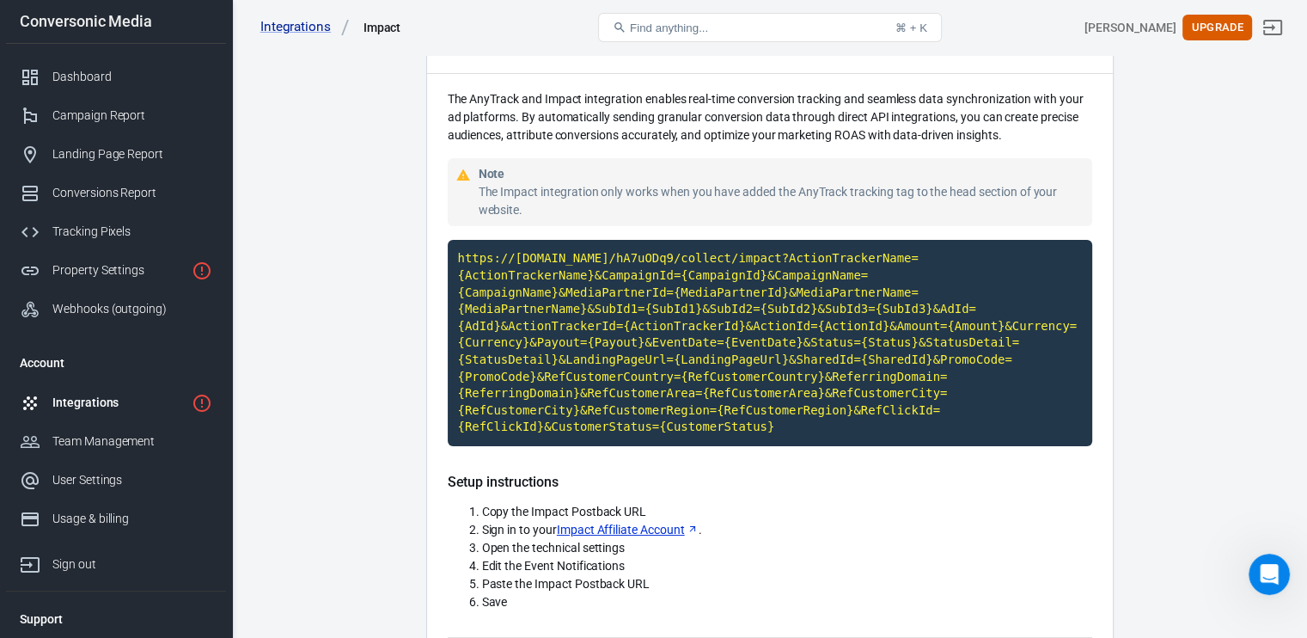
scroll to position [113, 0]
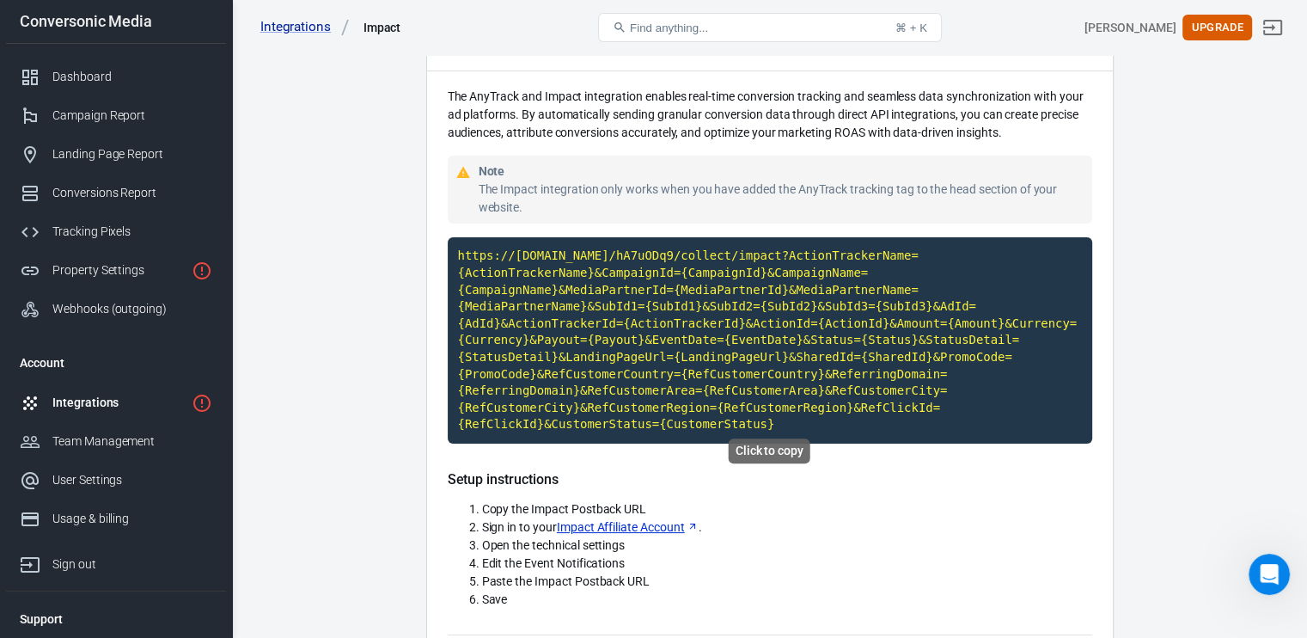
click at [810, 409] on code "https://[DOMAIN_NAME]/hA7uODq9/collect/impact?ActionTrackerName={ActionTrackerN…" at bounding box center [770, 340] width 645 height 206
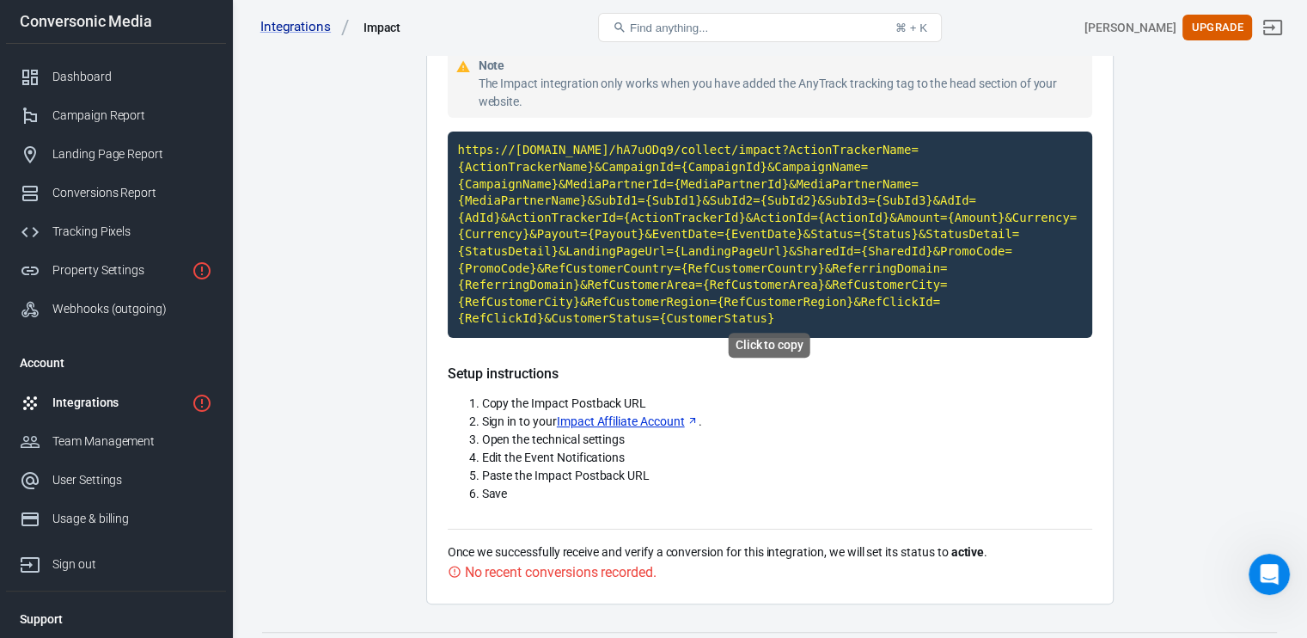
scroll to position [219, 0]
click at [622, 284] on code "https://[DOMAIN_NAME]/hA7uODq9/collect/impact?ActionTrackerName={ActionTrackerN…" at bounding box center [770, 234] width 645 height 206
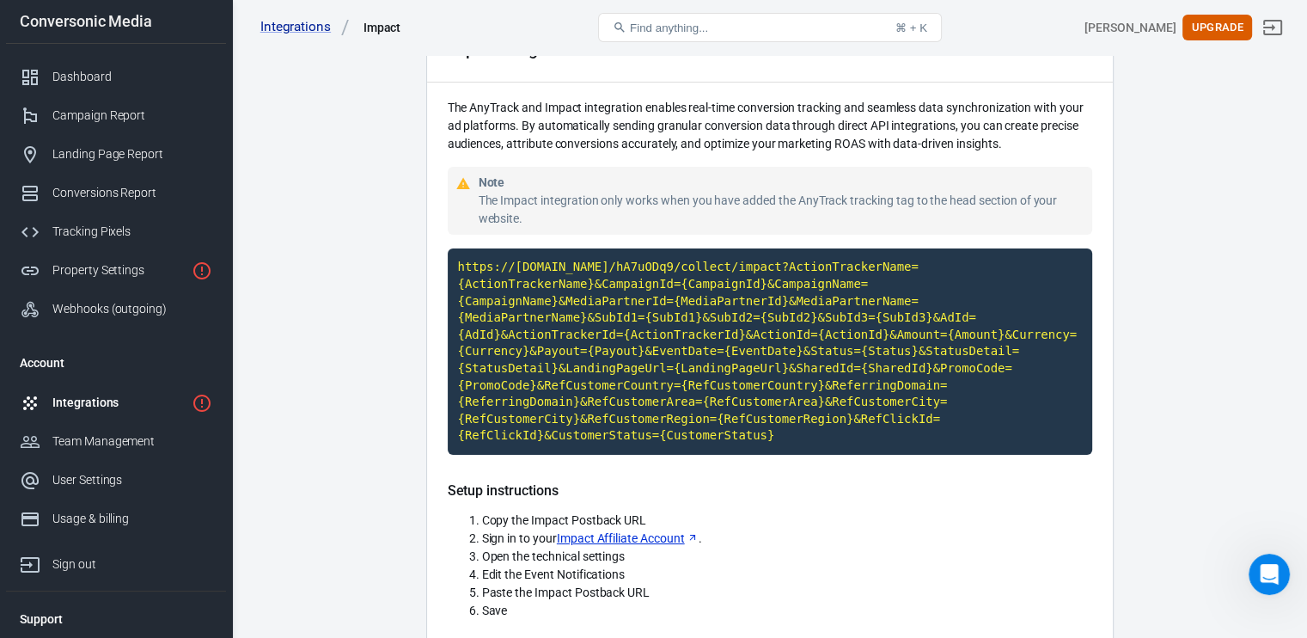
scroll to position [127, 0]
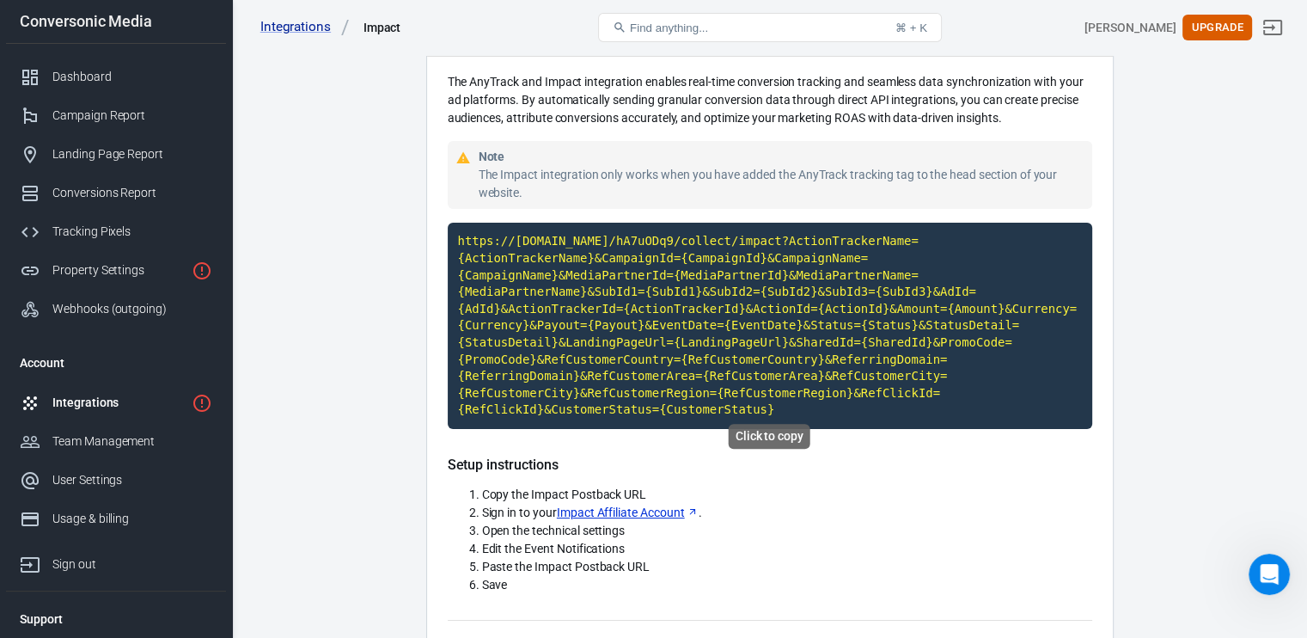
click at [726, 316] on code "https://[DOMAIN_NAME]/hA7uODq9/collect/impact?ActionTrackerName={ActionTrackerN…" at bounding box center [770, 326] width 645 height 206
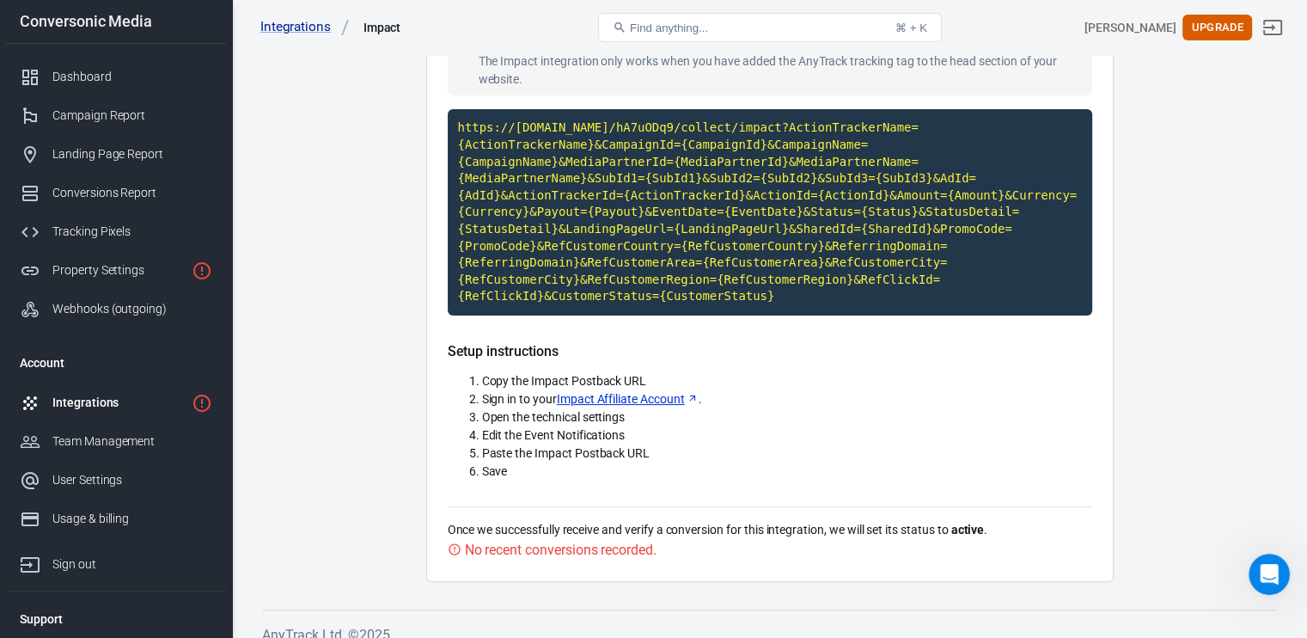
scroll to position [0, 0]
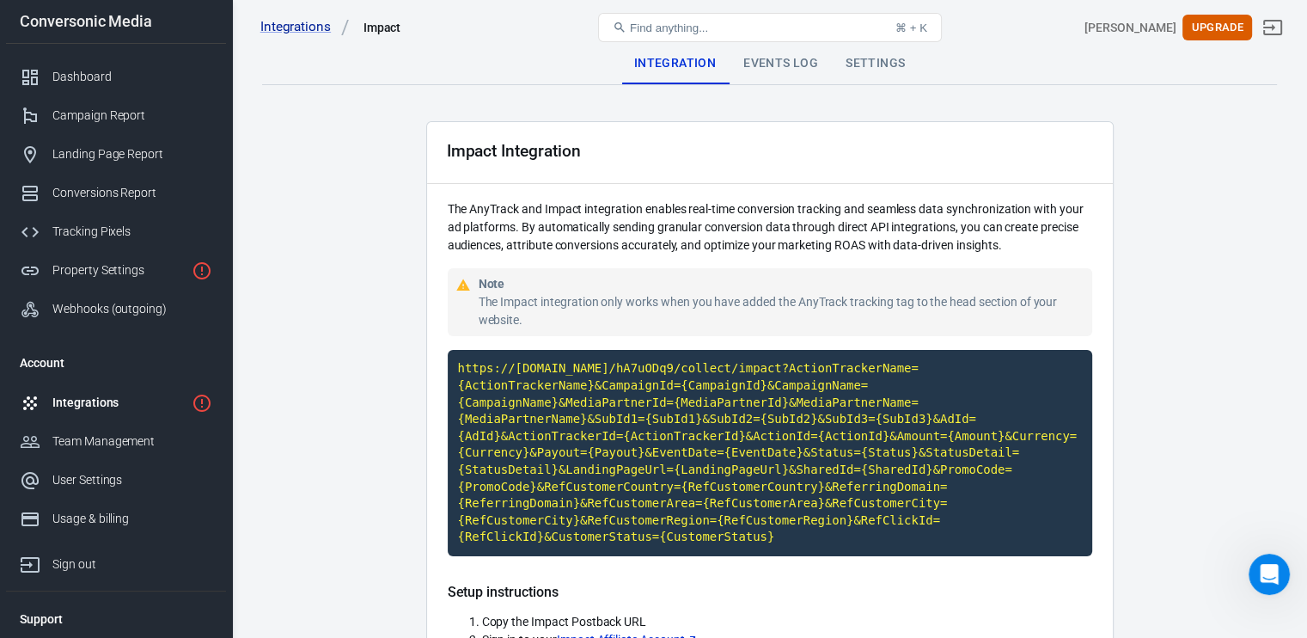
click at [770, 78] on div "Events Log" at bounding box center [781, 63] width 102 height 41
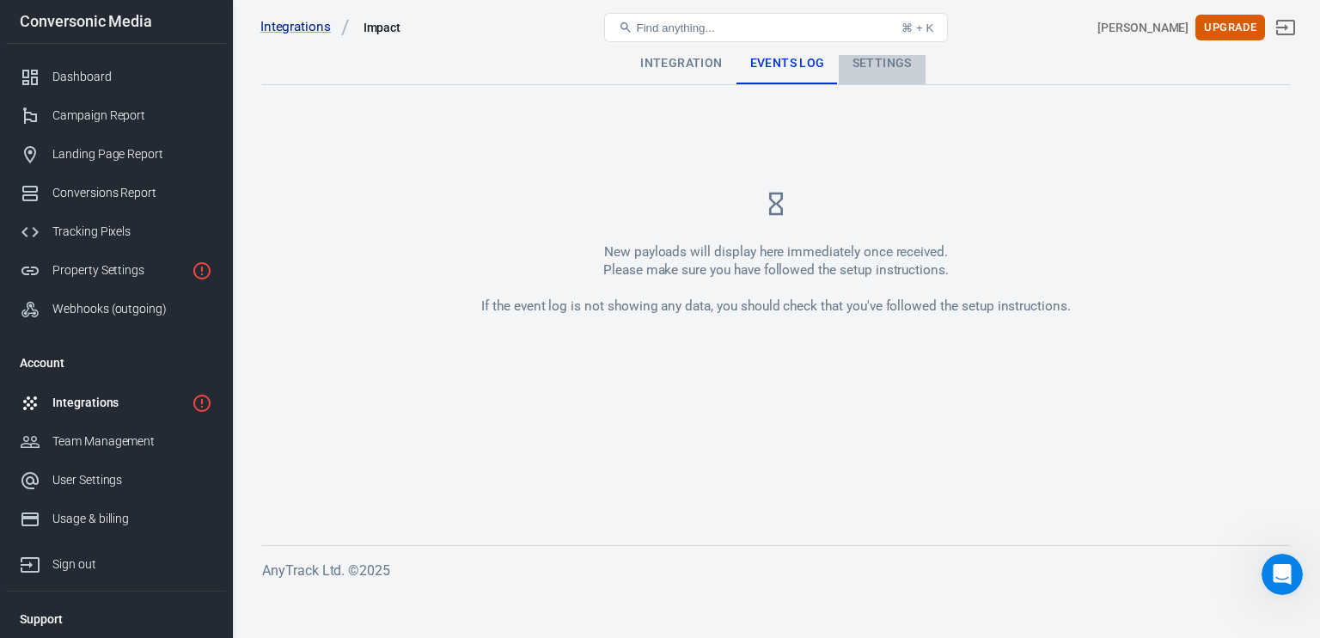
click at [863, 70] on div "Settings" at bounding box center [882, 63] width 87 height 41
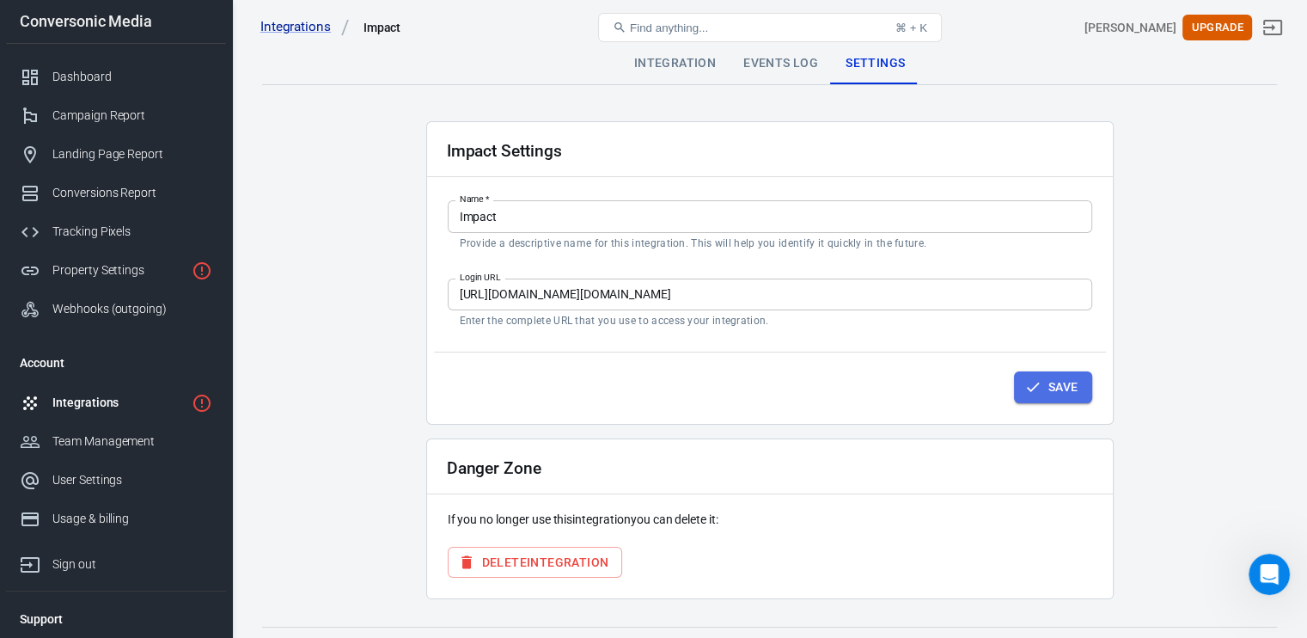
click at [1053, 388] on button "Save" at bounding box center [1053, 387] width 78 height 32
click at [679, 66] on div "Integration" at bounding box center [674, 63] width 109 height 41
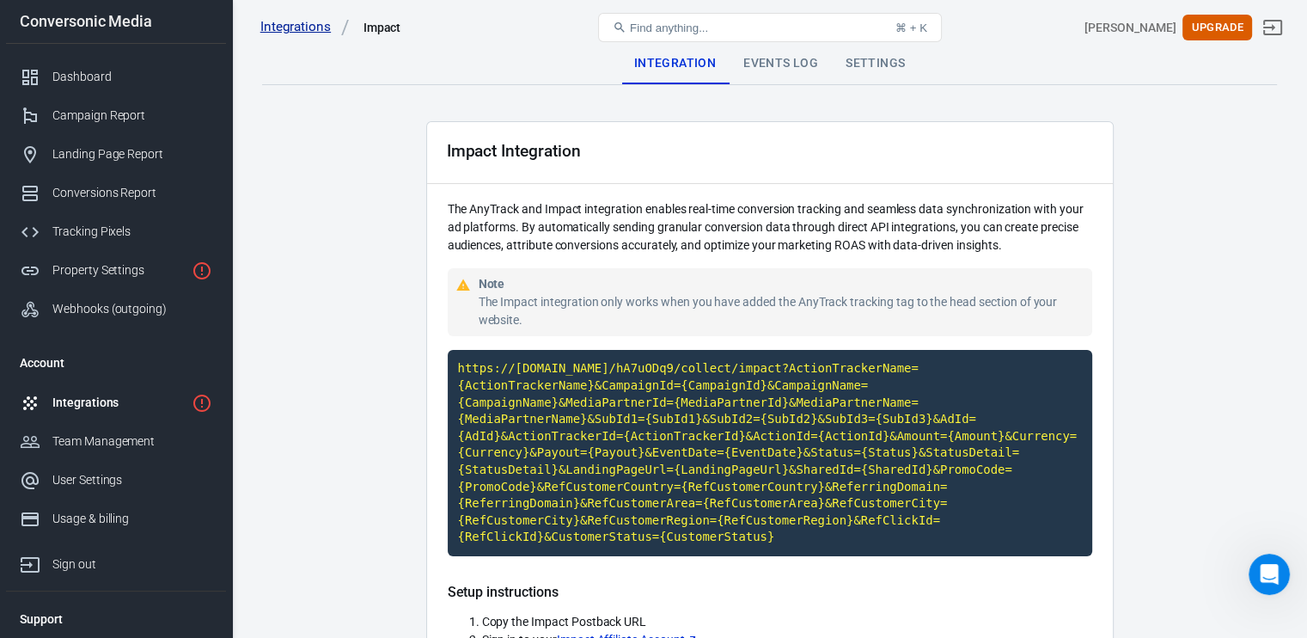
click at [310, 30] on link "Integrations" at bounding box center [304, 27] width 89 height 18
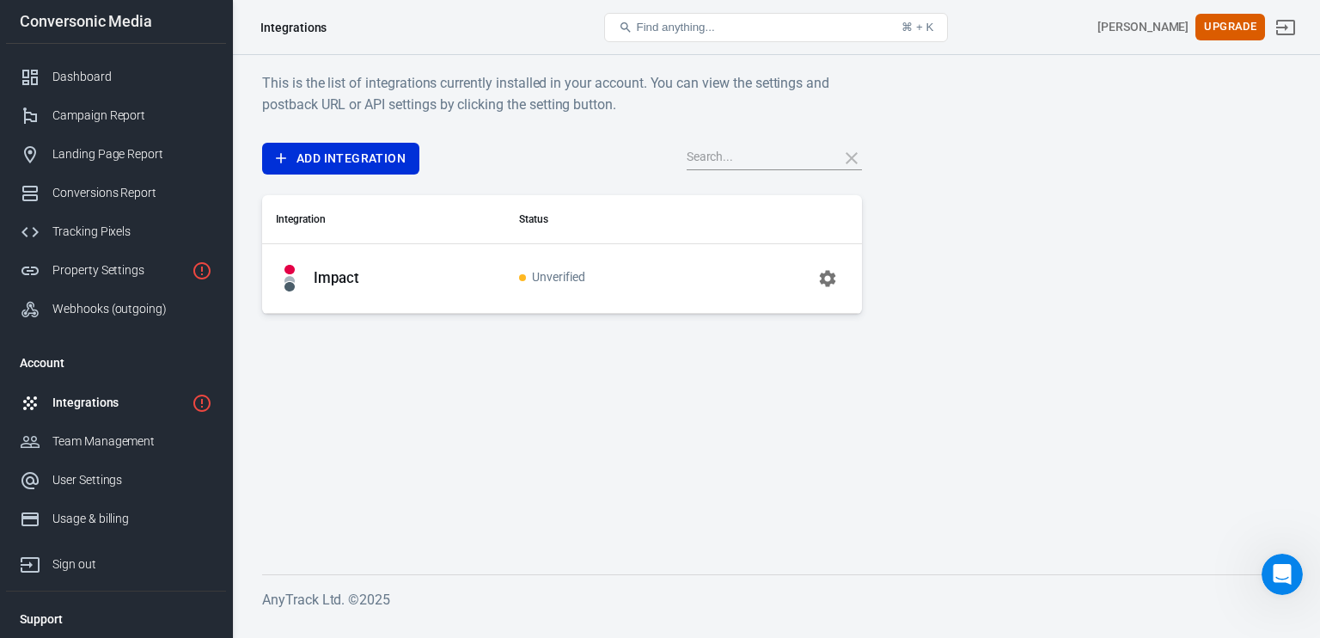
click at [827, 276] on icon "button" at bounding box center [827, 278] width 21 height 21
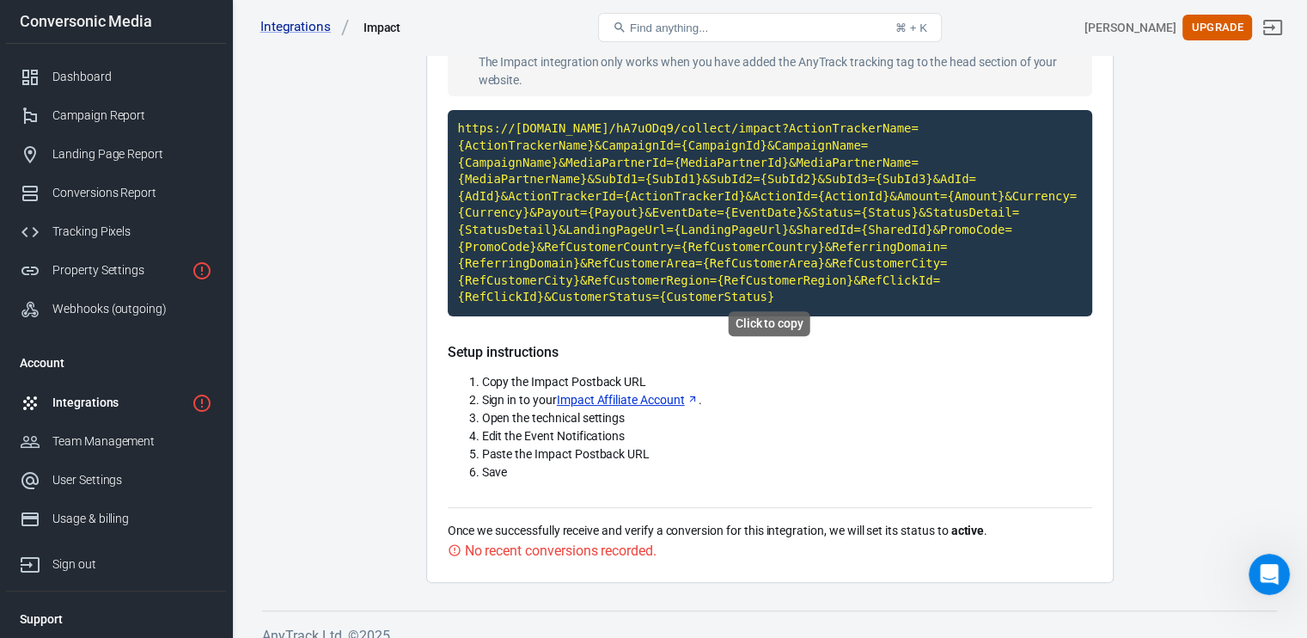
scroll to position [241, 0]
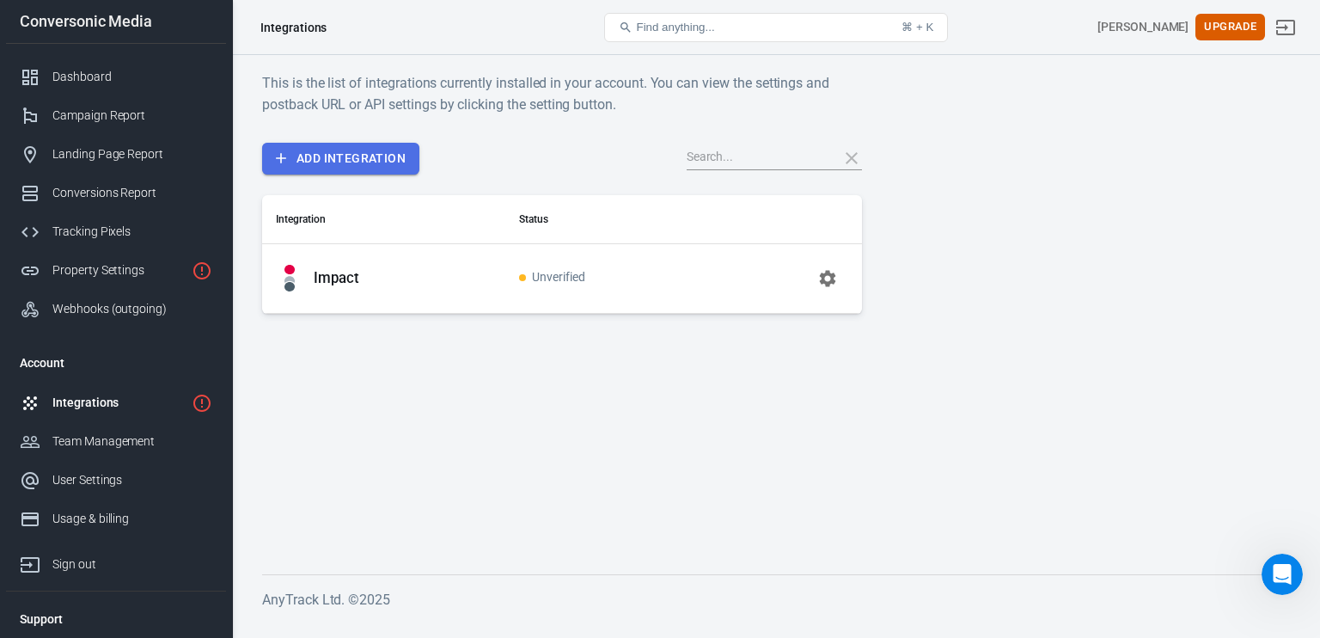
click at [378, 164] on link "Add Integration" at bounding box center [340, 159] width 157 height 32
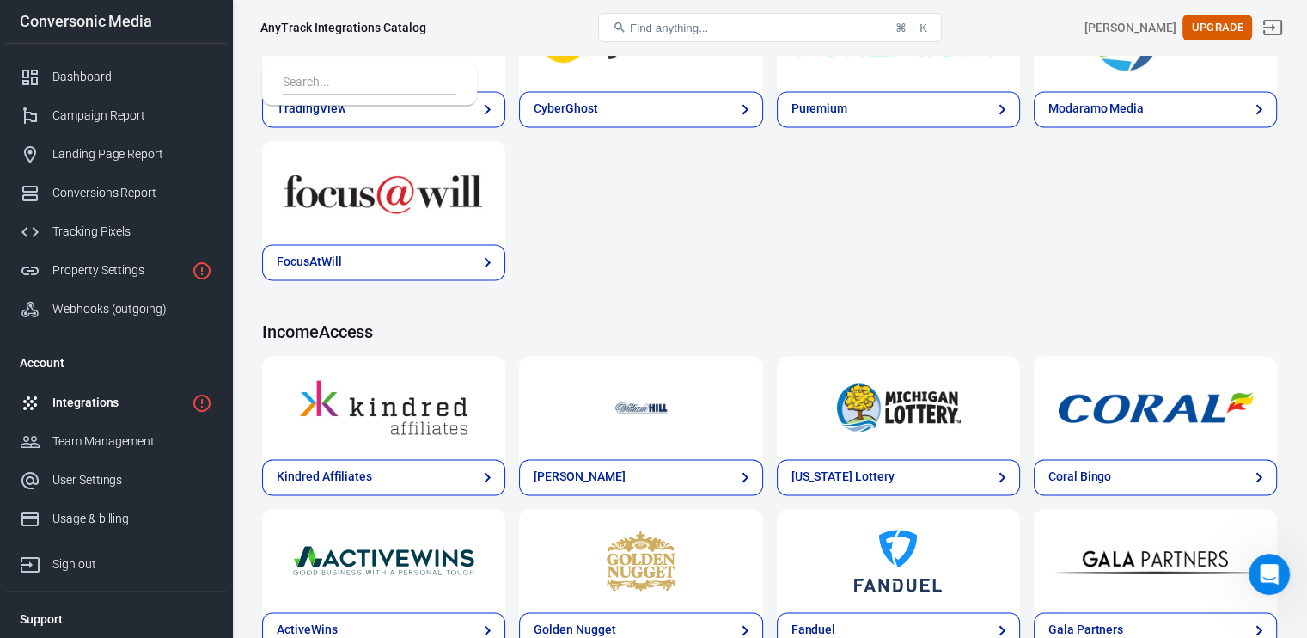
scroll to position [2643, 0]
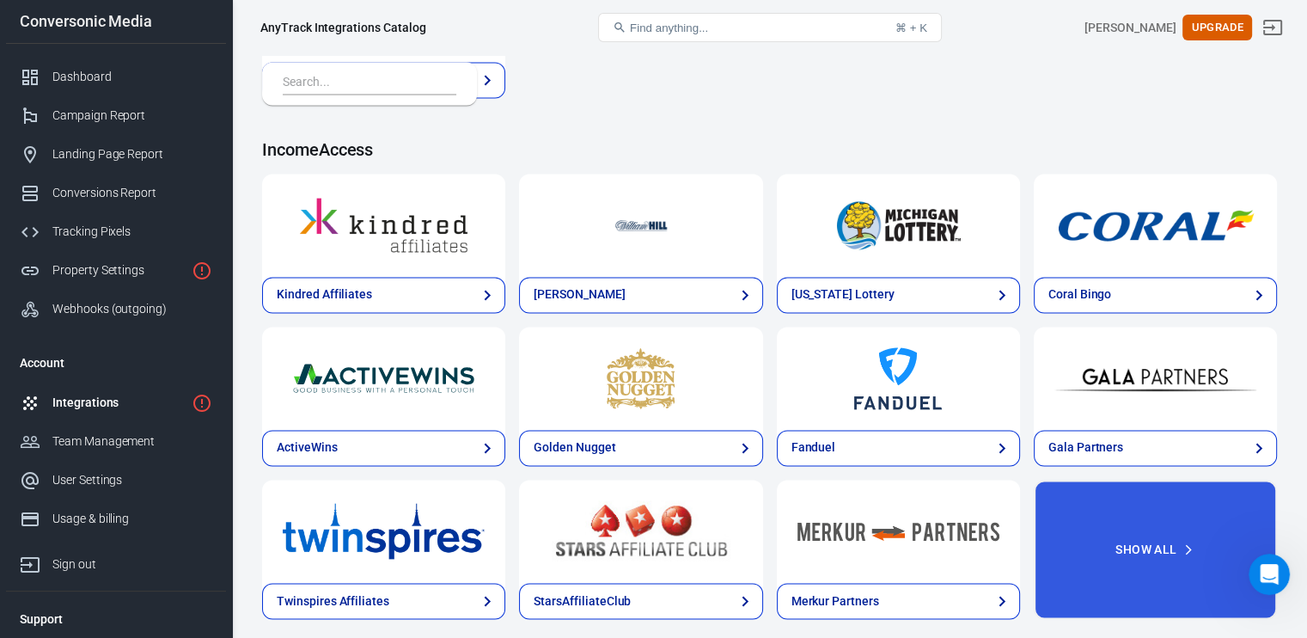
scroll to position [2664, 0]
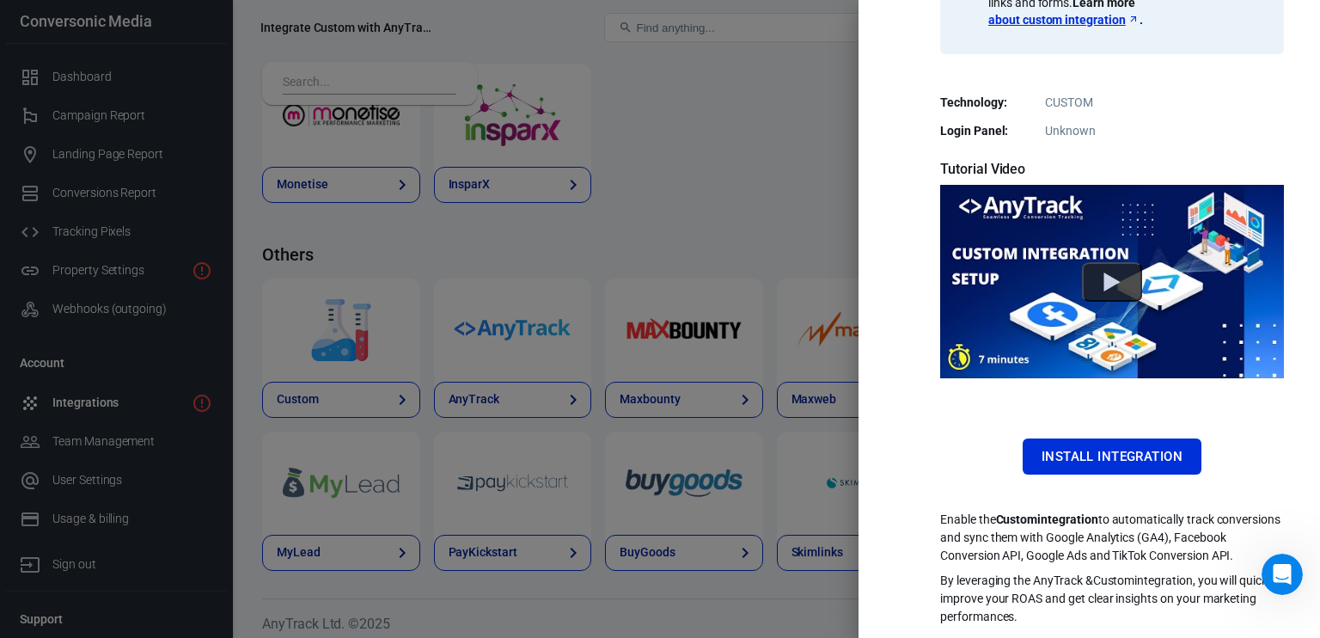
scroll to position [372, 0]
click at [1086, 261] on button "Watch Custom Tutorial" at bounding box center [1112, 281] width 60 height 40
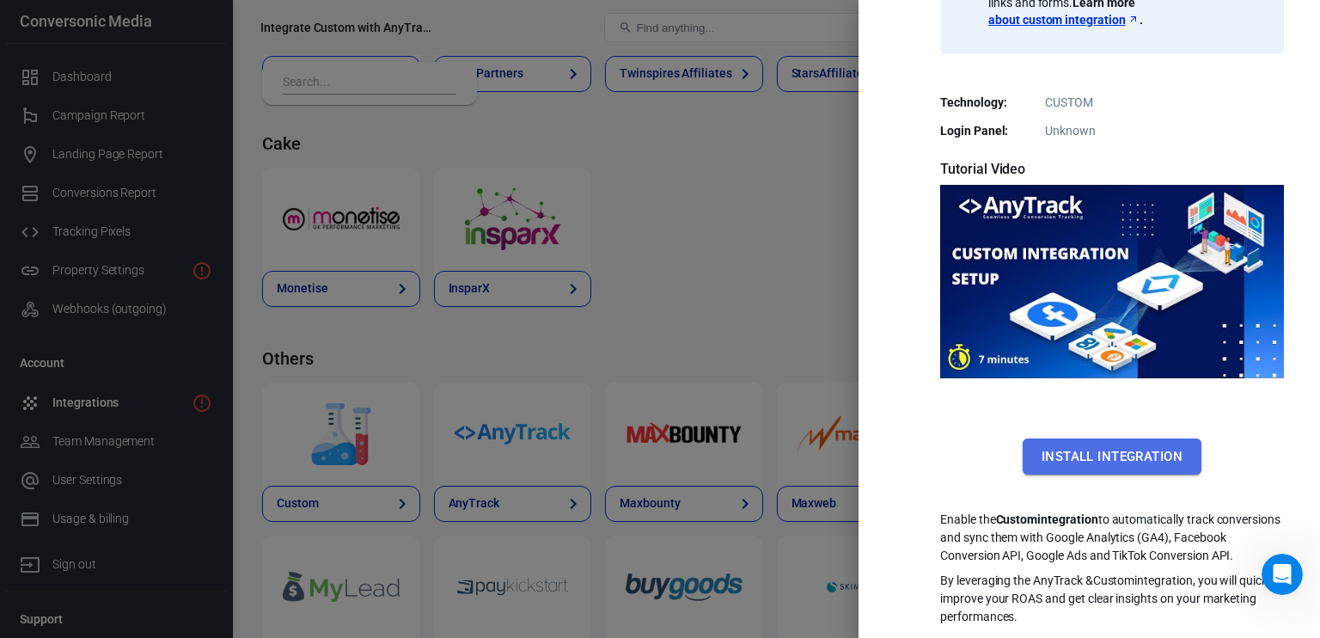
click at [1062, 438] on button "Install Integration" at bounding box center [1112, 456] width 179 height 36
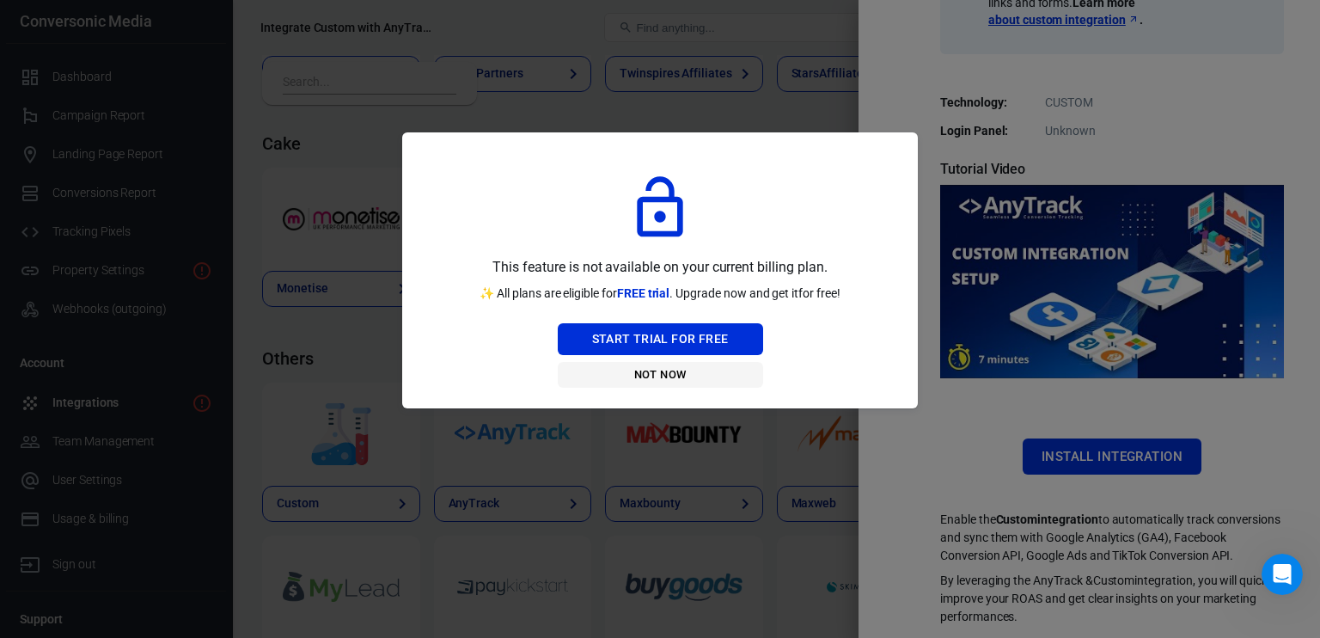
click at [674, 373] on button "Not Now" at bounding box center [660, 375] width 205 height 27
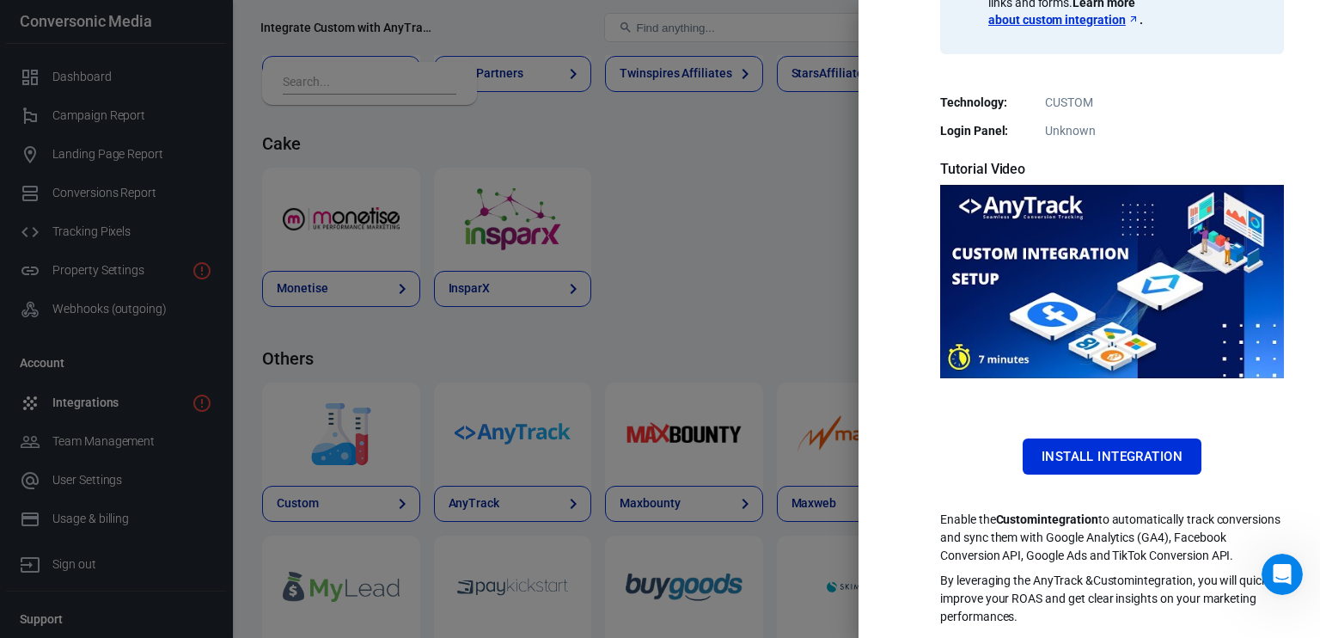
click at [773, 288] on div at bounding box center [660, 319] width 1320 height 638
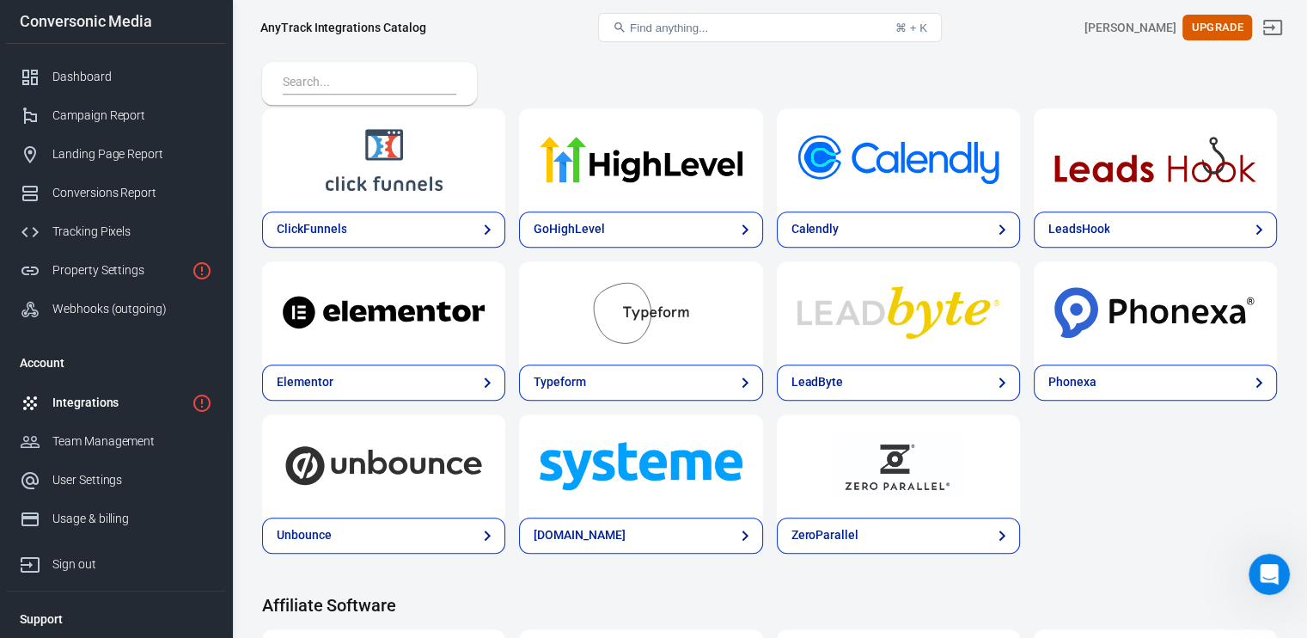
scroll to position [1100, 0]
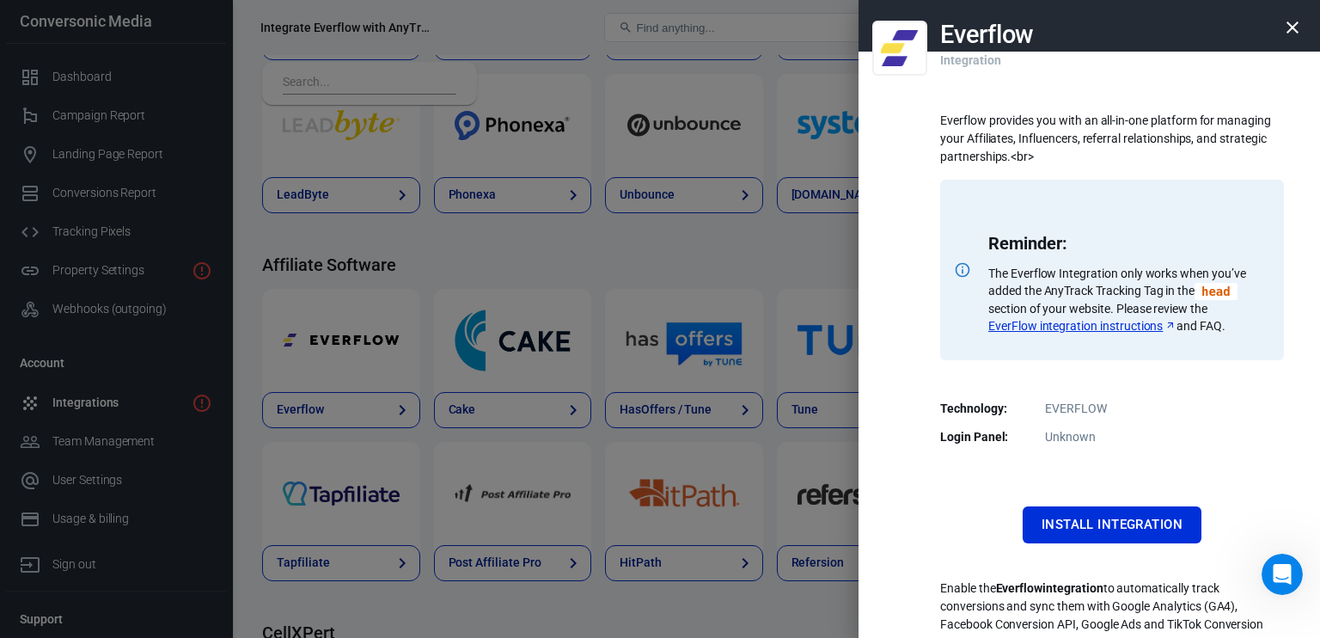
click at [376, 411] on div at bounding box center [660, 319] width 1320 height 638
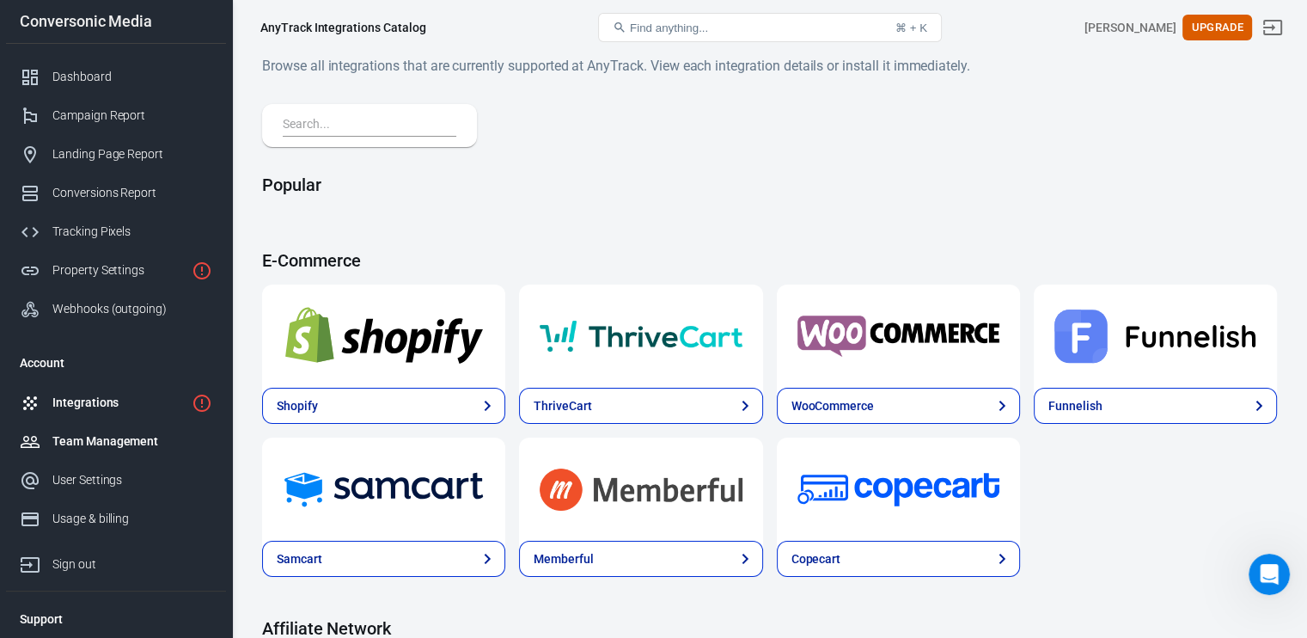
click at [96, 446] on div "Team Management" at bounding box center [132, 441] width 160 height 18
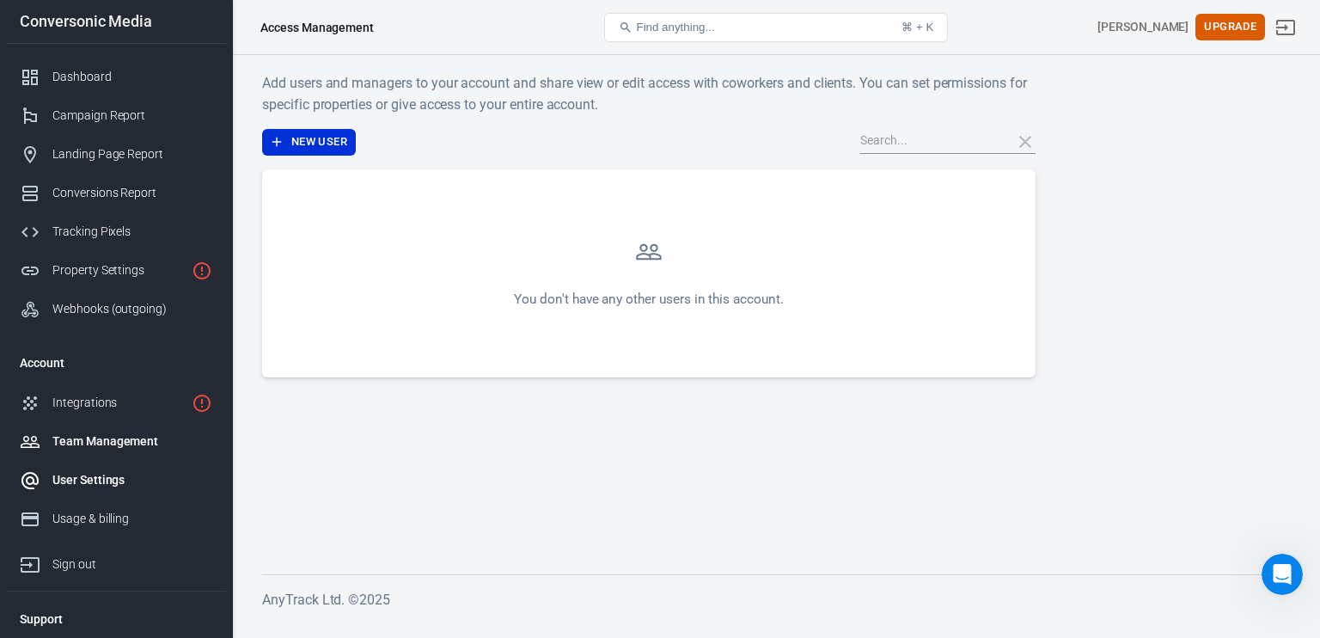
click at [103, 480] on div "User Settings" at bounding box center [132, 480] width 160 height 18
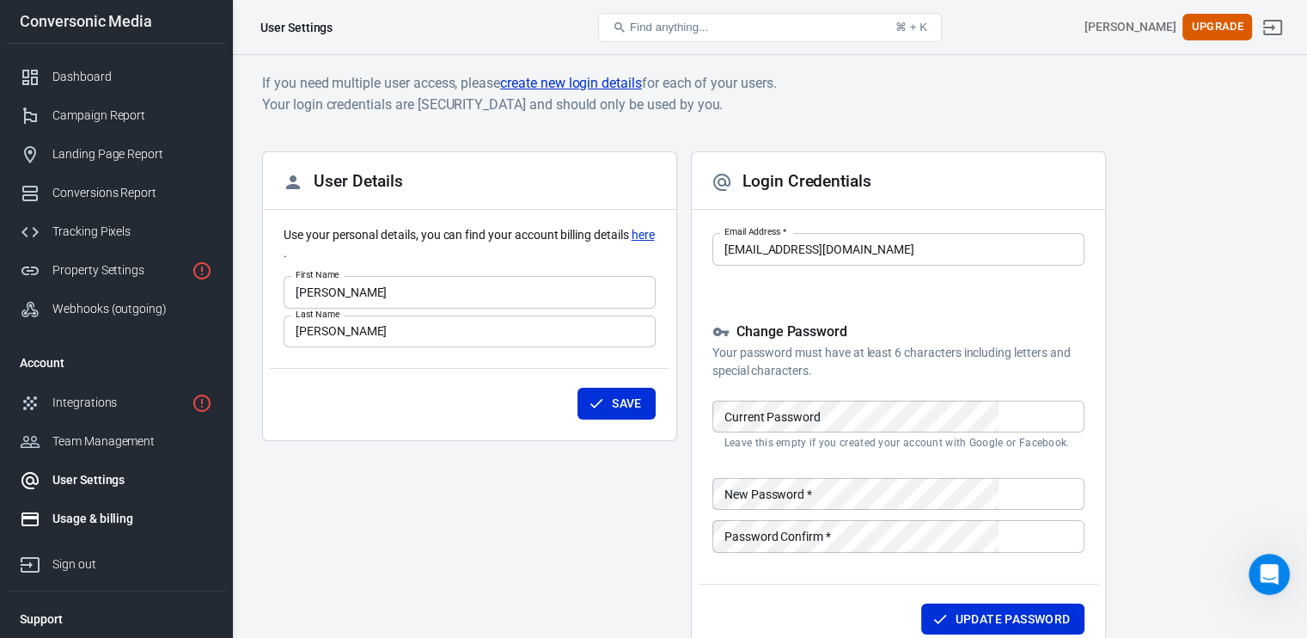
click at [108, 510] on div "Usage & billing" at bounding box center [132, 519] width 160 height 18
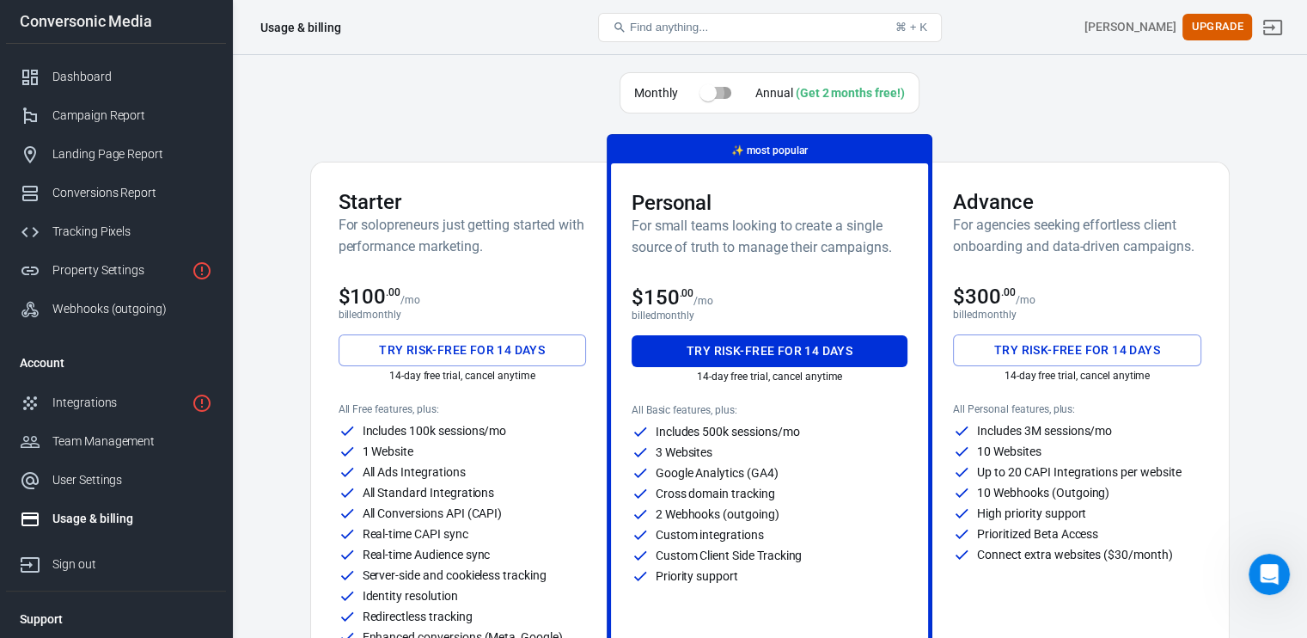
click at [717, 88] on input "checkbox" at bounding box center [708, 92] width 98 height 33
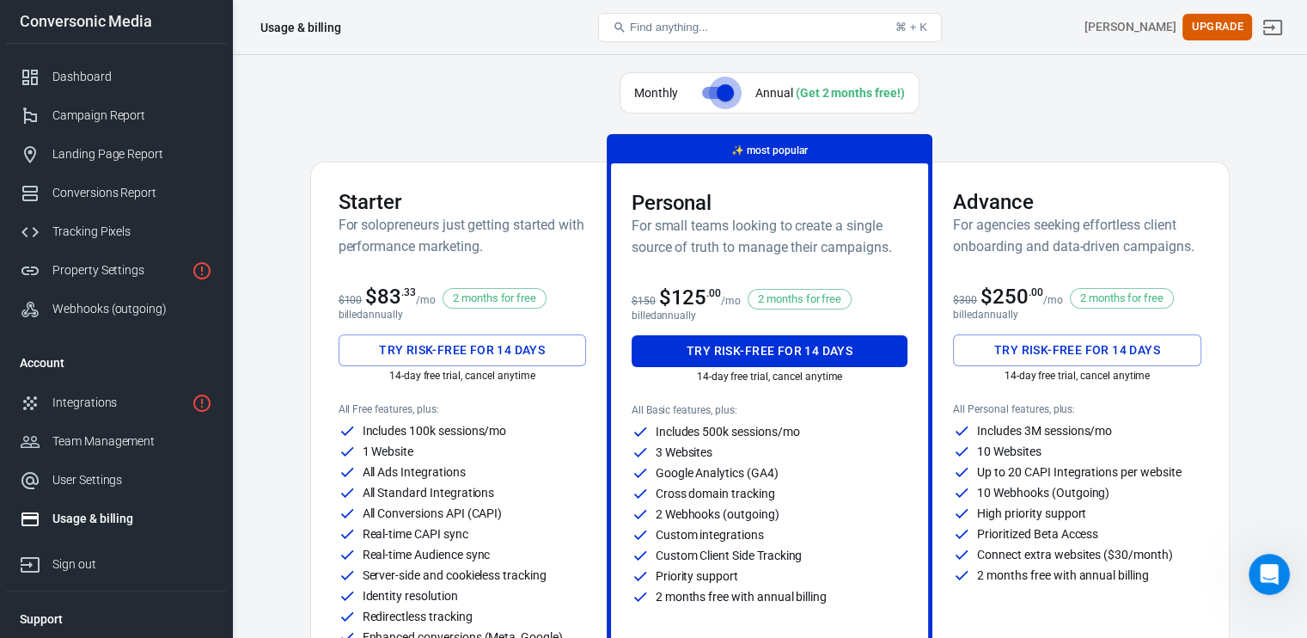
click at [717, 88] on input "checkbox" at bounding box center [725, 92] width 98 height 33
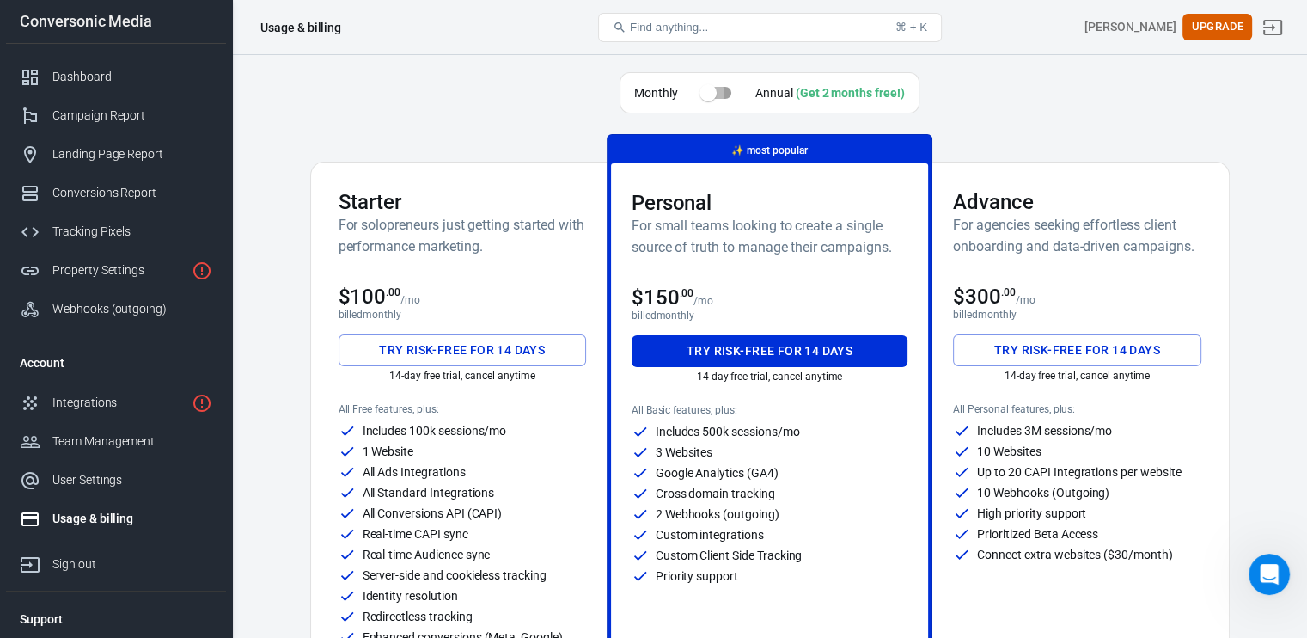
click at [717, 88] on input "checkbox" at bounding box center [708, 92] width 98 height 33
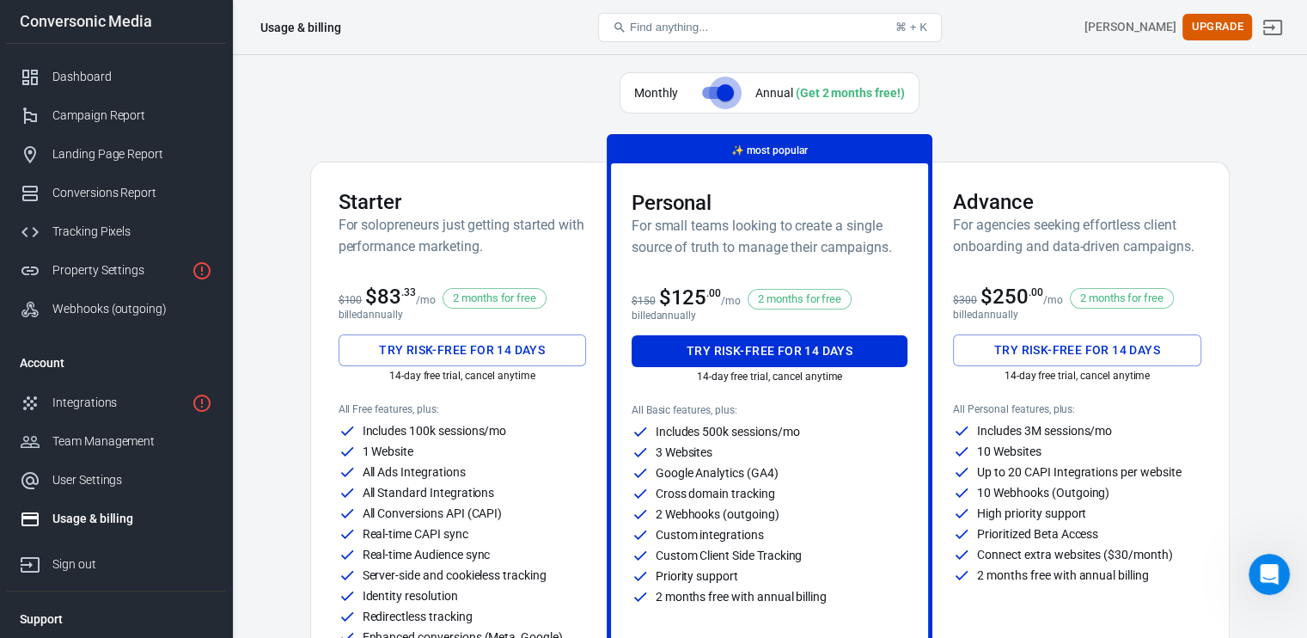
click at [717, 88] on input "checkbox" at bounding box center [725, 92] width 98 height 33
checkbox input "false"
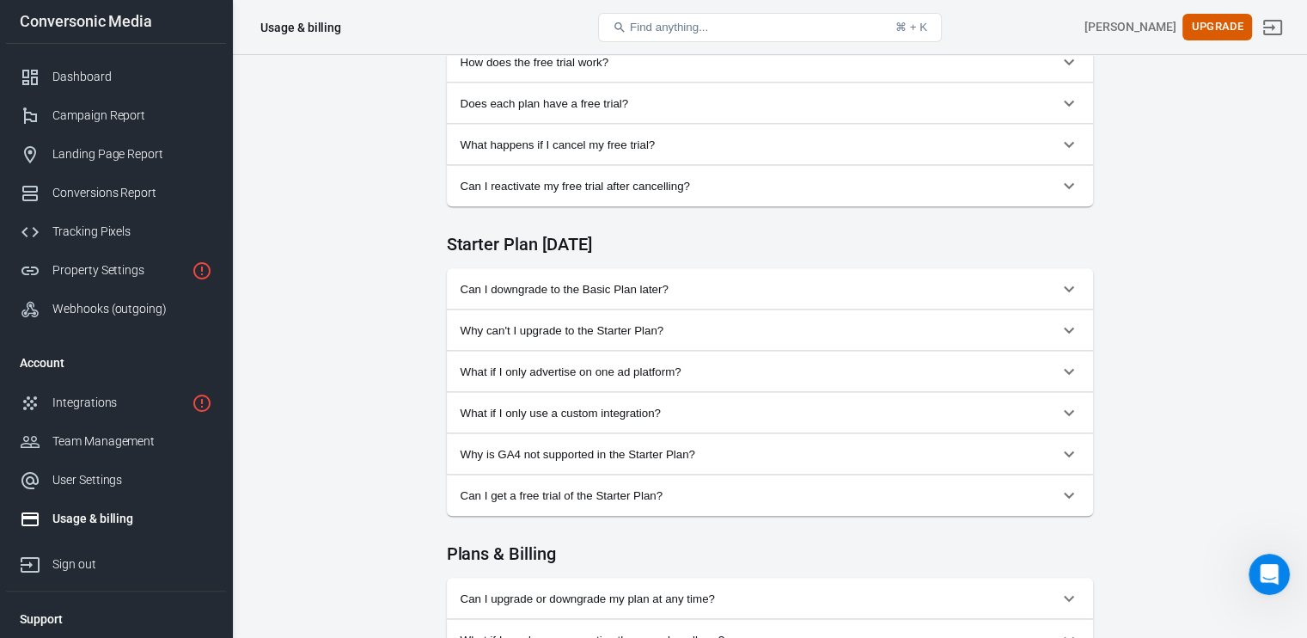
scroll to position [1107, 0]
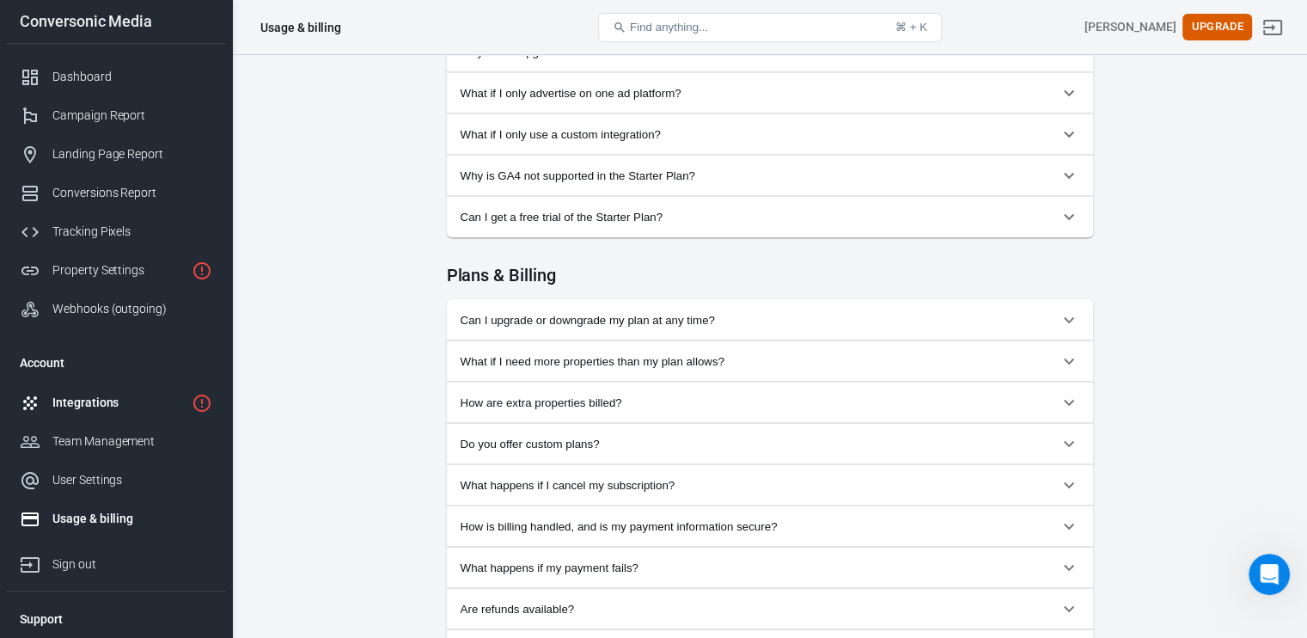
click at [93, 405] on div "Integrations" at bounding box center [118, 403] width 132 height 18
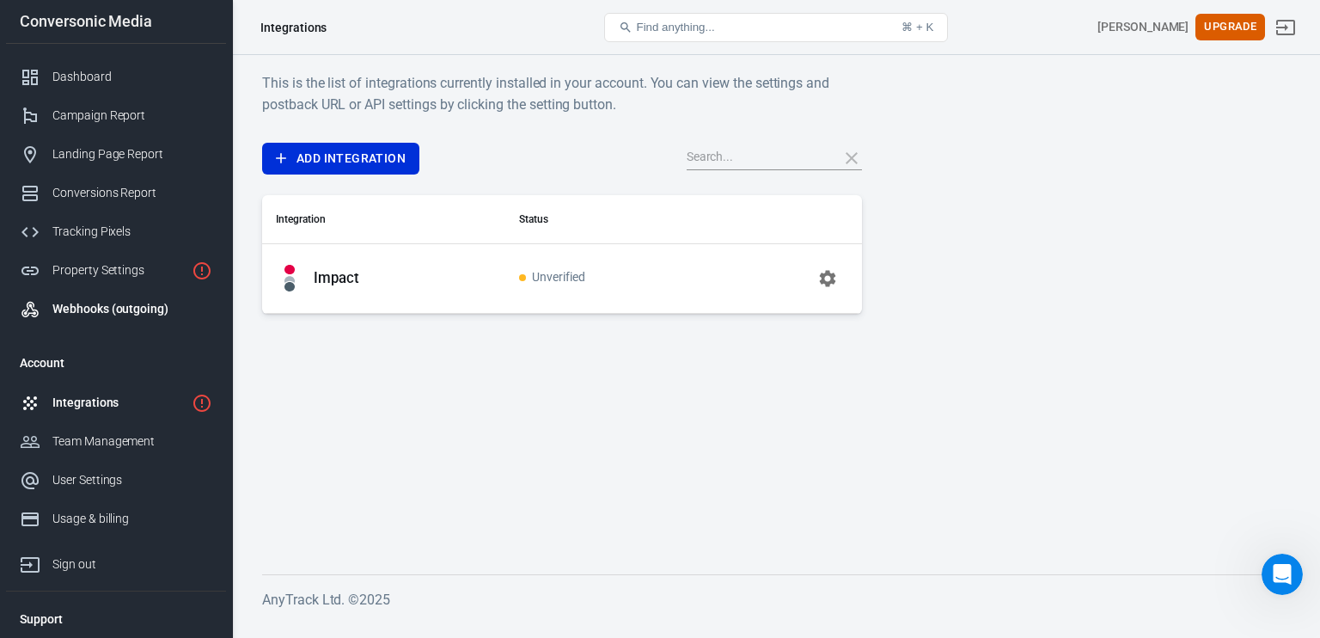
click at [101, 313] on div "Webhooks (outgoing)" at bounding box center [132, 309] width 160 height 18
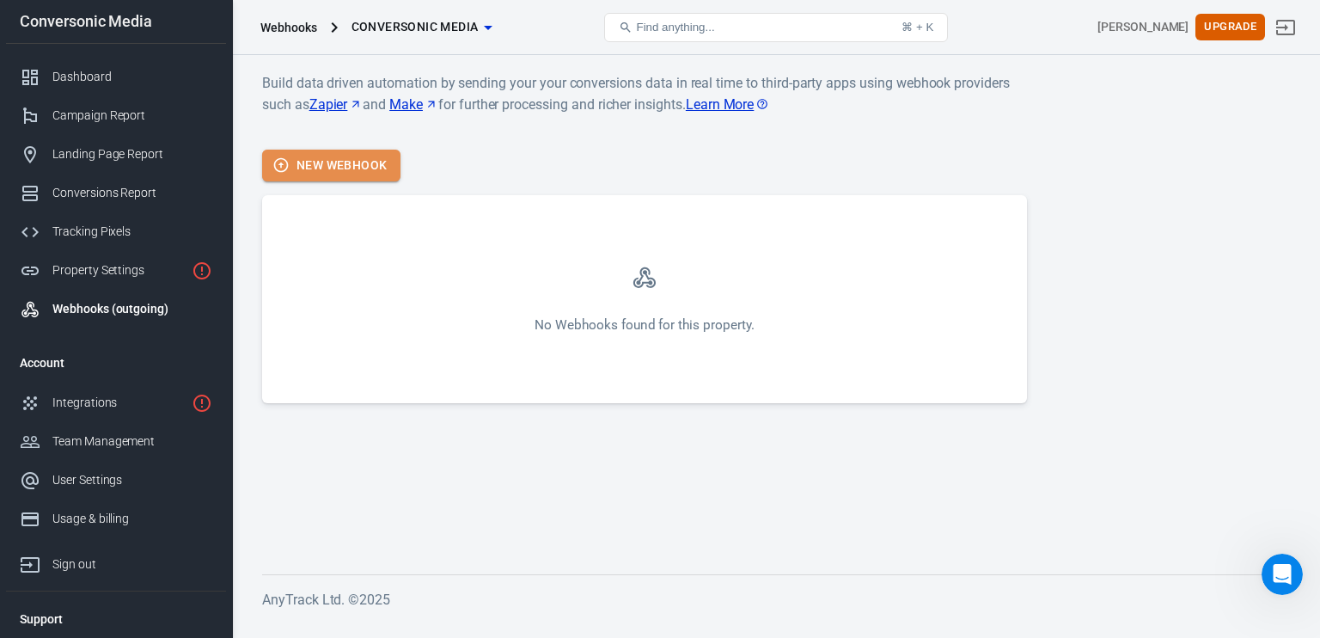
click at [288, 168] on icon "button" at bounding box center [280, 164] width 17 height 17
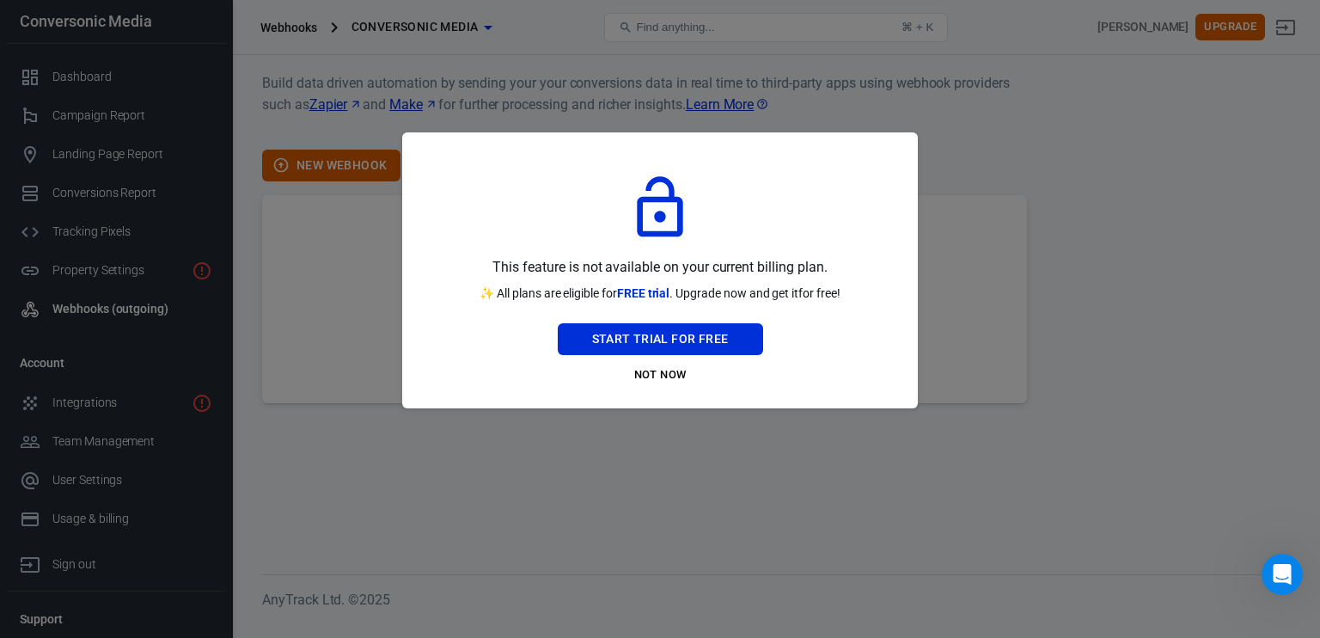
click at [333, 236] on div at bounding box center [660, 319] width 1320 height 638
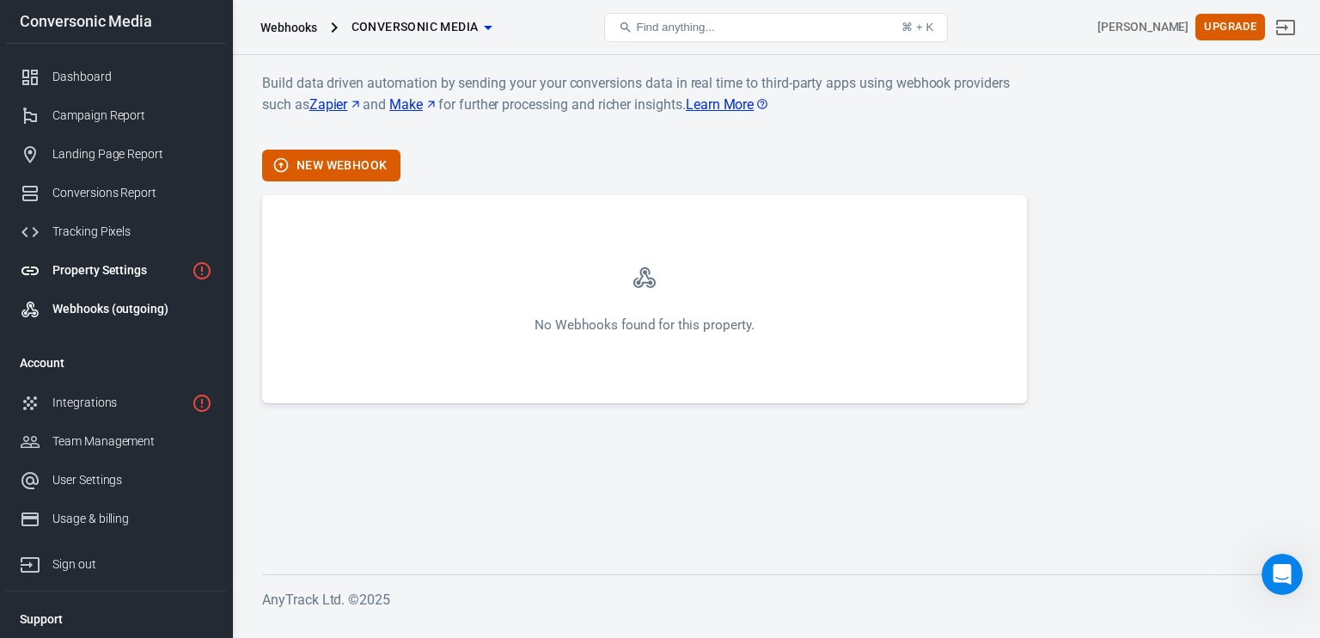
click at [124, 278] on div "Property Settings" at bounding box center [118, 270] width 132 height 18
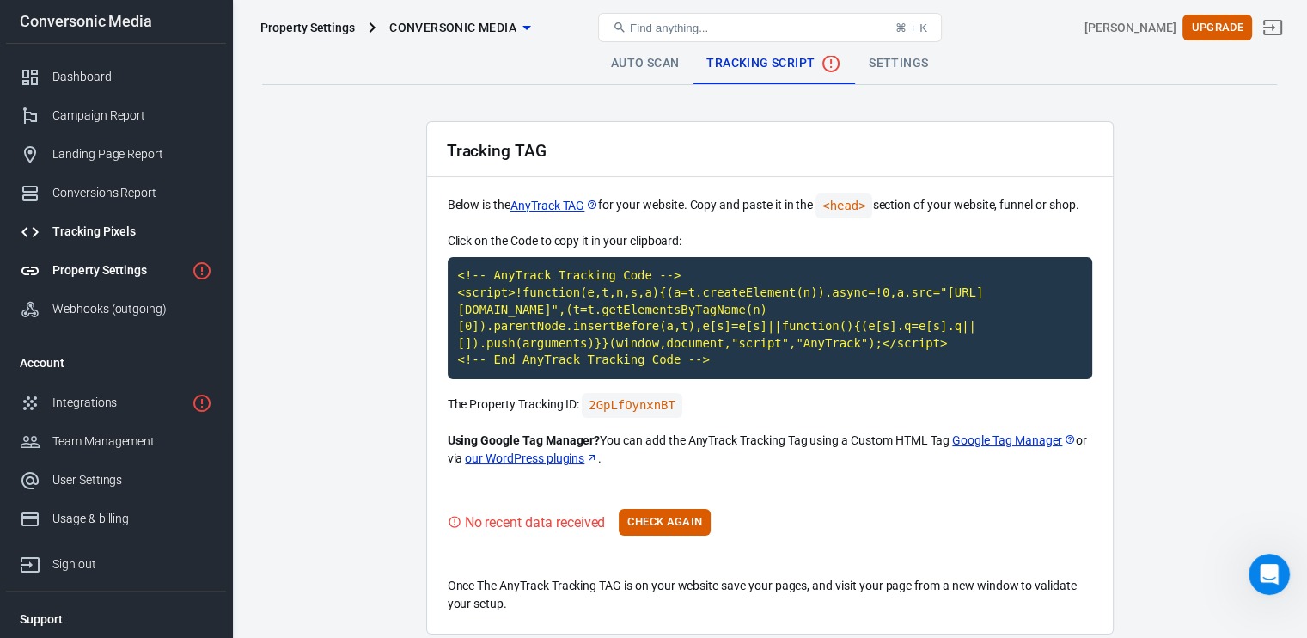
click at [124, 228] on div "Tracking Pixels" at bounding box center [132, 232] width 160 height 18
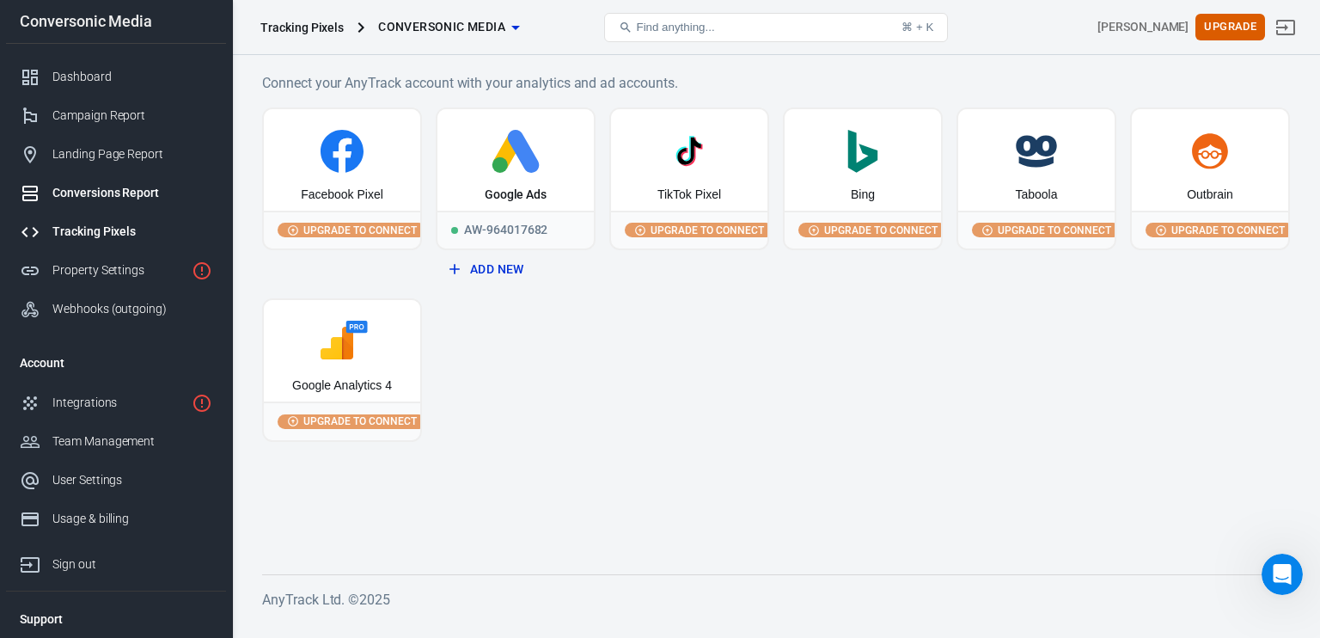
click at [124, 191] on div "Conversions Report" at bounding box center [132, 193] width 160 height 18
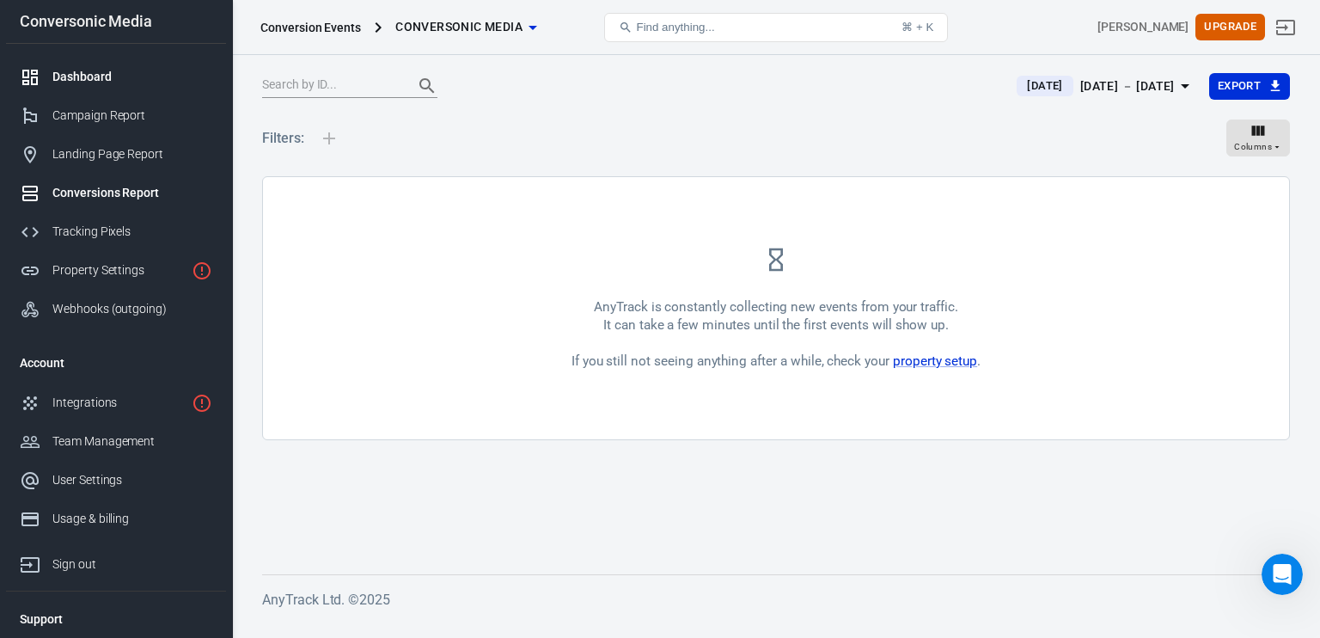
click at [110, 83] on div "Dashboard" at bounding box center [132, 77] width 160 height 18
